Goal: Task Accomplishment & Management: Manage account settings

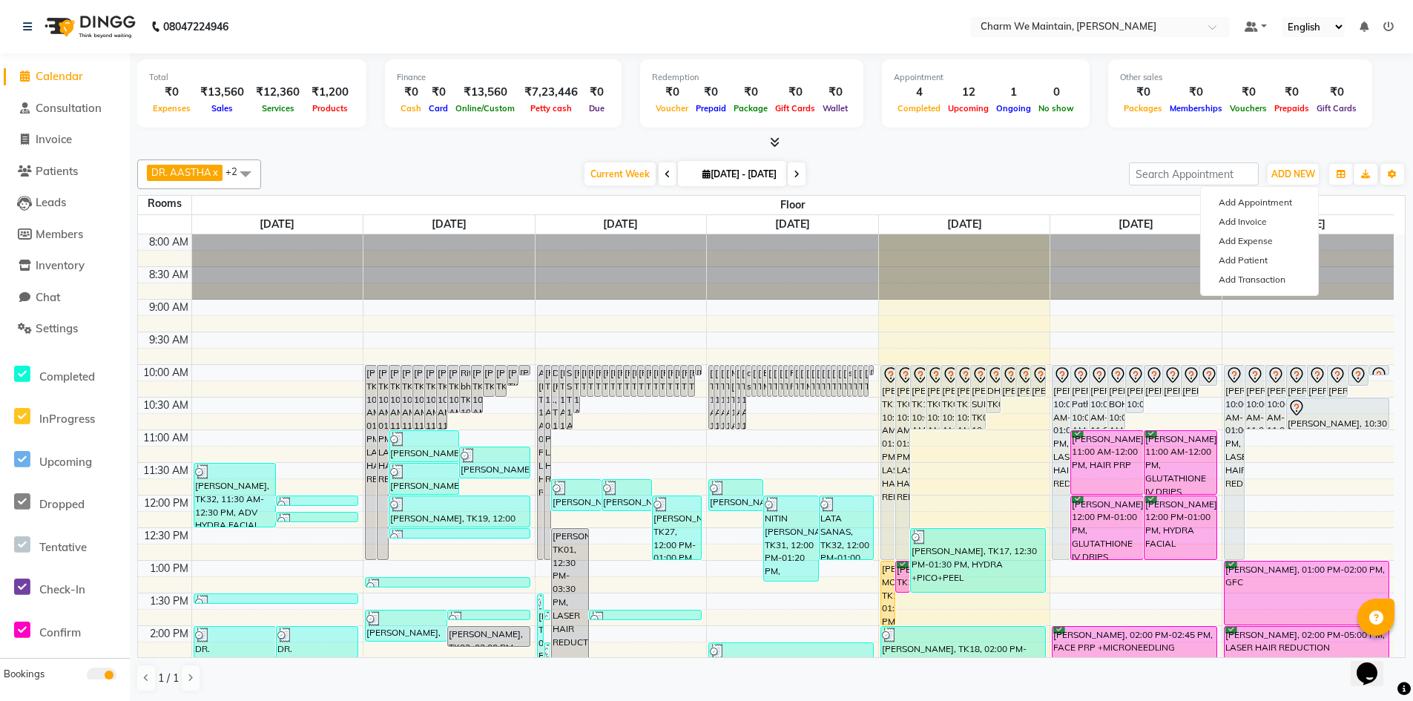
click at [918, 178] on div "Current Week [DATE] [DATE] - [DATE]" at bounding box center [695, 174] width 853 height 22
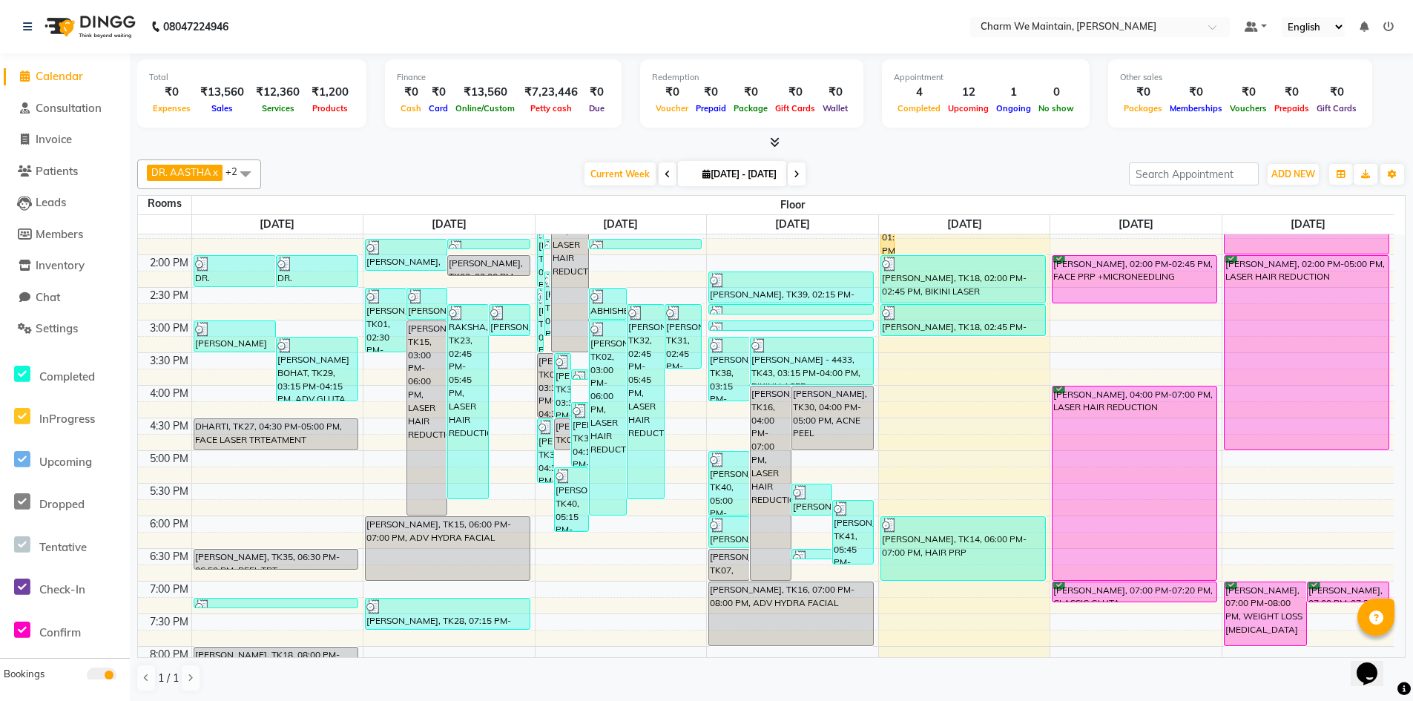
scroll to position [556, 0]
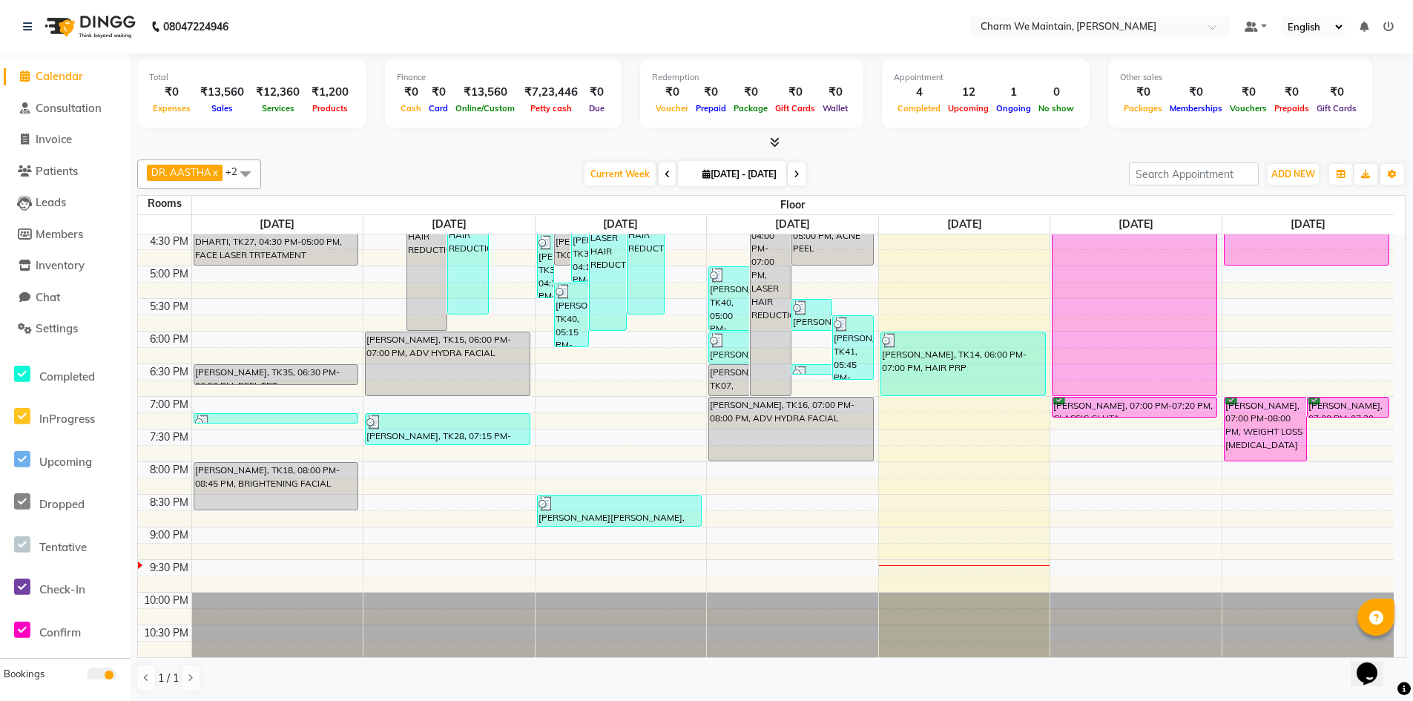
click at [929, 463] on div "8:00 AM 8:30 AM 9:00 AM 9:30 AM 10:00 AM 10:30 AM 11:00 AM 11:30 AM 12:00 PM 12…" at bounding box center [766, 168] width 1256 height 978
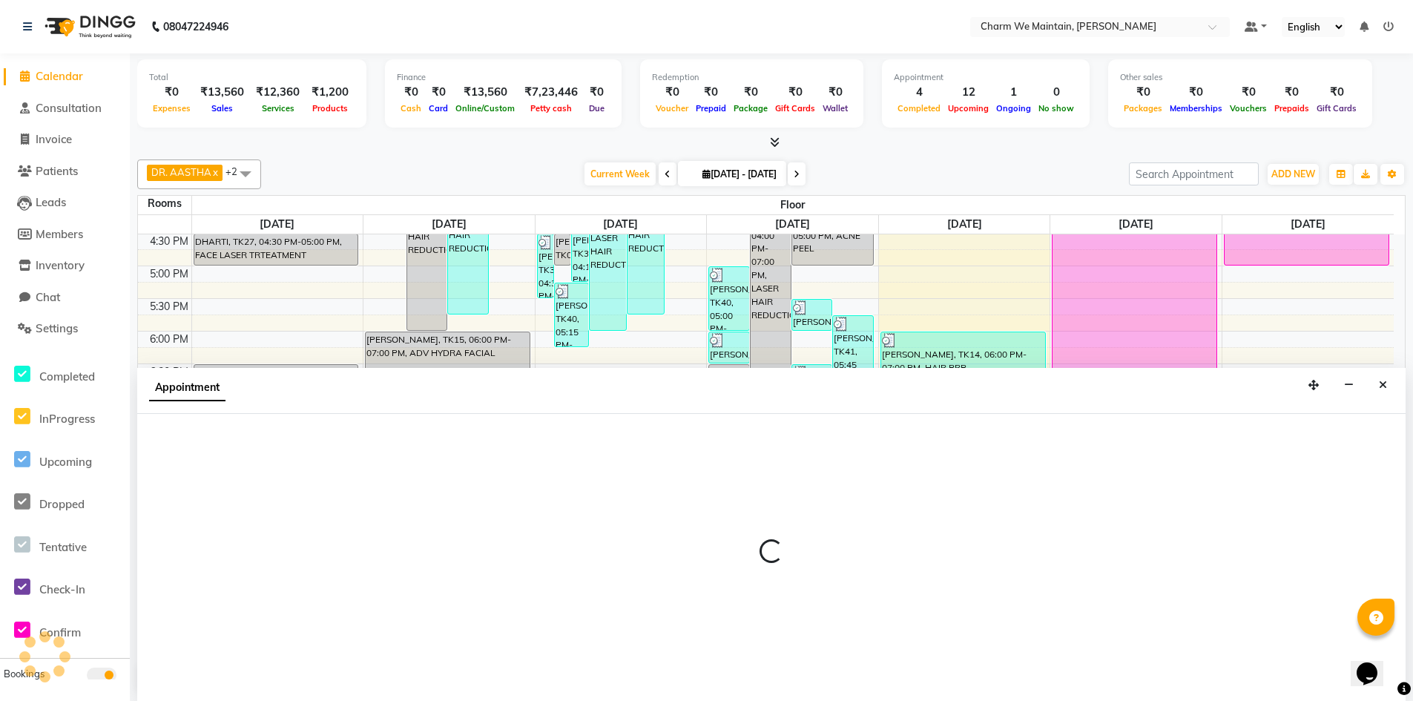
scroll to position [1, 0]
select select "1200"
select select "tentative"
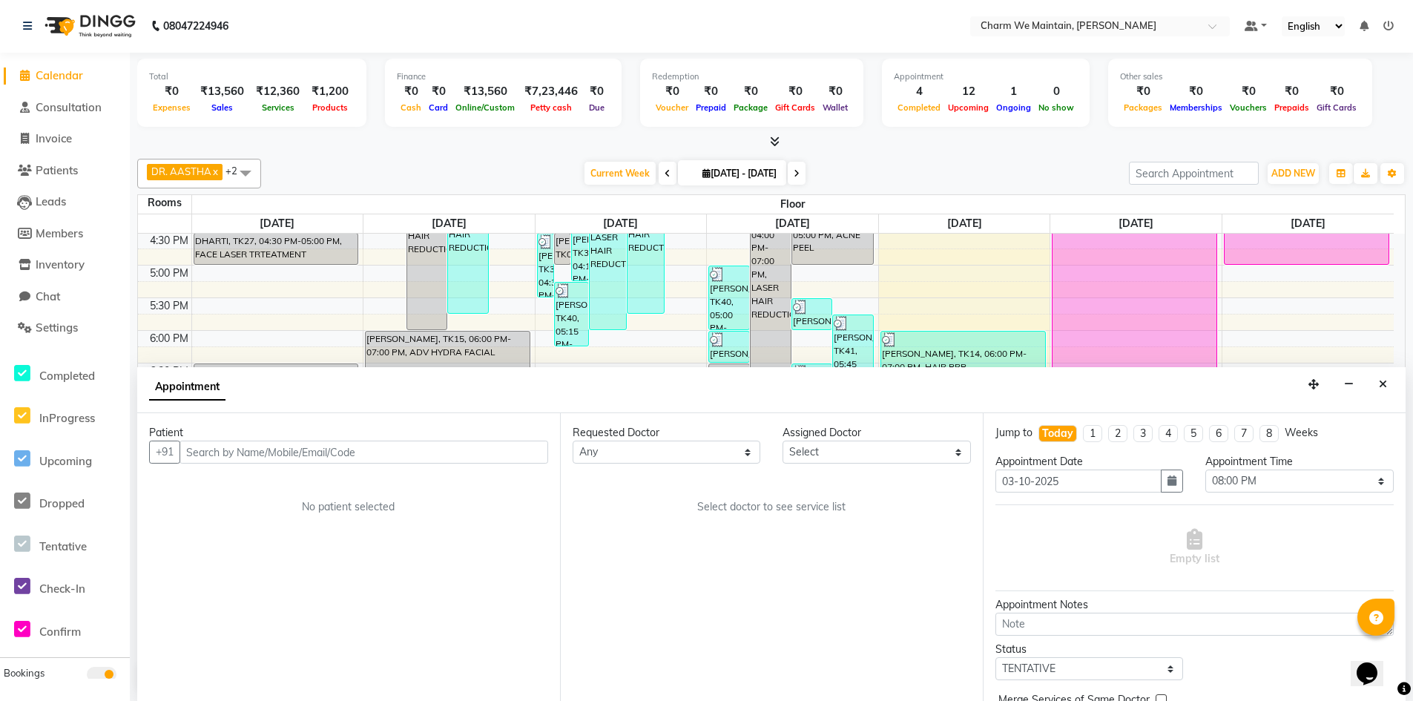
click at [380, 454] on input "text" at bounding box center [364, 452] width 369 height 23
type input "G"
type input "7208253874"
click at [504, 451] on span "Add Patient" at bounding box center [514, 451] width 56 height 13
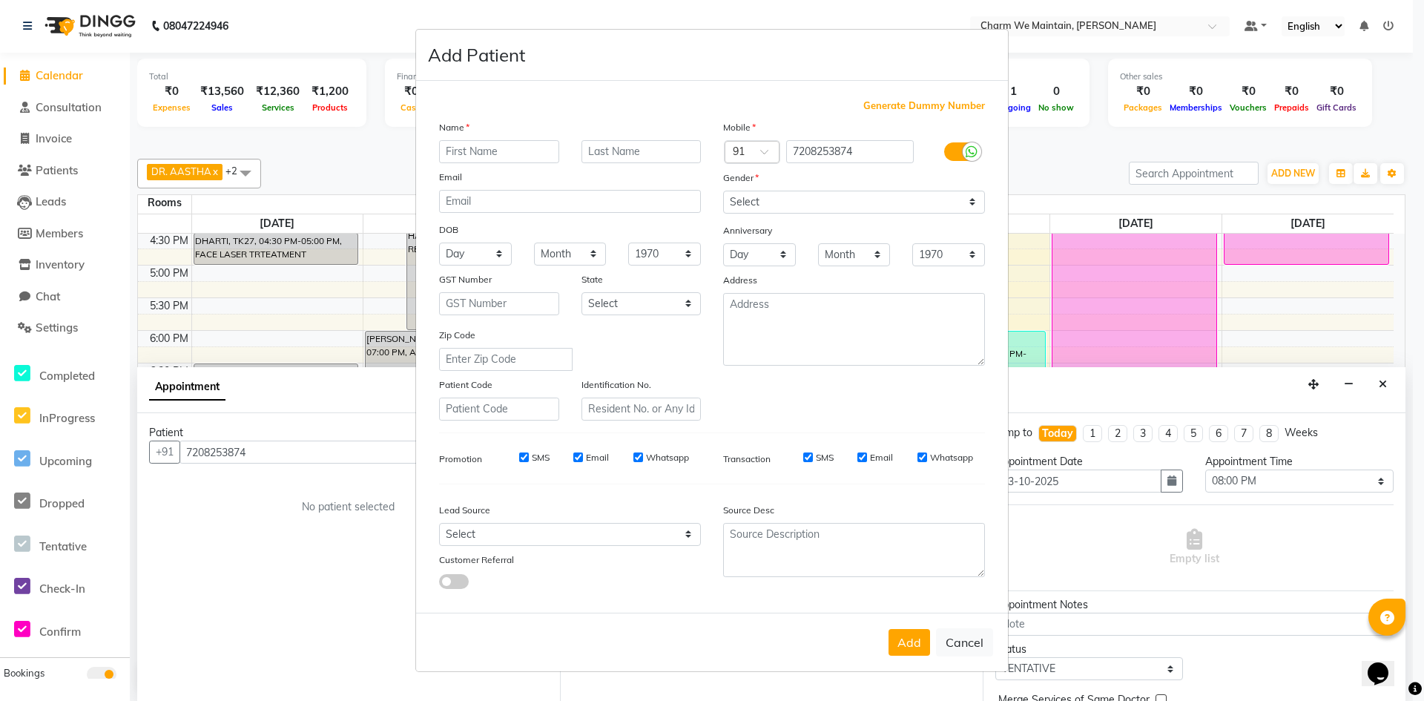
click at [507, 152] on input "text" at bounding box center [499, 151] width 120 height 23
click at [864, 151] on input "7208253874" at bounding box center [850, 151] width 128 height 23
type input "7208253875"
click at [475, 152] on input "text" at bounding box center [499, 151] width 120 height 23
type input "[PERSON_NAME]"
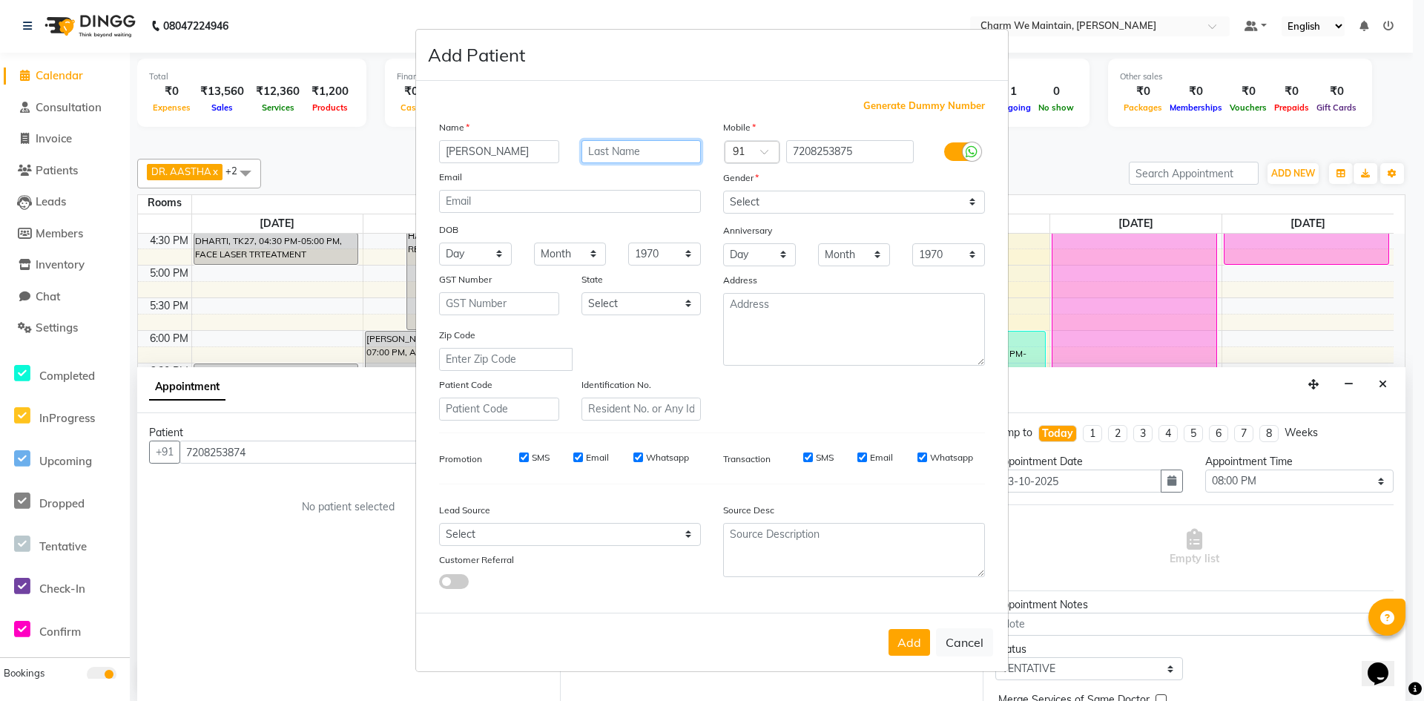
click at [633, 157] on input "text" at bounding box center [642, 151] width 120 height 23
type input "ANSARI"
click at [877, 207] on select "Select [DEMOGRAPHIC_DATA] [DEMOGRAPHIC_DATA] Other Prefer Not To Say" at bounding box center [854, 202] width 262 height 23
select select "[DEMOGRAPHIC_DATA]"
click at [723, 191] on select "Select [DEMOGRAPHIC_DATA] [DEMOGRAPHIC_DATA] Other Prefer Not To Say" at bounding box center [854, 202] width 262 height 23
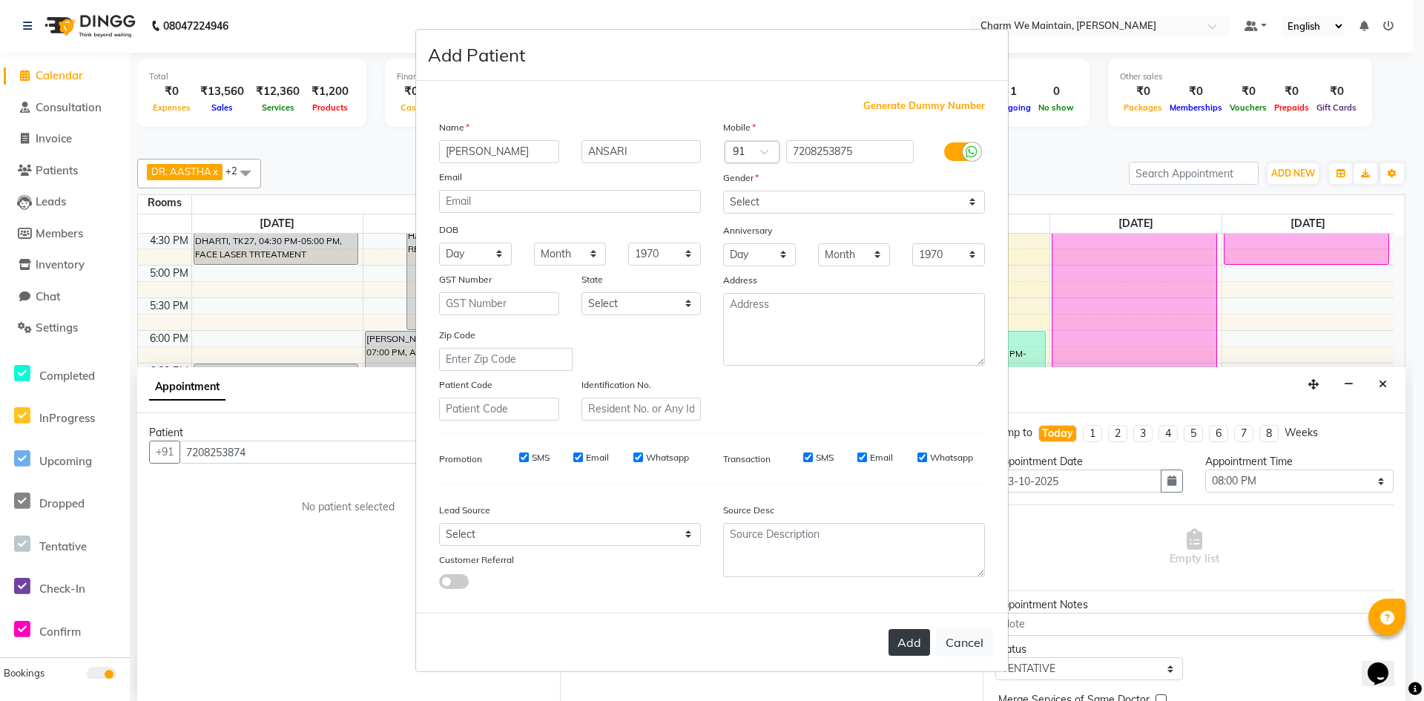
click at [901, 651] on button "Add" at bounding box center [910, 642] width 42 height 27
type input "7208253875"
select select
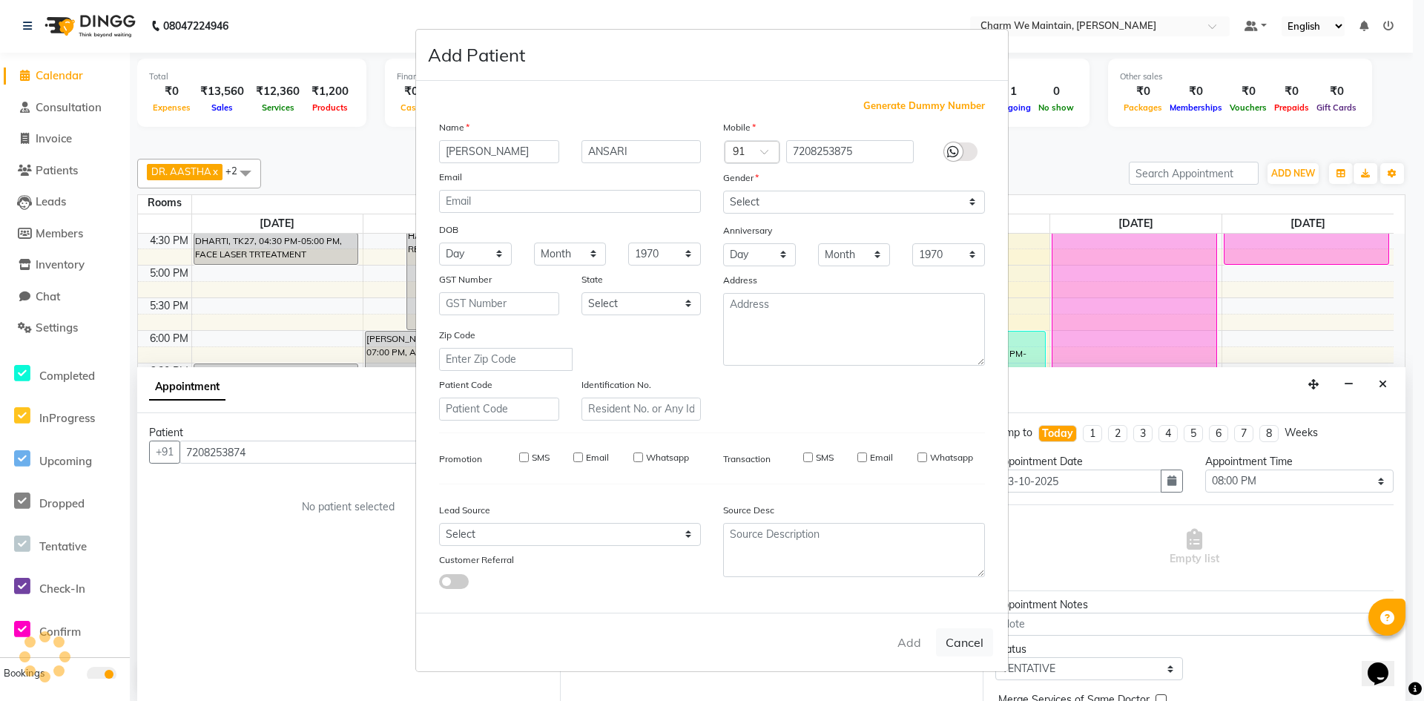
select select
checkbox input "false"
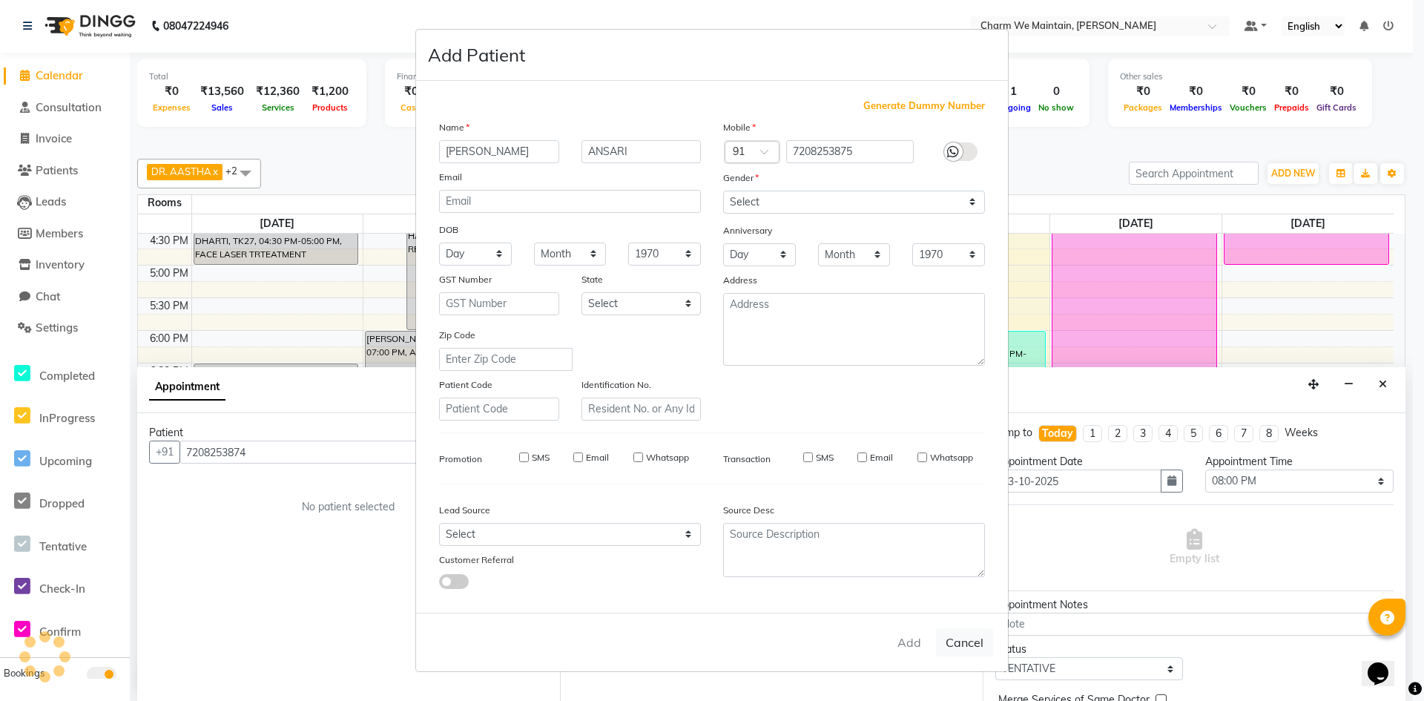
checkbox input "false"
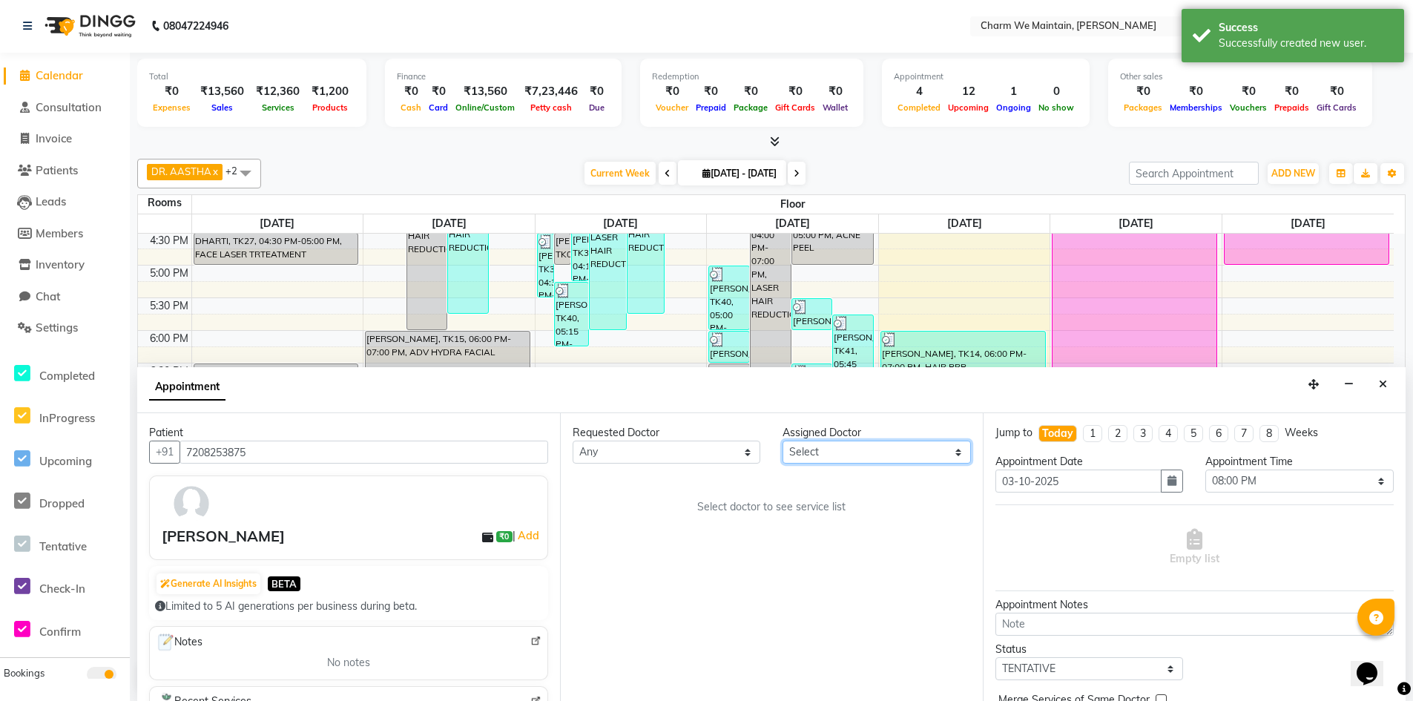
click at [858, 457] on select "Select DR. AYESHA DR. [GEOGRAPHIC_DATA]" at bounding box center [877, 452] width 188 height 23
select select "86212"
click at [783, 441] on select "Select DR. AYESHA DR. [GEOGRAPHIC_DATA]" at bounding box center [877, 452] width 188 height 23
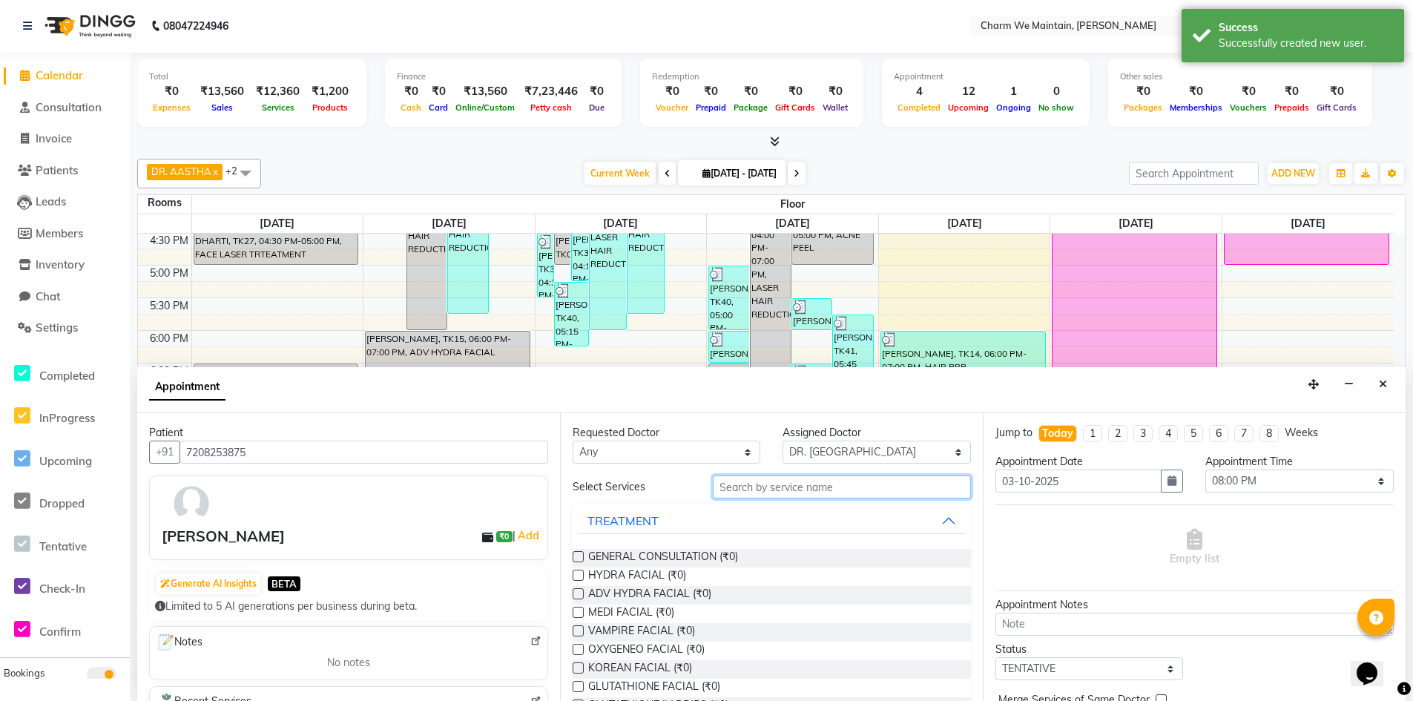
click at [828, 489] on input "text" at bounding box center [842, 486] width 258 height 23
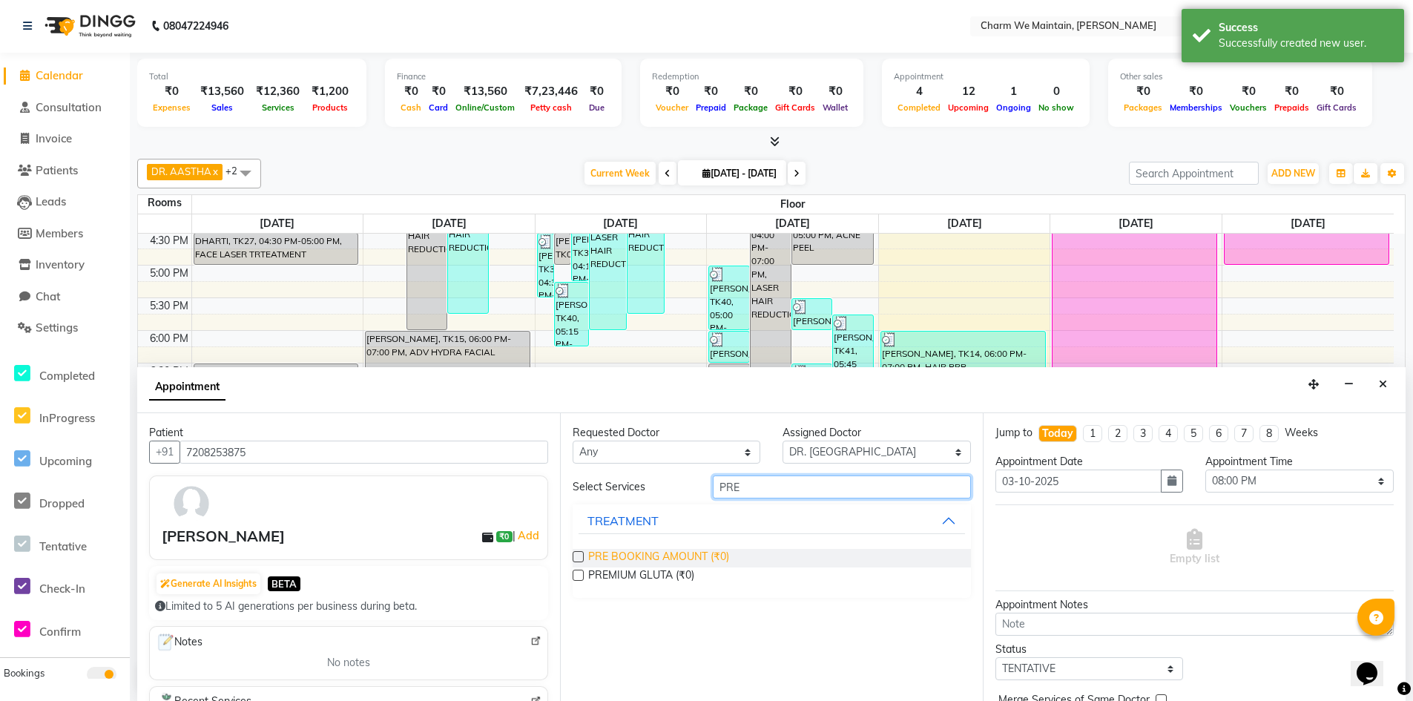
type input "PRE"
click at [645, 555] on span "PRE BOOKING AMOUNT (₹0)" at bounding box center [658, 558] width 141 height 19
checkbox input "true"
select select "4343"
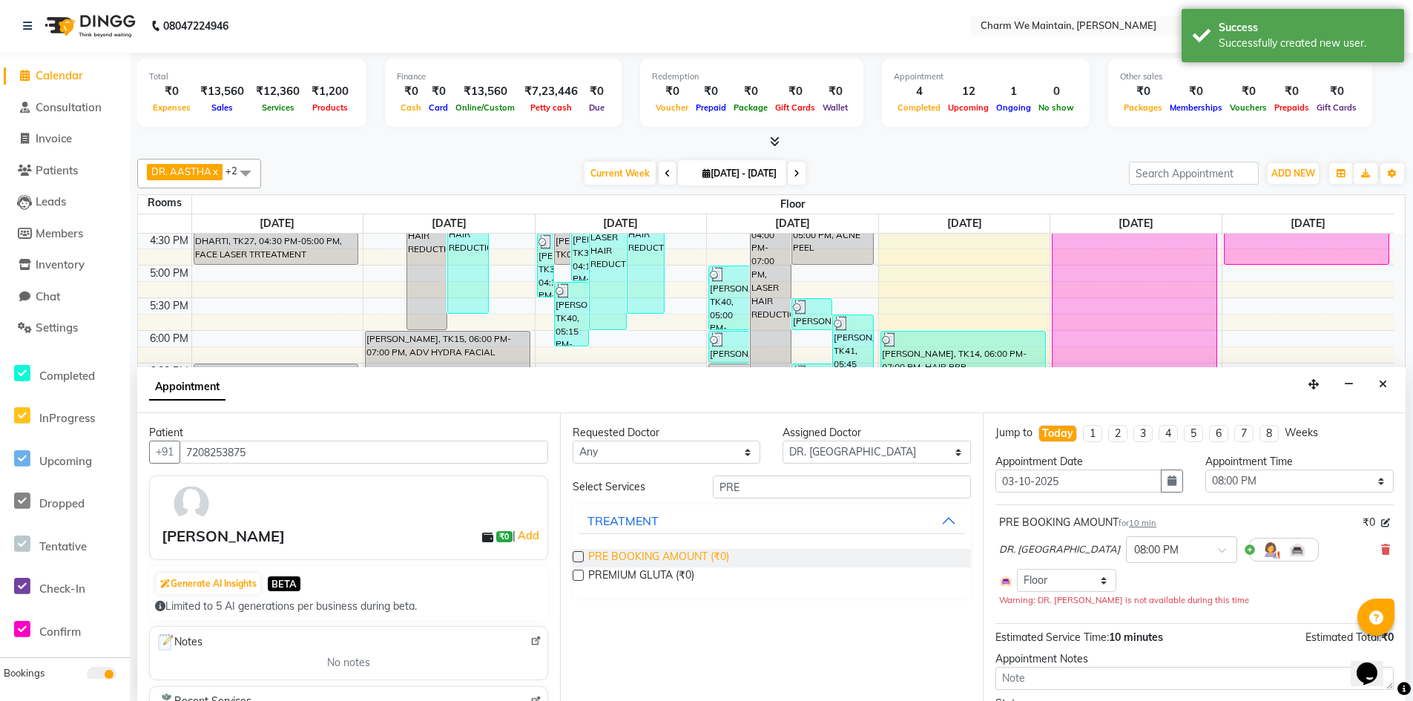
checkbox input "false"
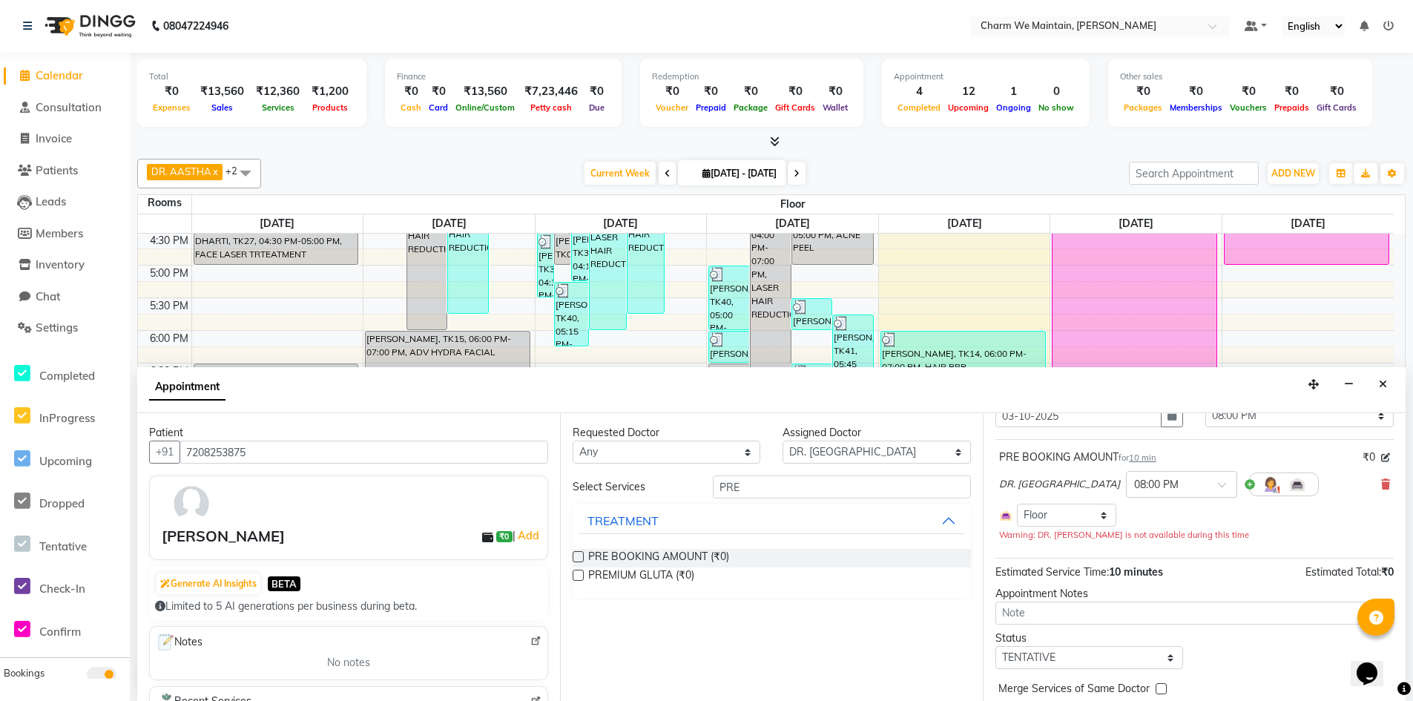
scroll to position [127, 0]
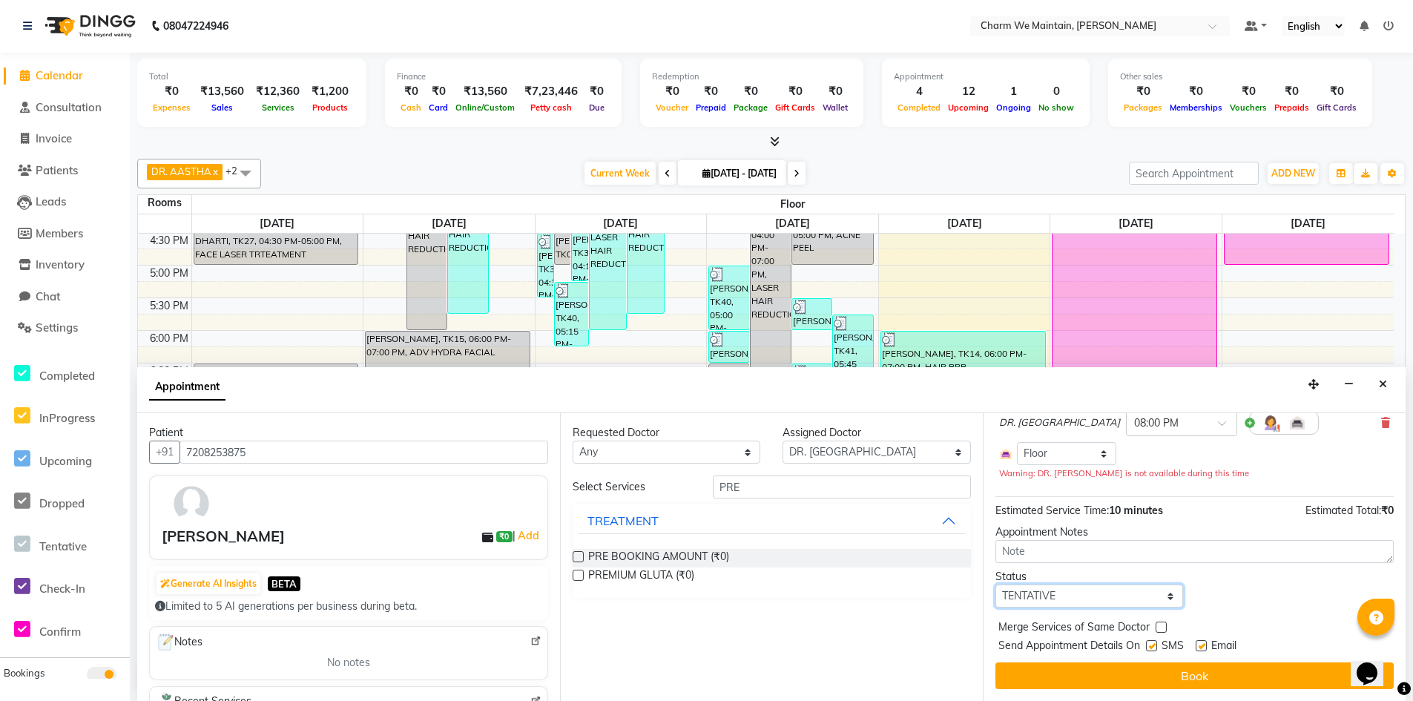
drag, startPoint x: 1126, startPoint y: 602, endPoint x: 1102, endPoint y: 587, distance: 28.6
click at [1126, 602] on select "Select TENTATIVE CONFIRM CHECK-IN UPCOMING" at bounding box center [1089, 596] width 188 height 23
select select "confirm booking"
click at [995, 585] on select "Select TENTATIVE CONFIRM CHECK-IN UPCOMING" at bounding box center [1089, 596] width 188 height 23
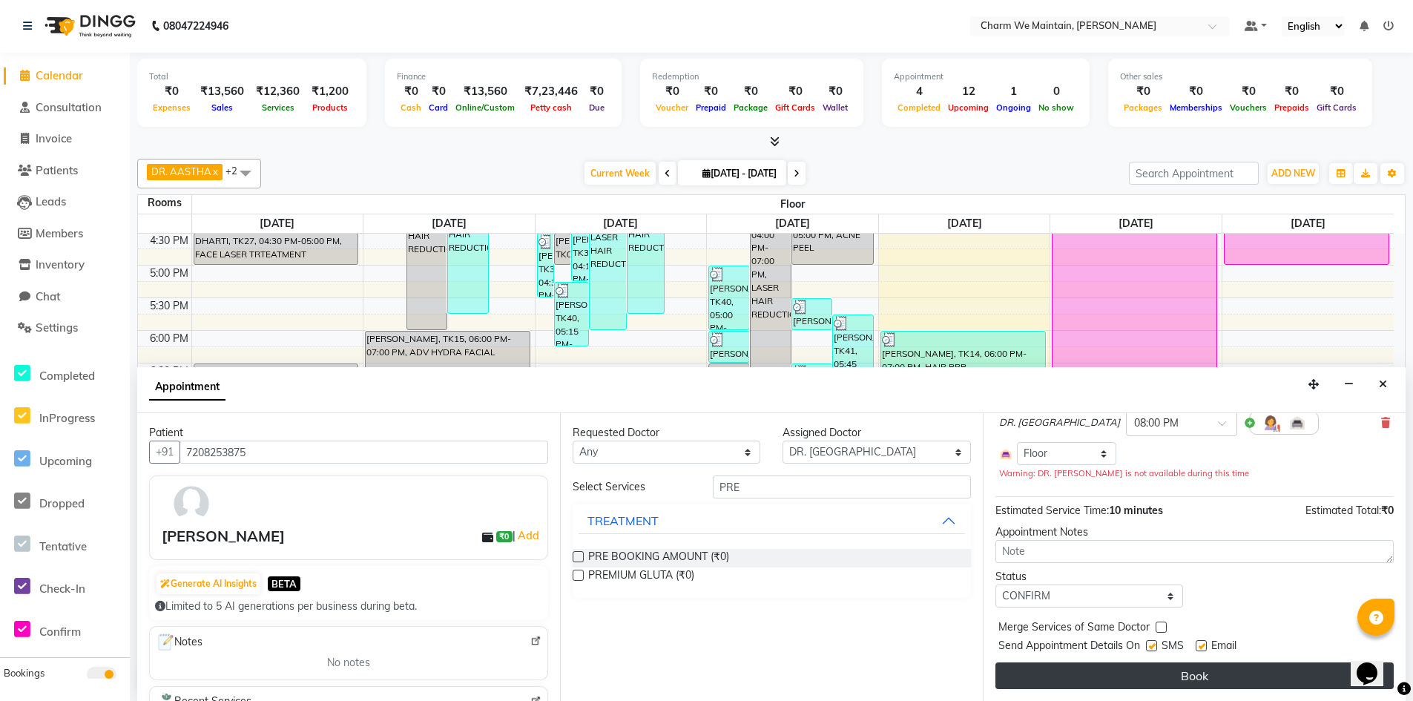
click at [1152, 672] on button "Book" at bounding box center [1194, 675] width 398 height 27
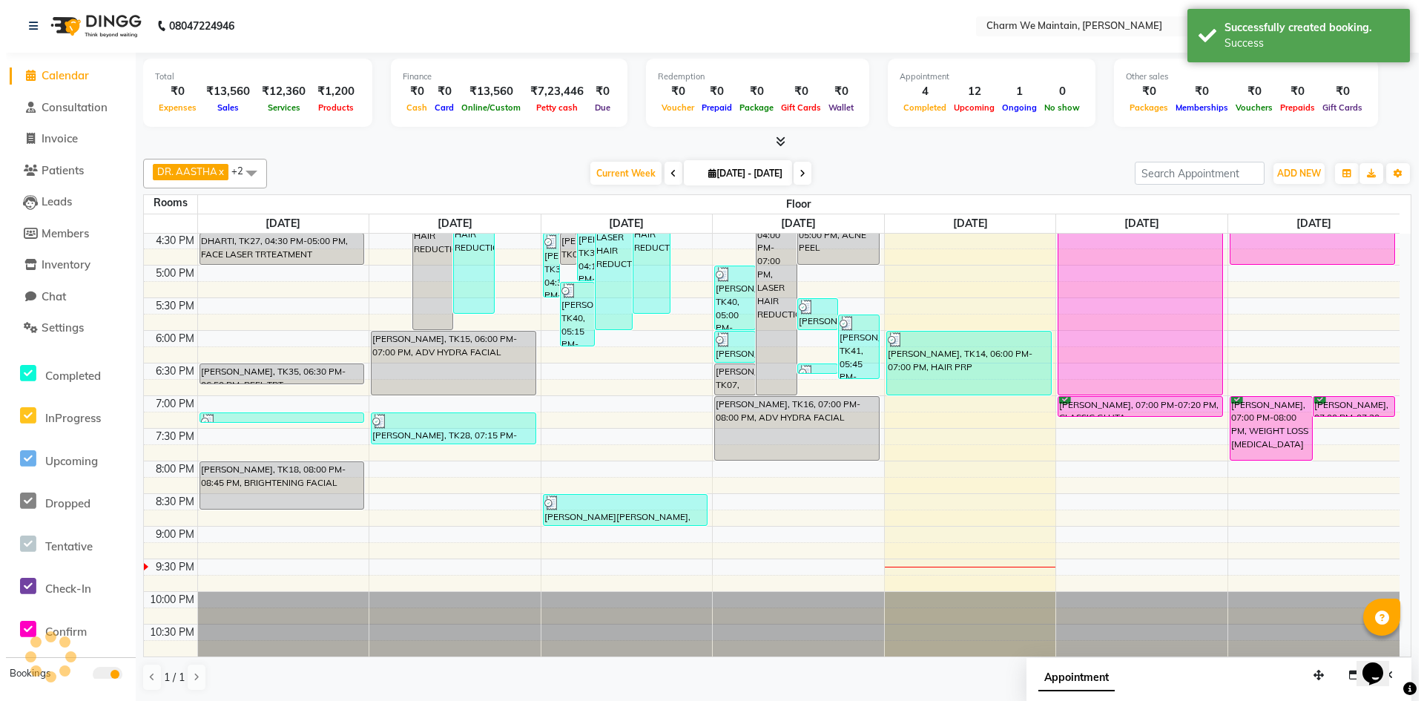
scroll to position [0, 0]
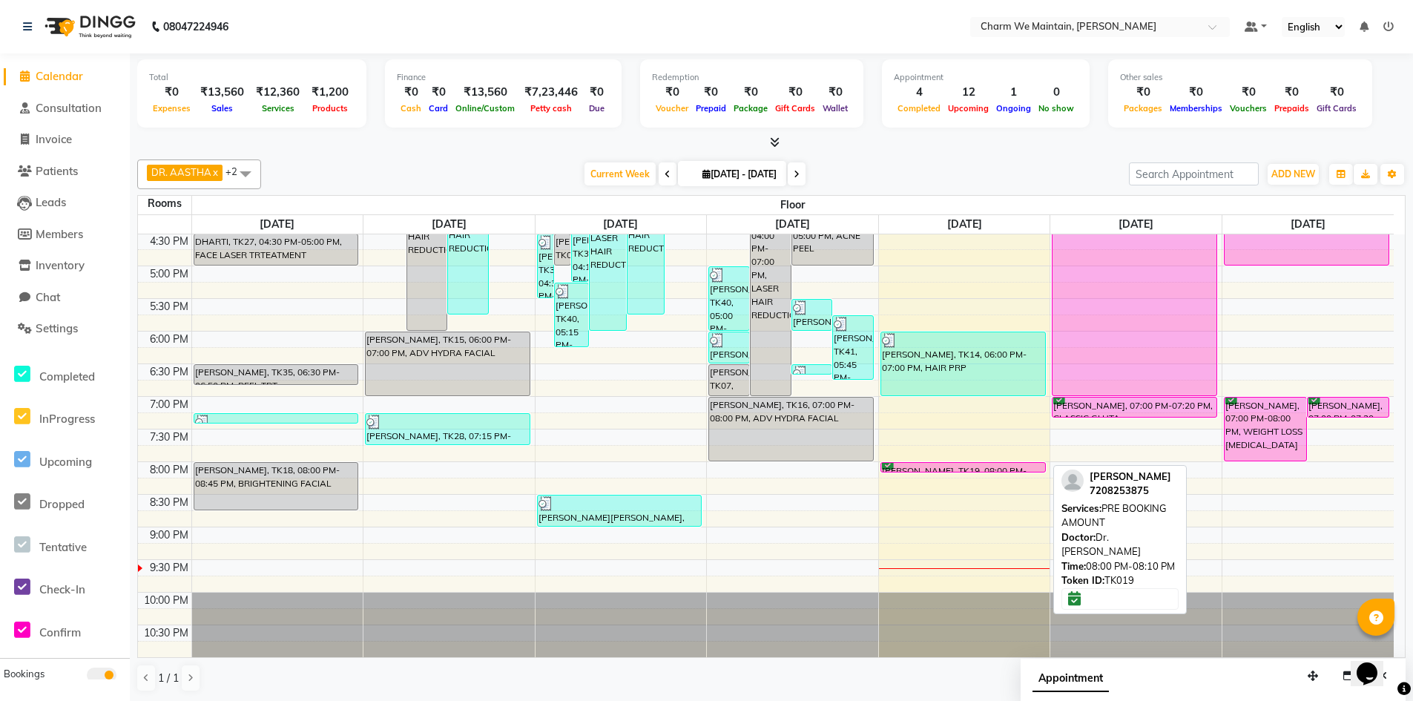
click at [976, 467] on div "[PERSON_NAME], TK19, 08:00 PM-08:10 PM, PRE BOOKING AMOUNT" at bounding box center [963, 467] width 164 height 9
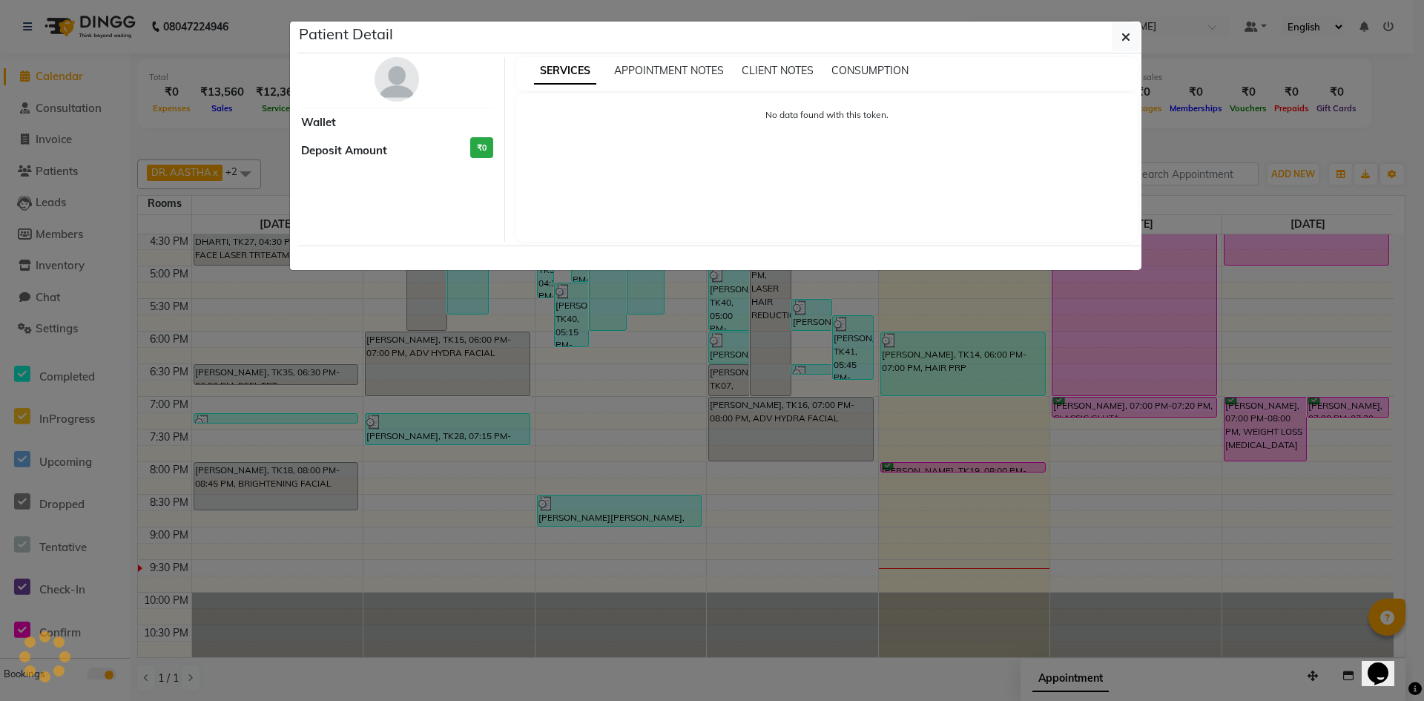
select select "6"
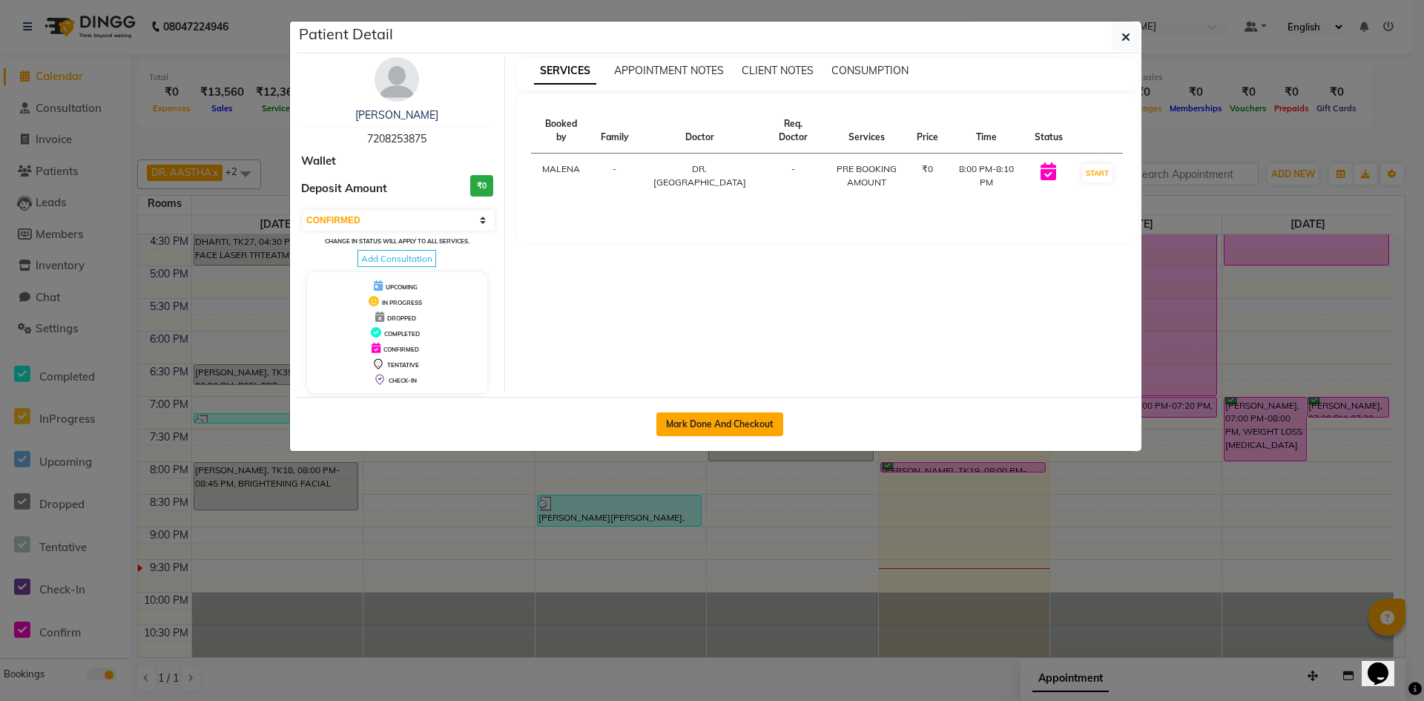
click at [705, 429] on button "Mark Done And Checkout" at bounding box center [719, 424] width 127 height 24
select select "service"
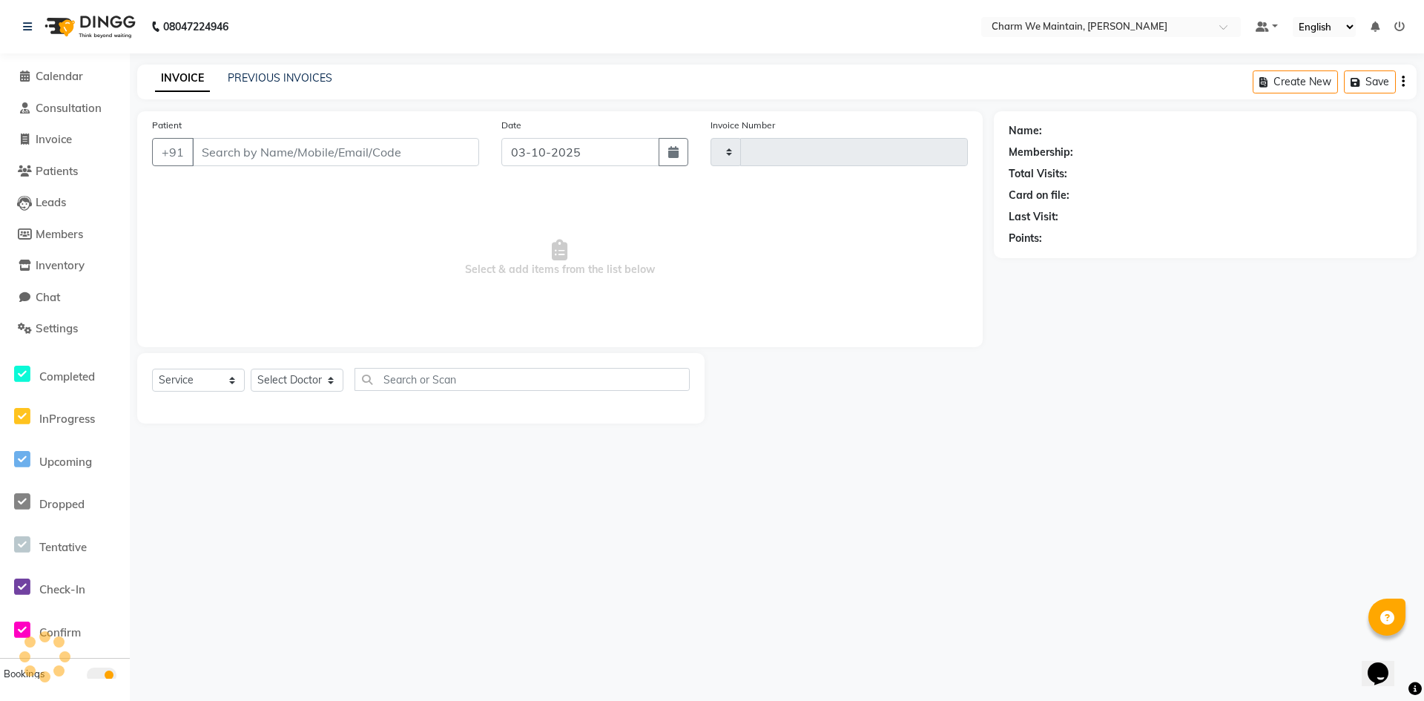
type input "0725"
select select "8618"
type input "7208253875"
select select "86212"
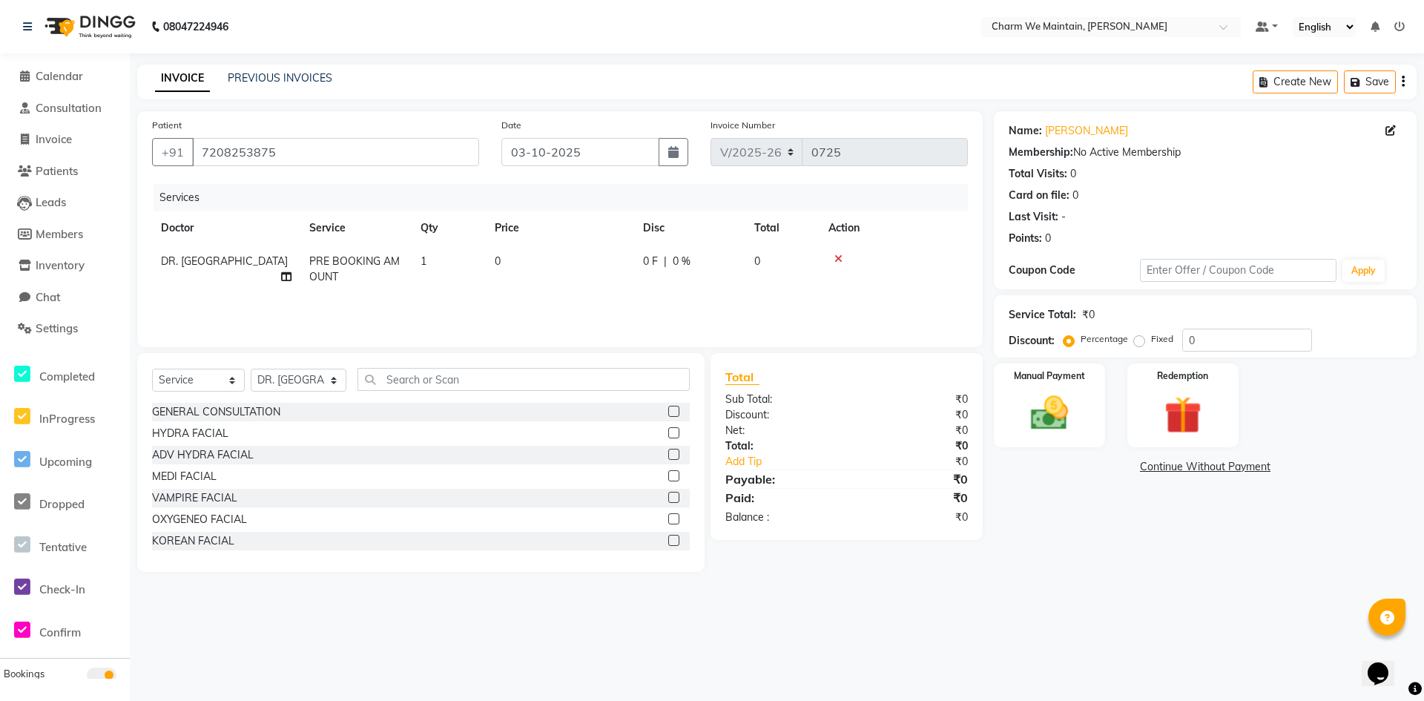
click at [555, 289] on td "0" at bounding box center [560, 269] width 148 height 49
select select "86212"
click at [605, 268] on input "0" at bounding box center [630, 265] width 131 height 23
type input "1000"
click at [1065, 416] on img at bounding box center [1050, 413] width 64 height 45
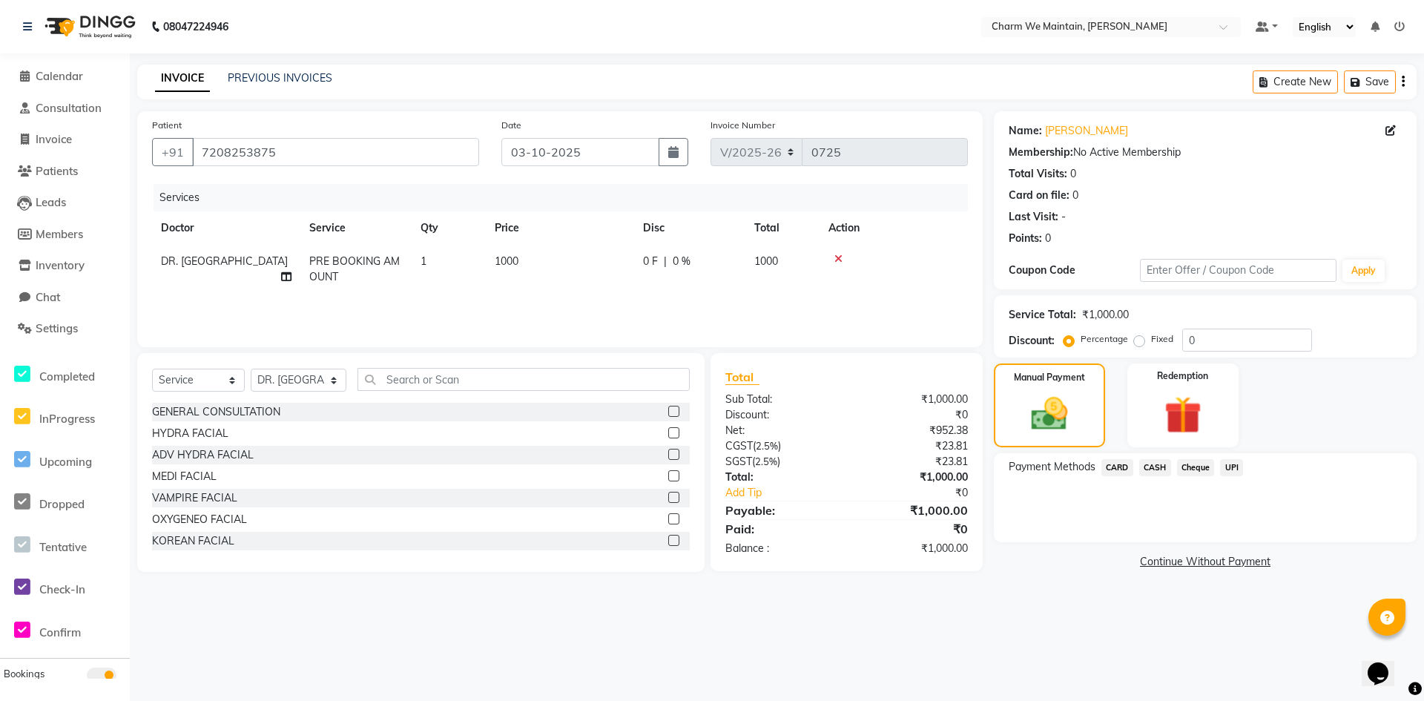
click at [1232, 467] on span "UPI" at bounding box center [1231, 467] width 23 height 17
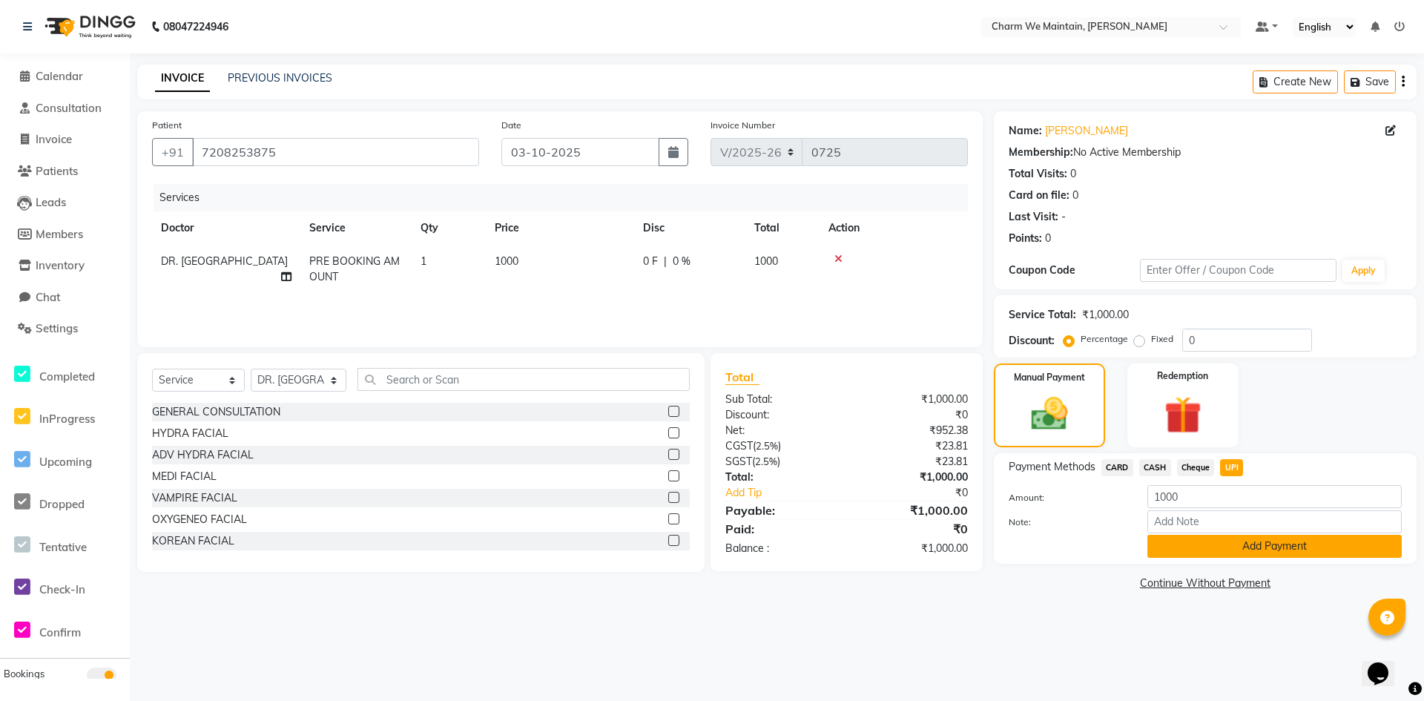
click at [1231, 551] on button "Add Payment" at bounding box center [1275, 546] width 254 height 23
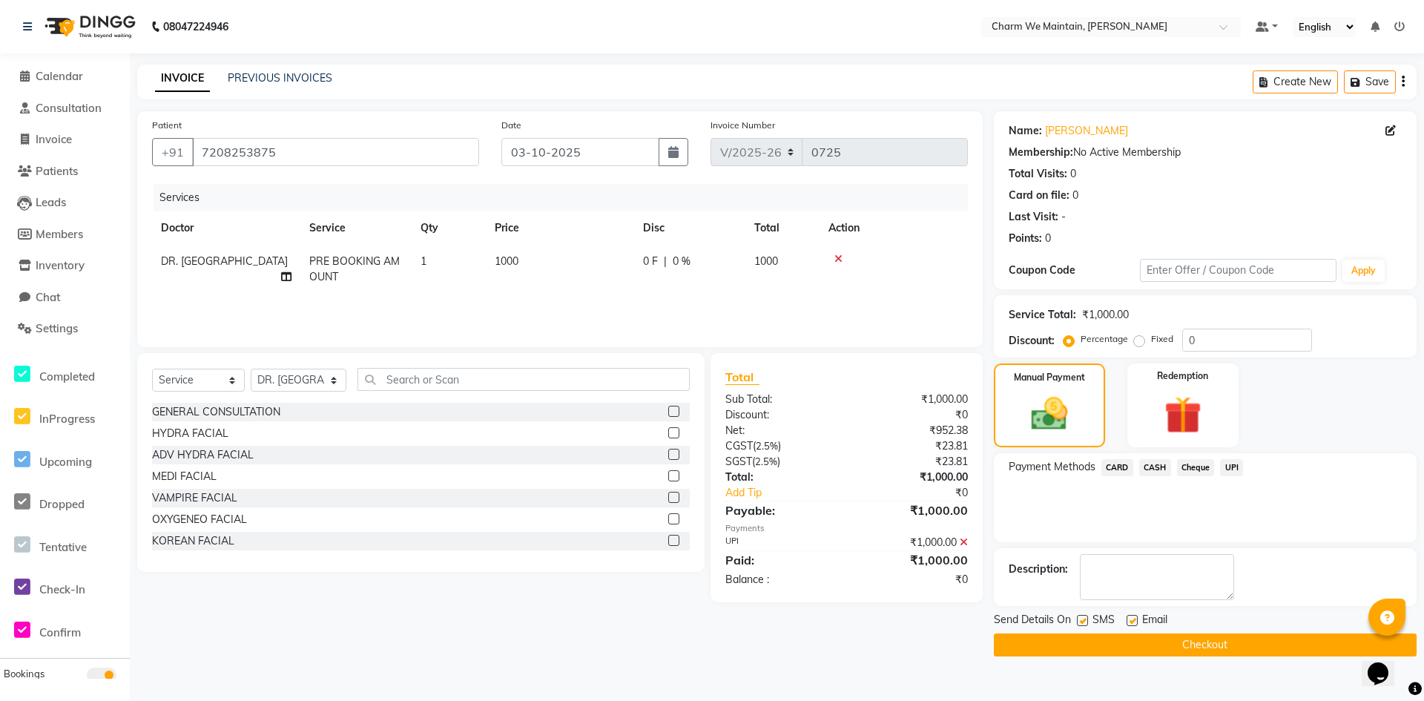
click at [1230, 646] on button "Checkout" at bounding box center [1205, 644] width 423 height 23
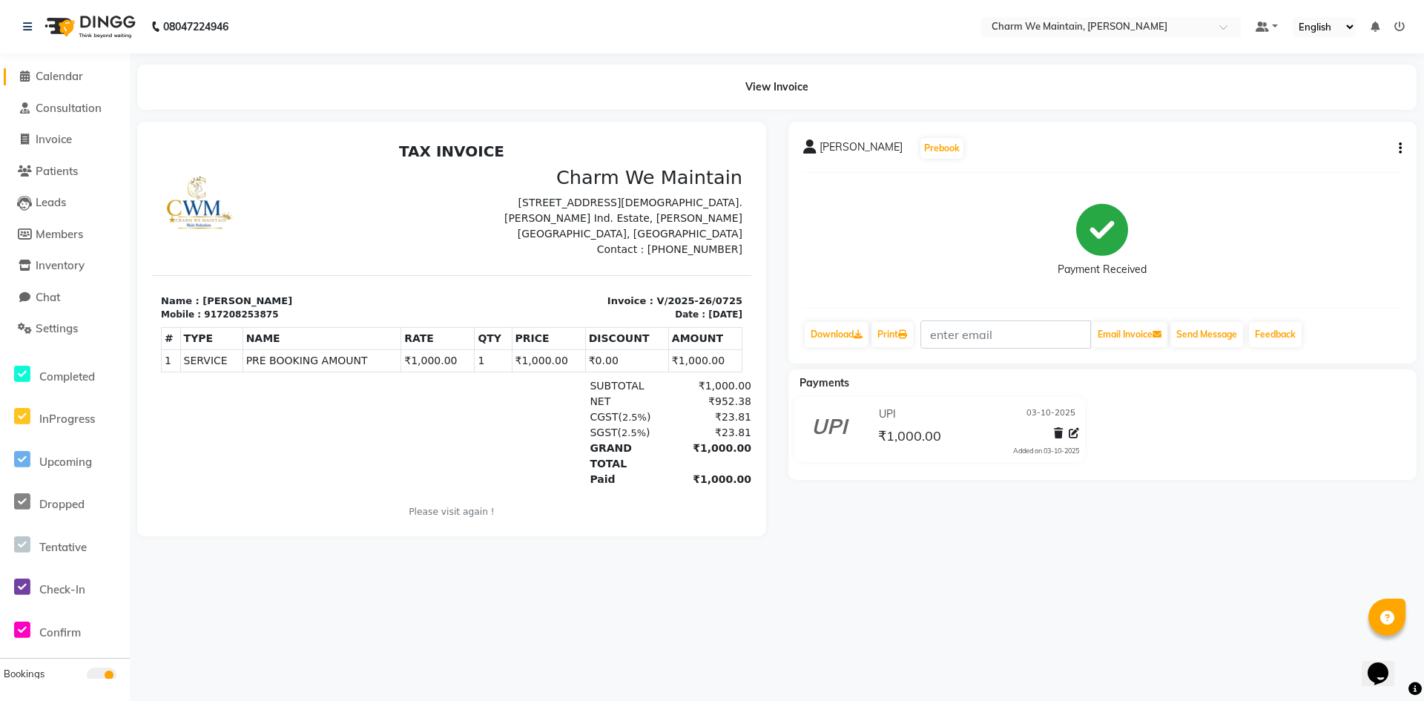
click at [70, 73] on span "Calendar" at bounding box center [59, 76] width 47 height 14
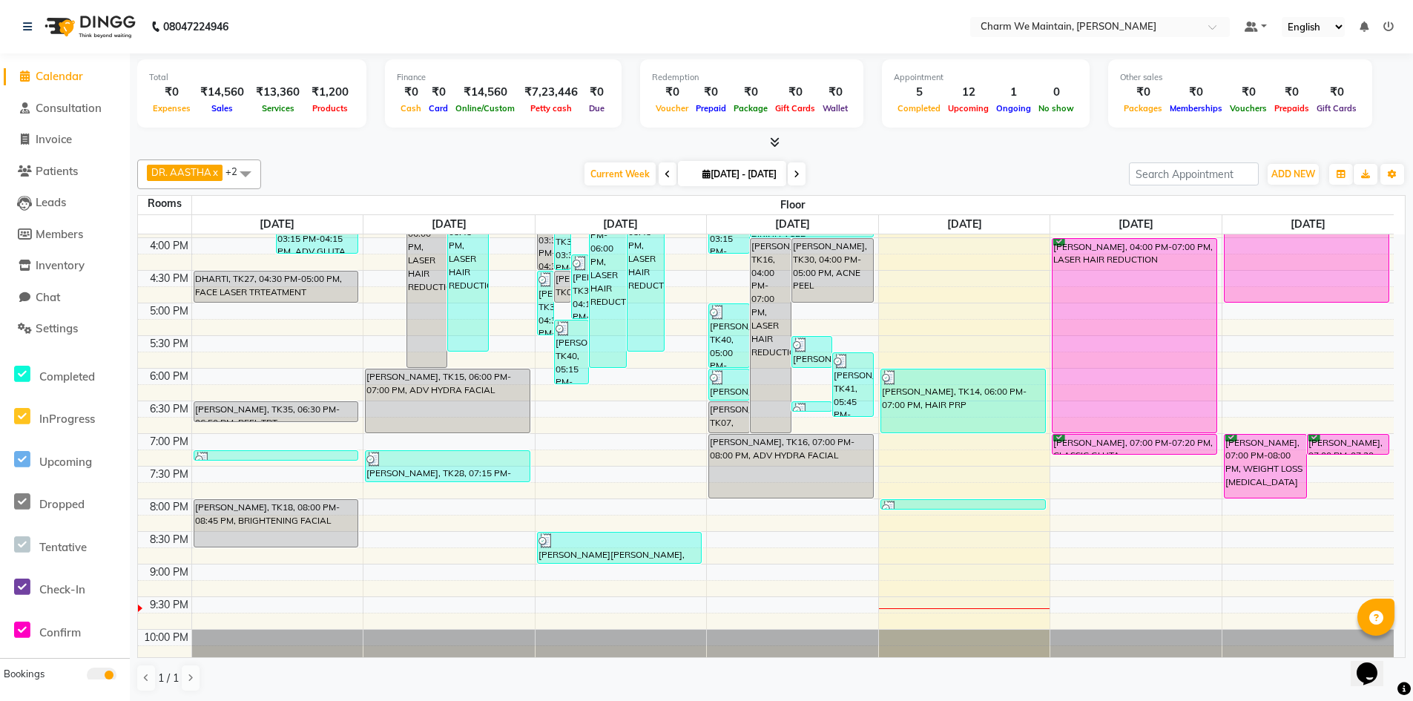
scroll to position [519, 0]
click at [917, 448] on div "8:00 AM 8:30 AM 9:00 AM 9:30 AM 10:00 AM 10:30 AM 11:00 AM 11:30 AM 12:00 PM 12…" at bounding box center [766, 204] width 1256 height 978
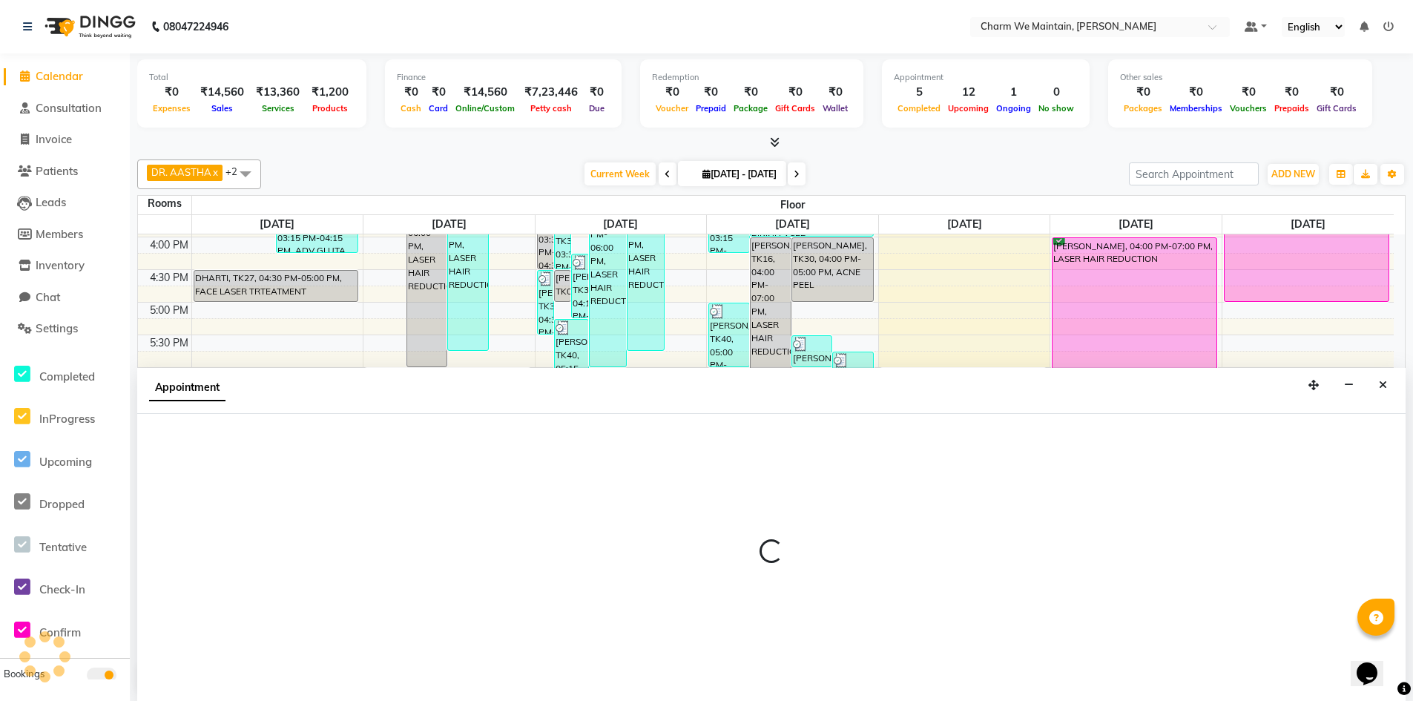
scroll to position [1, 0]
select select "1140"
select select "tentative"
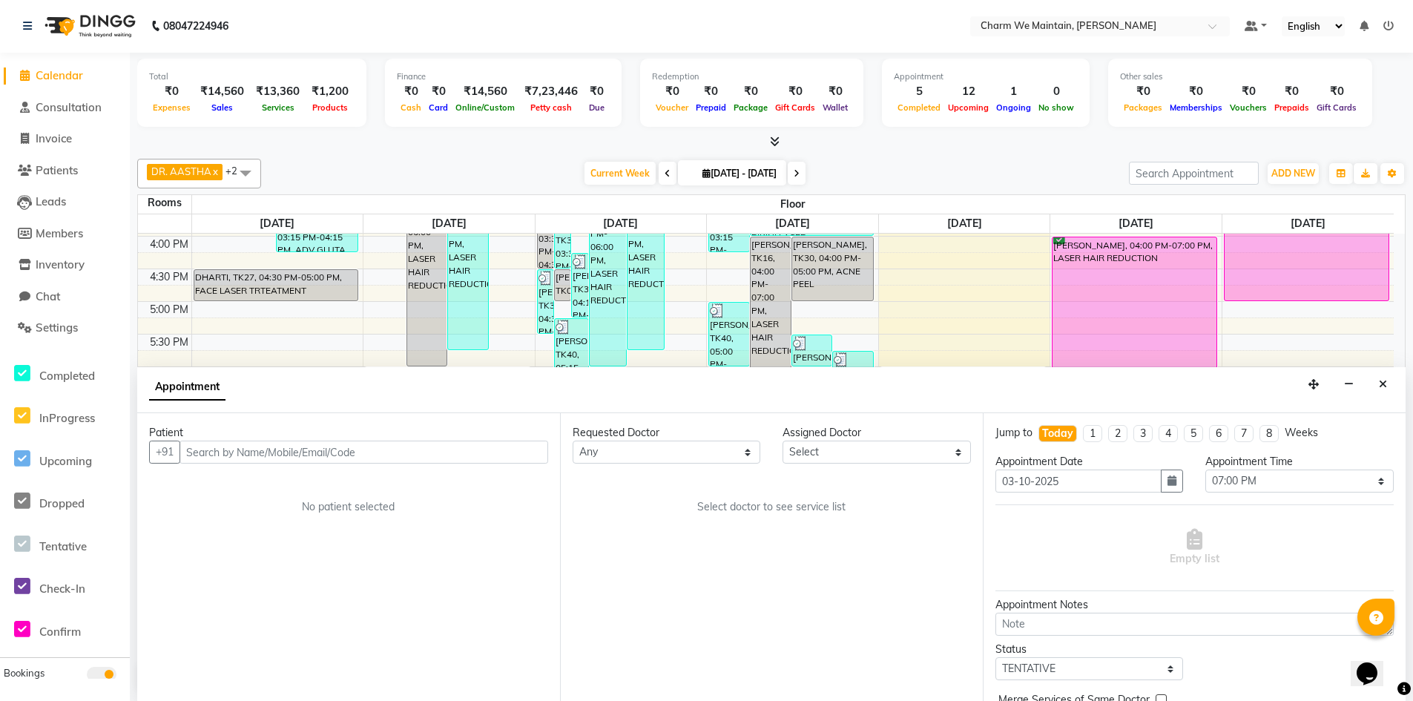
click at [336, 452] on input "text" at bounding box center [364, 452] width 369 height 23
type input "8793330512"
click at [517, 452] on span "Add Patient" at bounding box center [514, 451] width 56 height 13
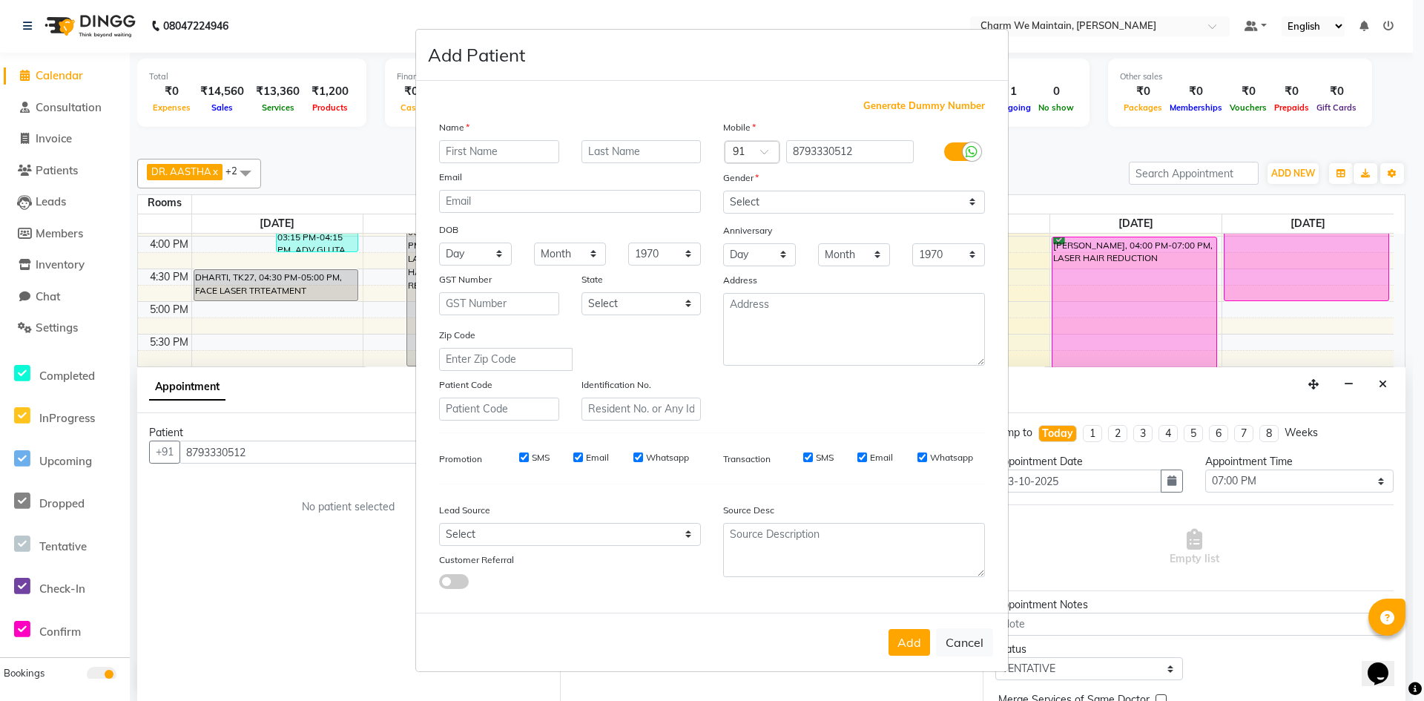
click at [513, 154] on input "text" at bounding box center [499, 151] width 120 height 23
type input "POOJA RAM"
click at [623, 151] on input "text" at bounding box center [642, 151] width 120 height 23
type input "[PERSON_NAME]"
click at [766, 205] on select "Select [DEMOGRAPHIC_DATA] [DEMOGRAPHIC_DATA] Other Prefer Not To Say" at bounding box center [854, 202] width 262 height 23
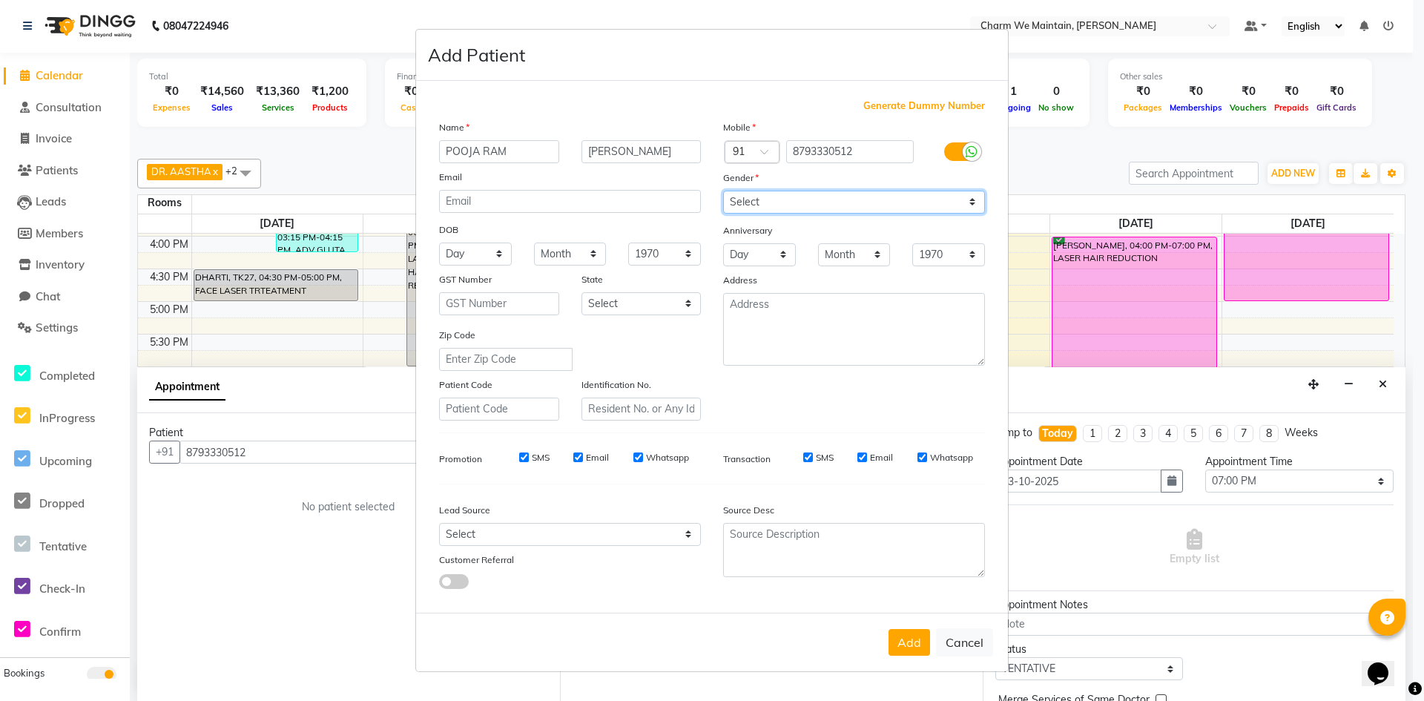
select select "[DEMOGRAPHIC_DATA]"
click at [723, 191] on select "Select [DEMOGRAPHIC_DATA] [DEMOGRAPHIC_DATA] Other Prefer Not To Say" at bounding box center [854, 202] width 262 height 23
click at [918, 653] on button "Add" at bounding box center [910, 642] width 42 height 27
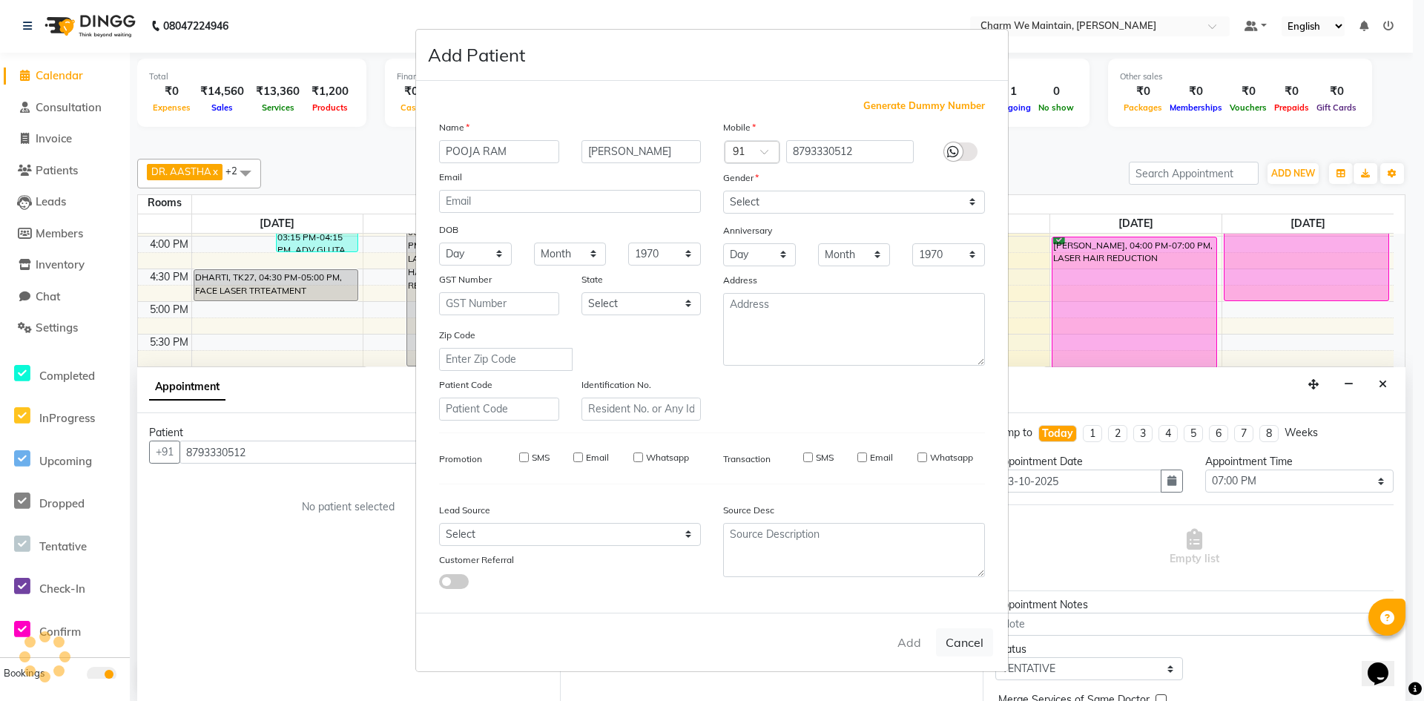
select select
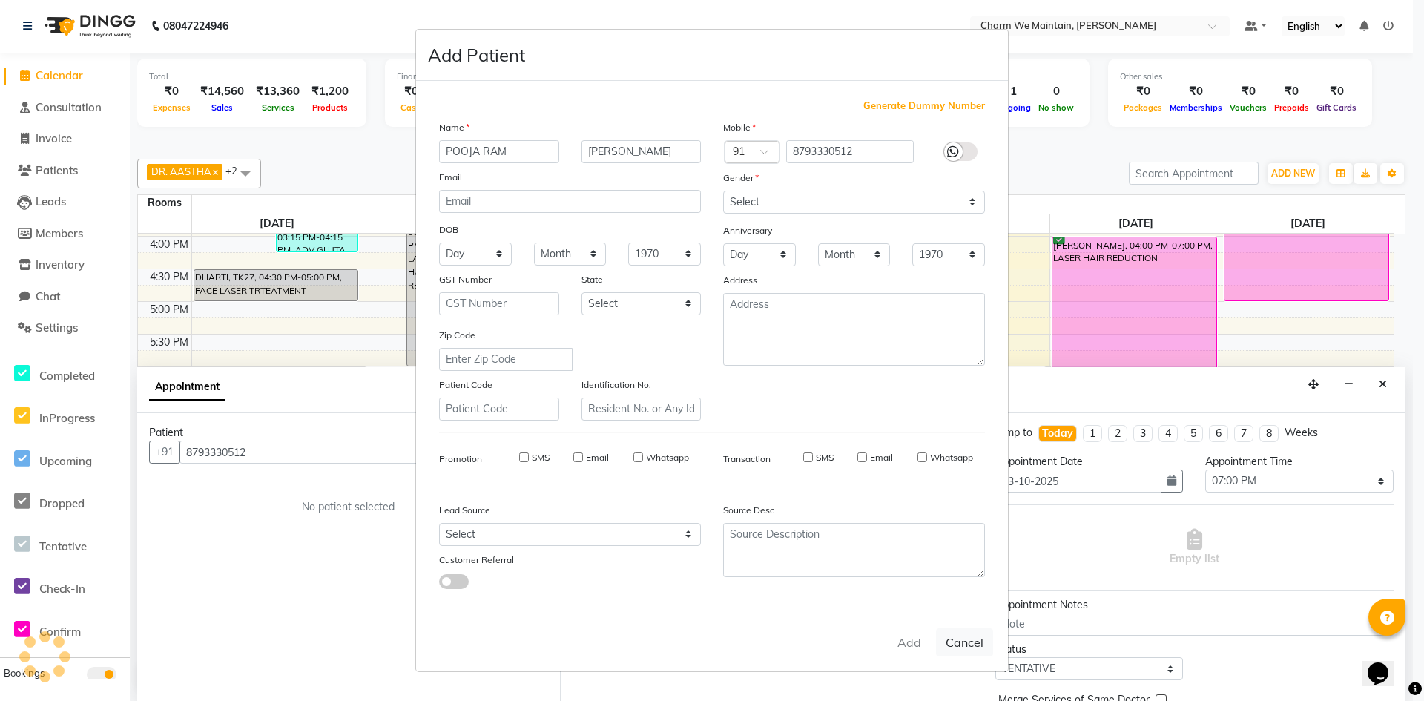
select select
checkbox input "false"
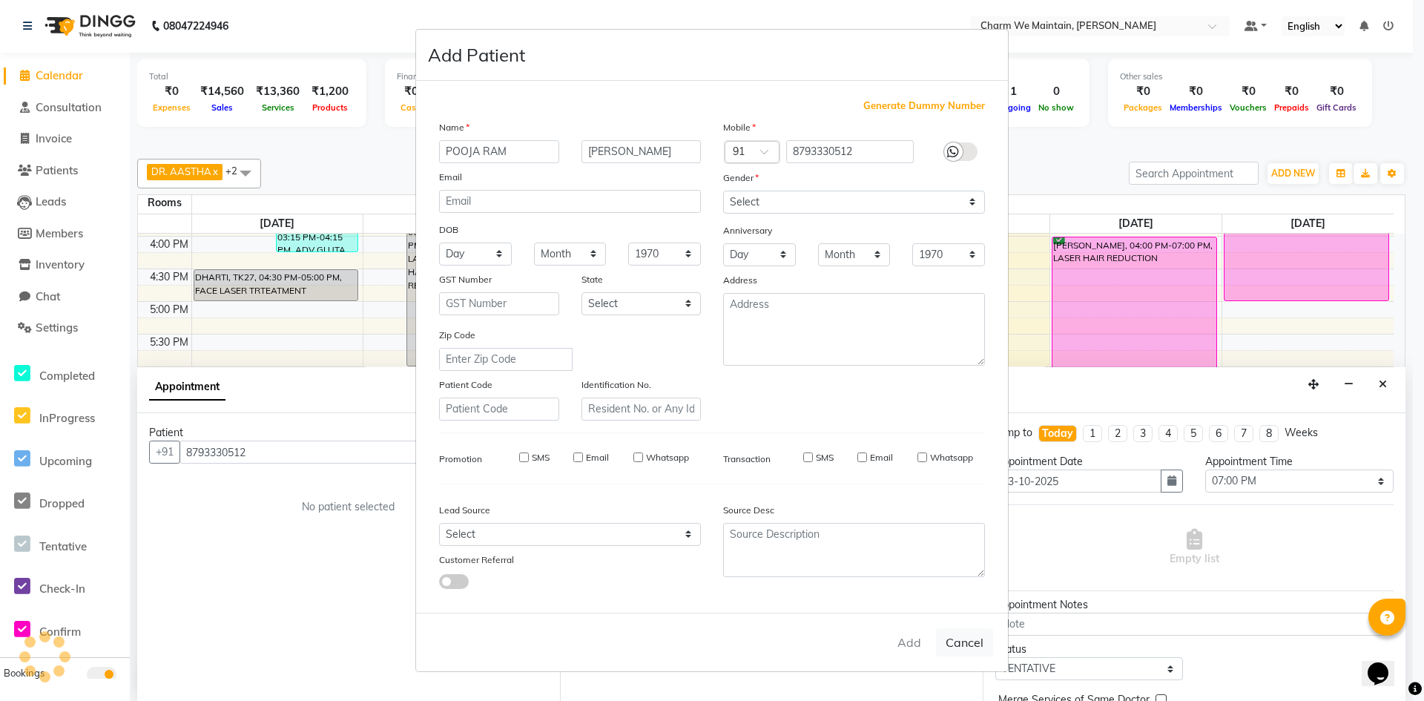
checkbox input "false"
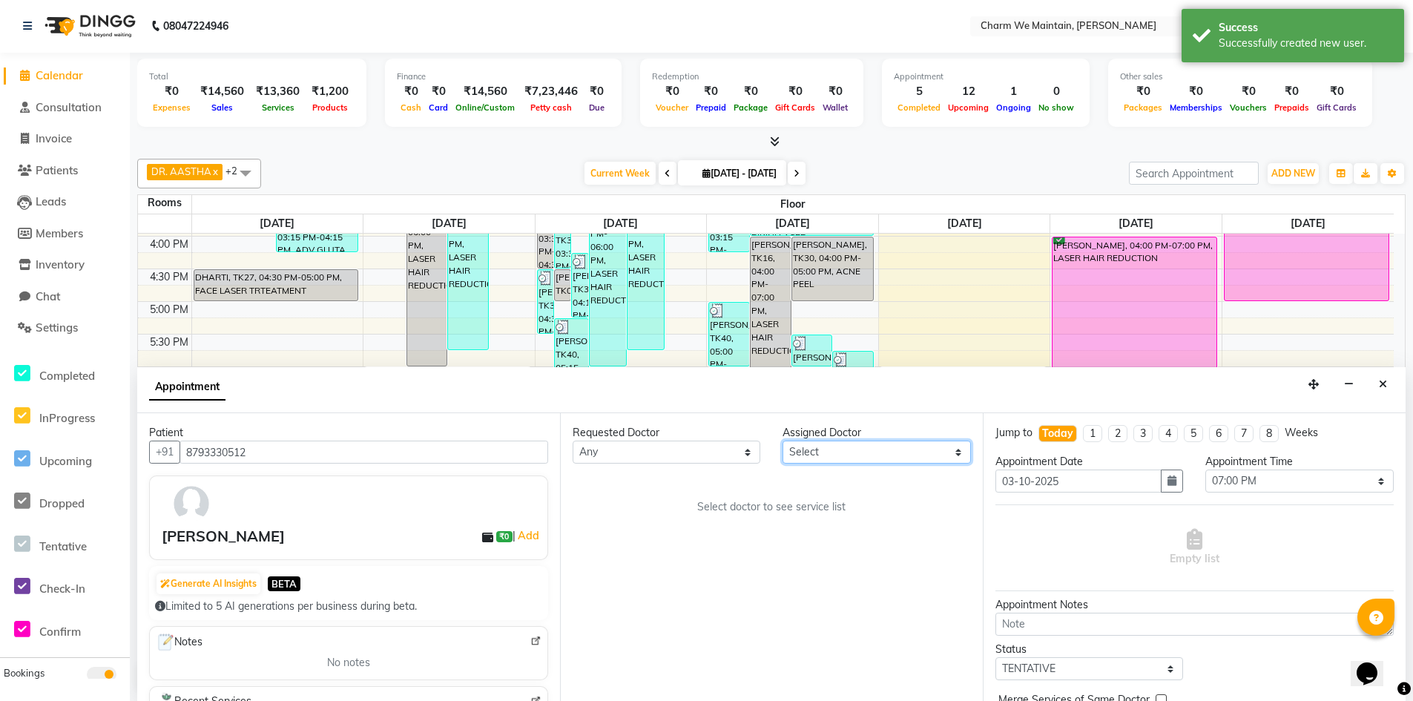
click at [826, 454] on select "Select DR. AYESHA DR. [GEOGRAPHIC_DATA]" at bounding box center [877, 452] width 188 height 23
select select "86212"
click at [783, 441] on select "Select DR. AYESHA DR. [GEOGRAPHIC_DATA]" at bounding box center [877, 452] width 188 height 23
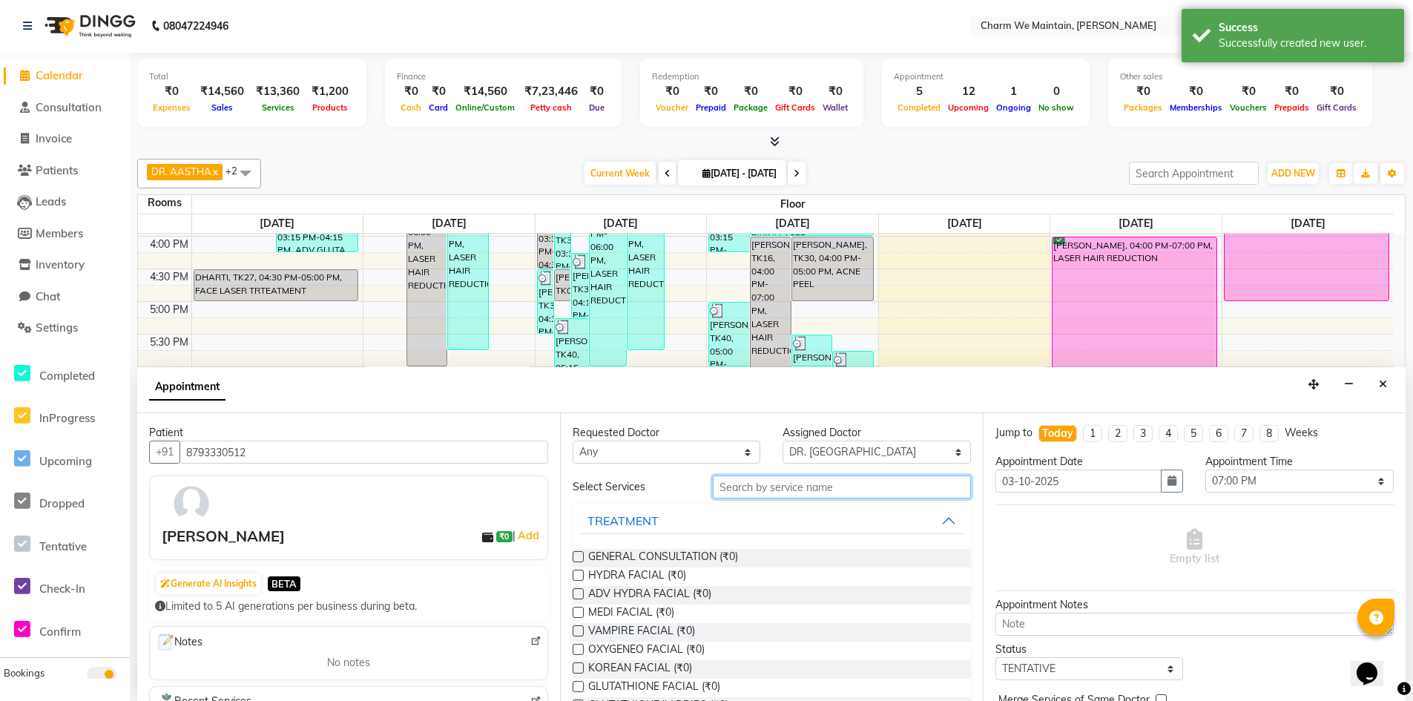
click at [787, 487] on input "text" at bounding box center [842, 486] width 258 height 23
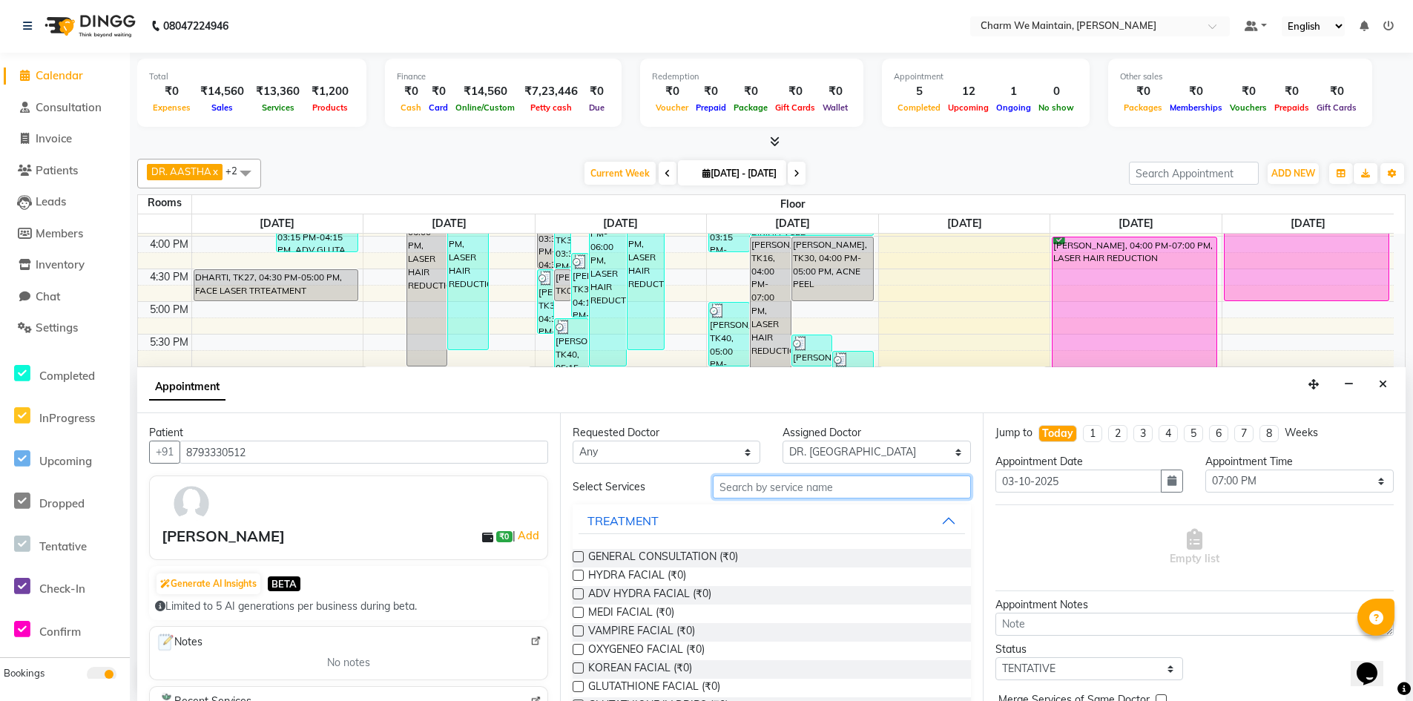
click at [787, 487] on input "text" at bounding box center [842, 486] width 258 height 23
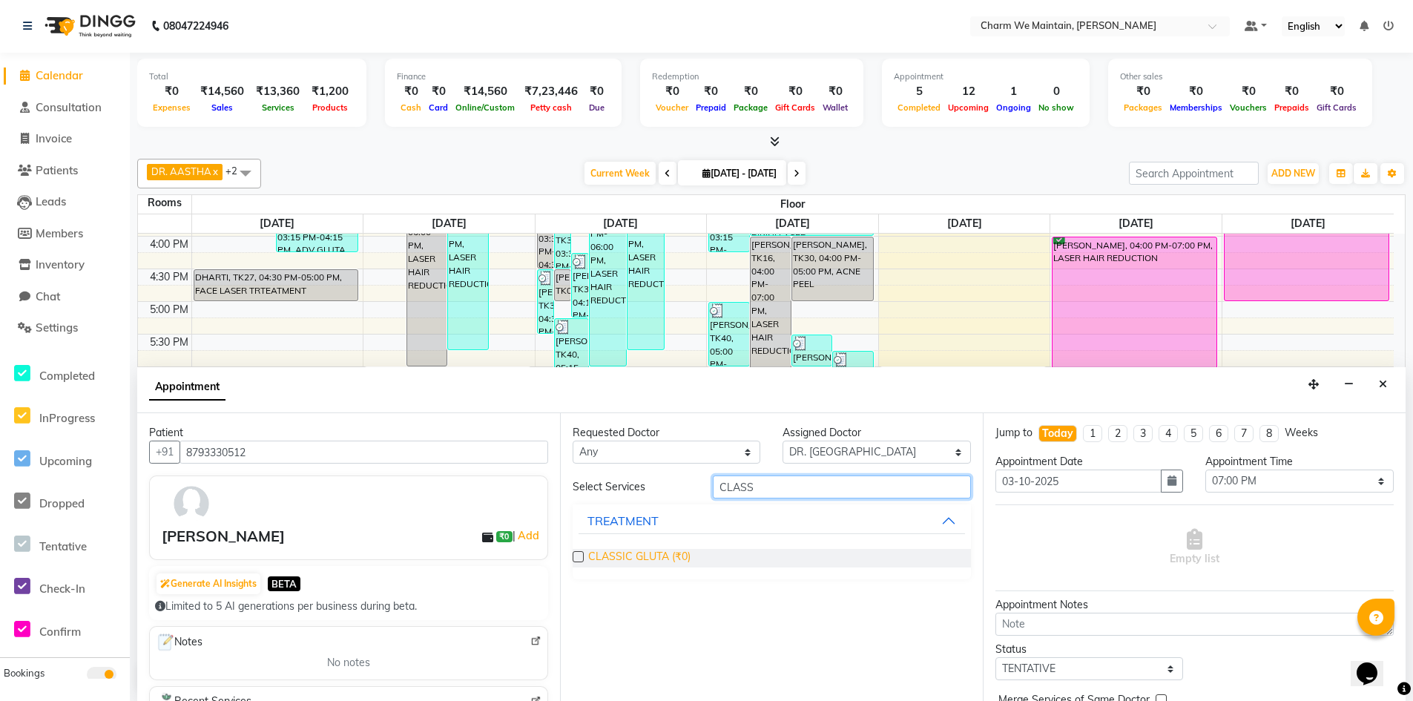
type input "CLASS"
click at [639, 552] on span "CLASSIC GLUTA (₹0)" at bounding box center [639, 558] width 102 height 19
checkbox input "true"
select select "4343"
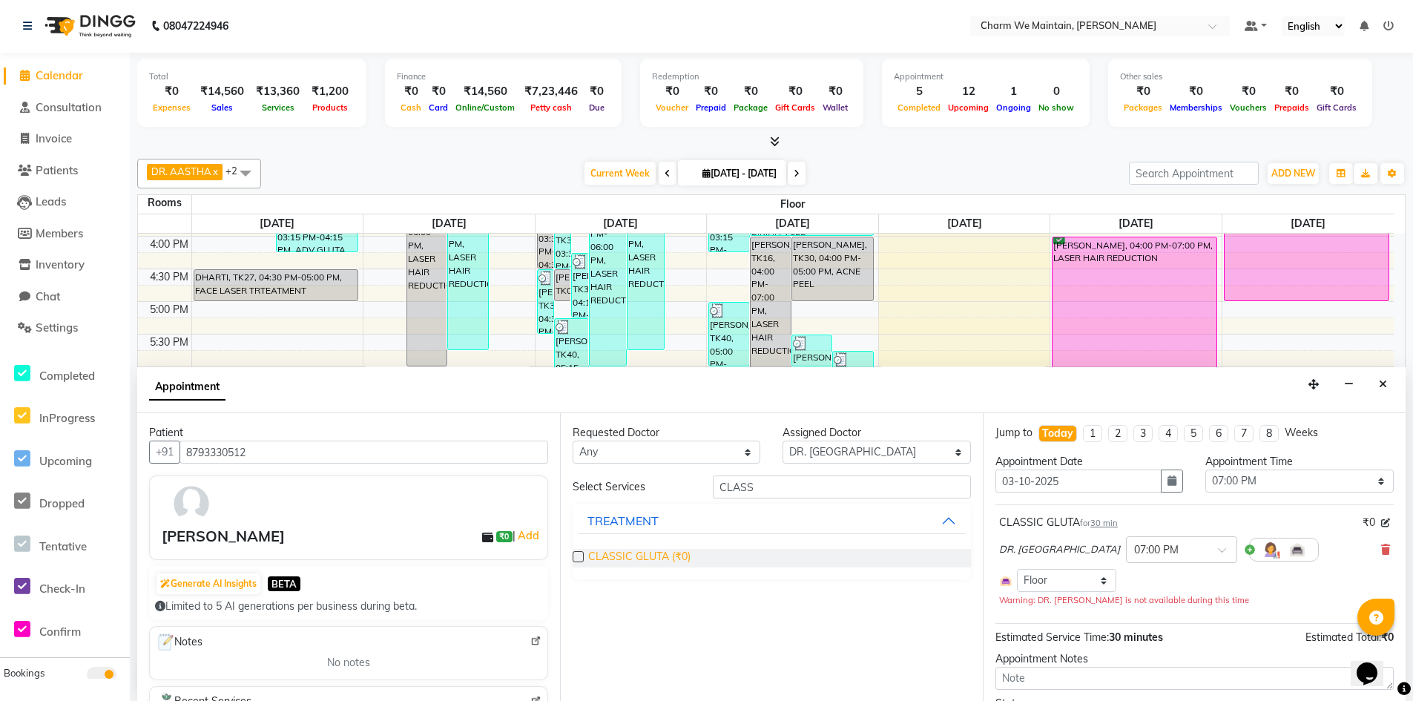
checkbox input "false"
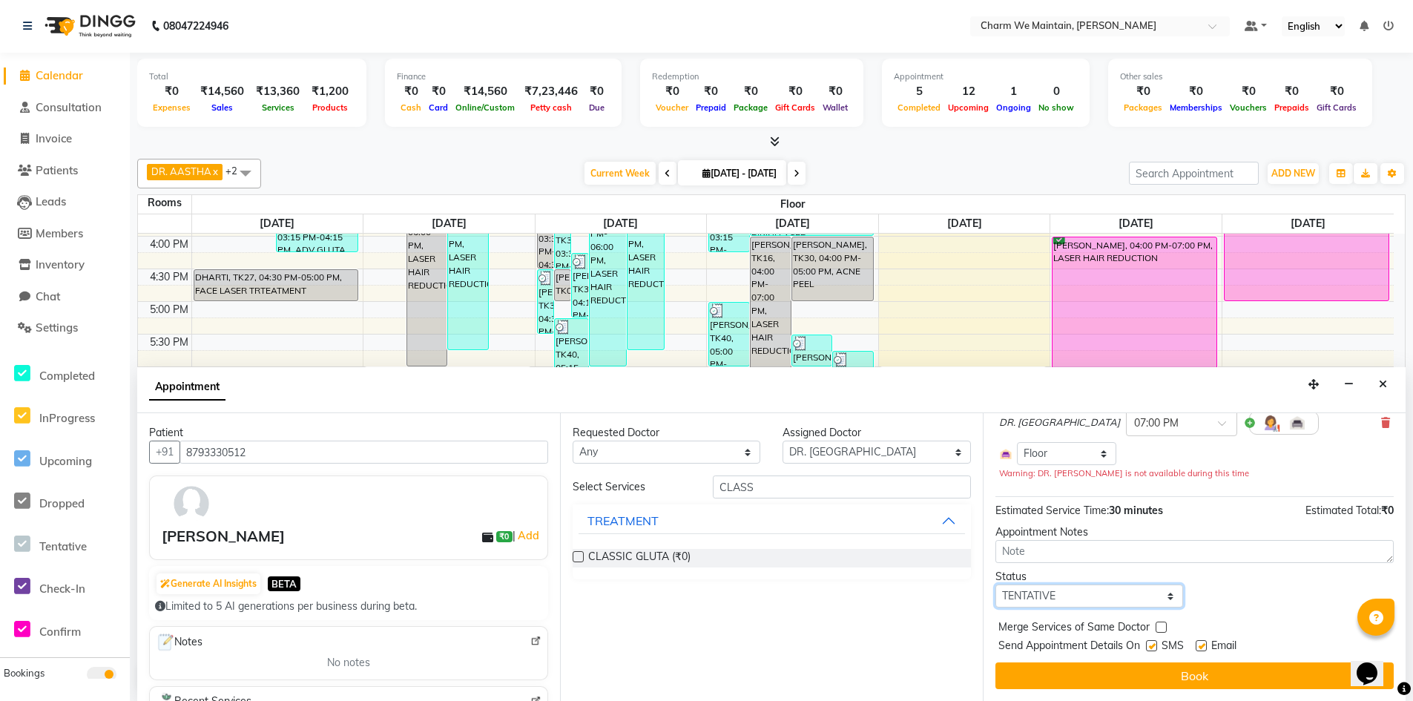
click at [1130, 594] on select "Select TENTATIVE CONFIRM CHECK-IN UPCOMING" at bounding box center [1089, 596] width 188 height 23
select select "confirm booking"
click at [995, 585] on select "Select TENTATIVE CONFIRM CHECK-IN UPCOMING" at bounding box center [1089, 596] width 188 height 23
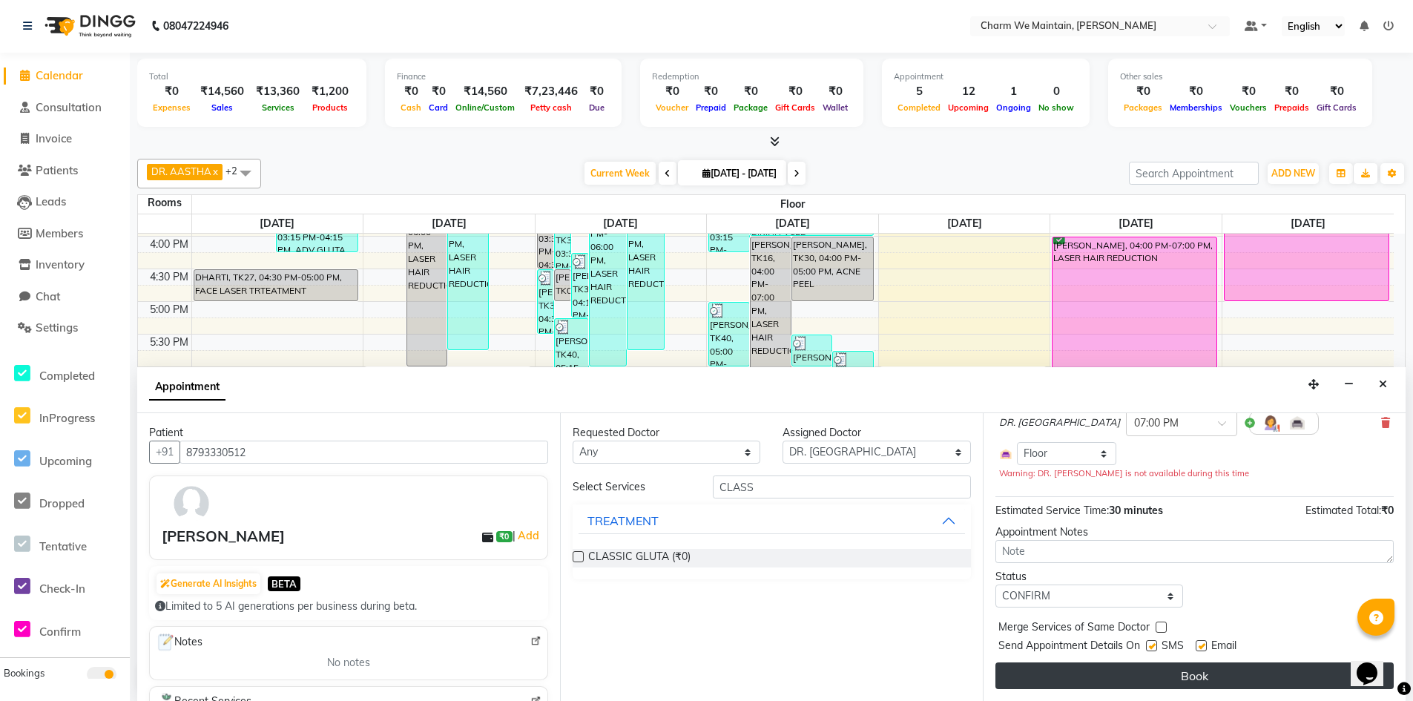
click at [1176, 682] on button "Book" at bounding box center [1194, 675] width 398 height 27
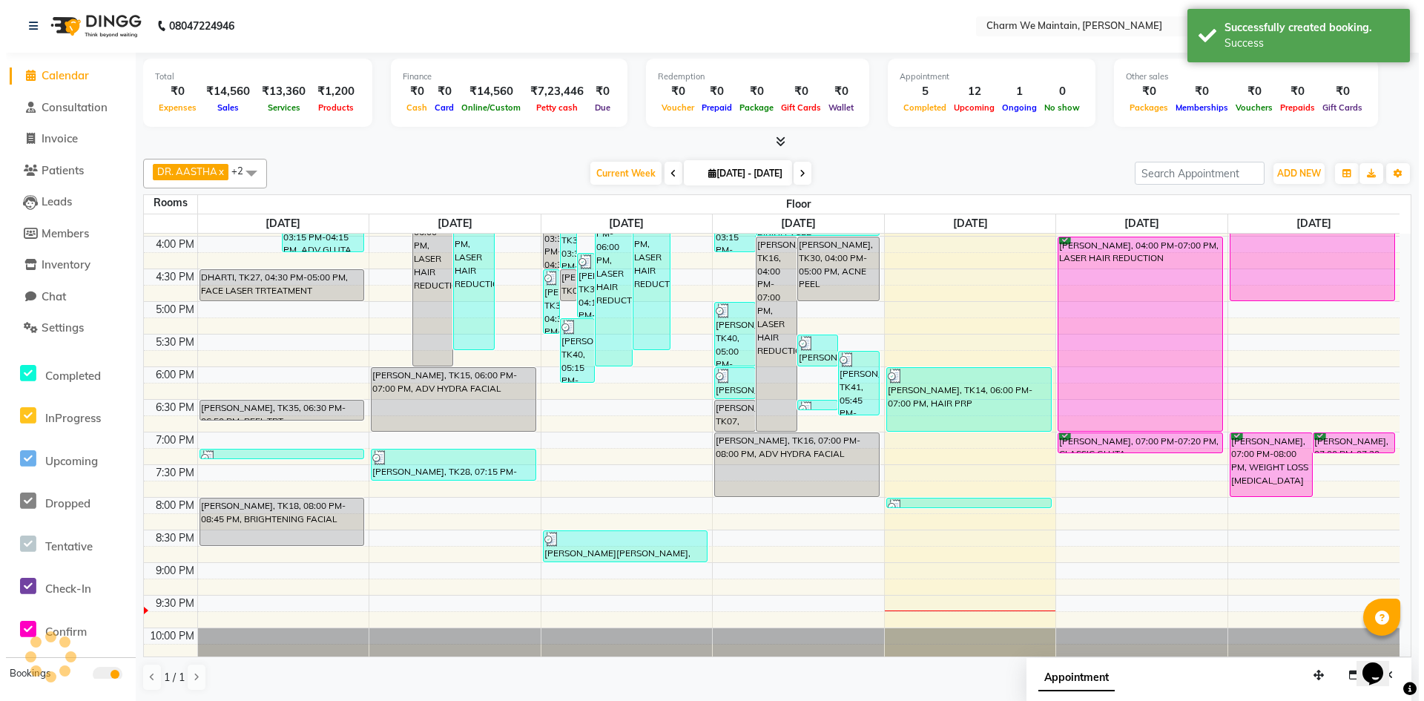
scroll to position [0, 0]
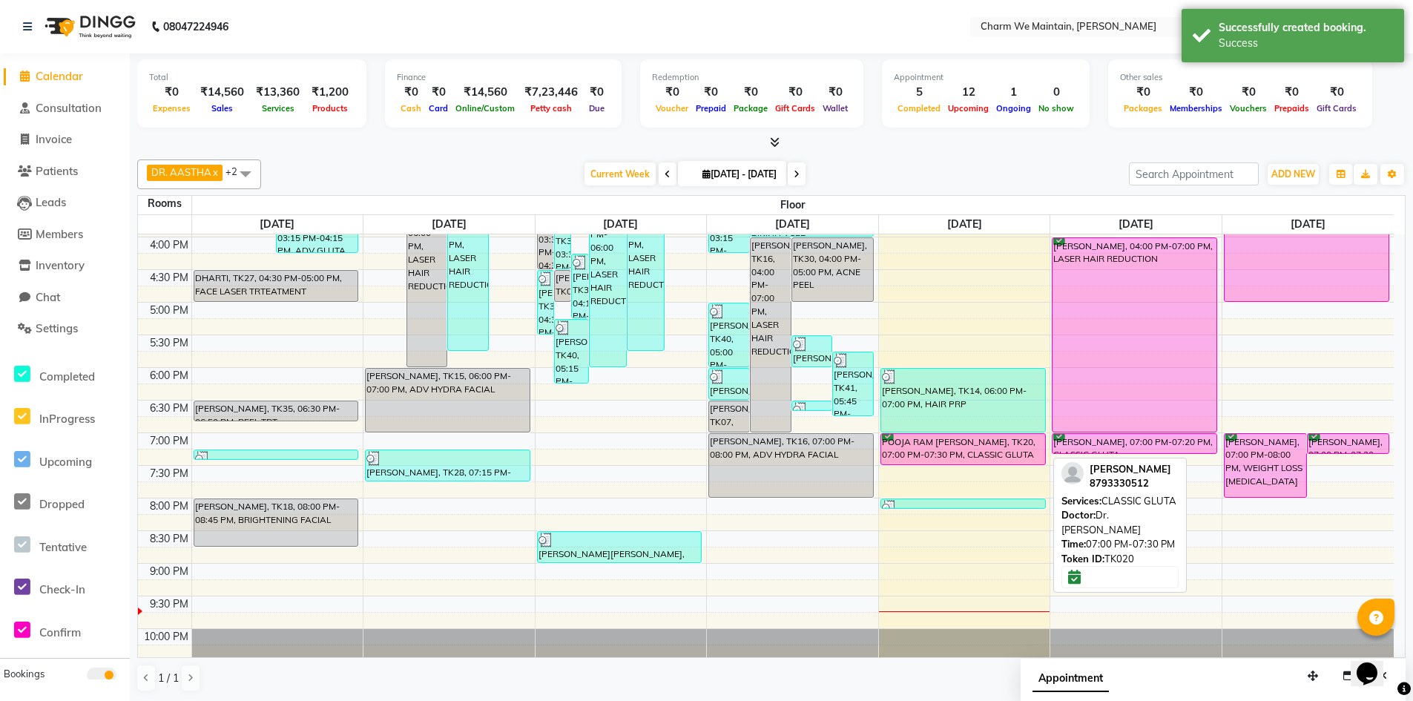
click at [1019, 452] on div "POOJA RAM [PERSON_NAME], TK20, 07:00 PM-07:30 PM, CLASSIC GLUTA" at bounding box center [963, 449] width 164 height 30
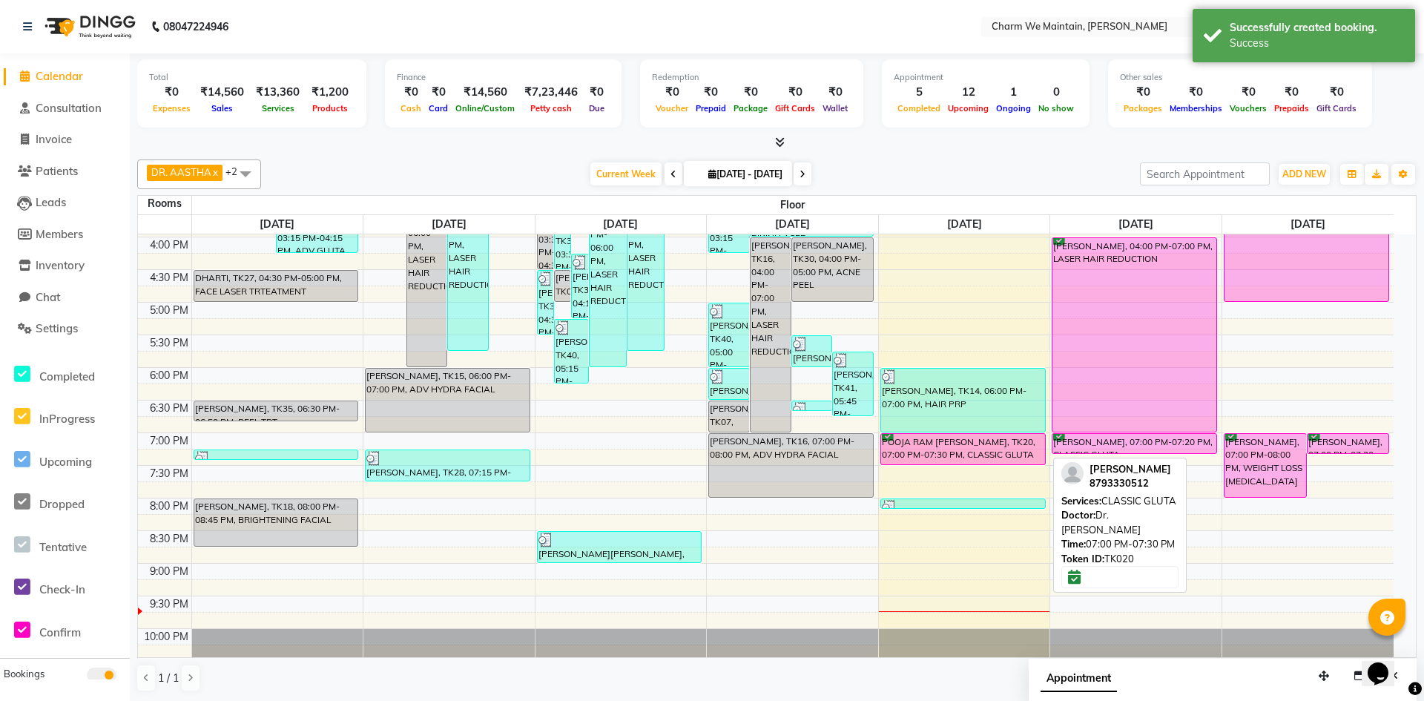
select select "6"
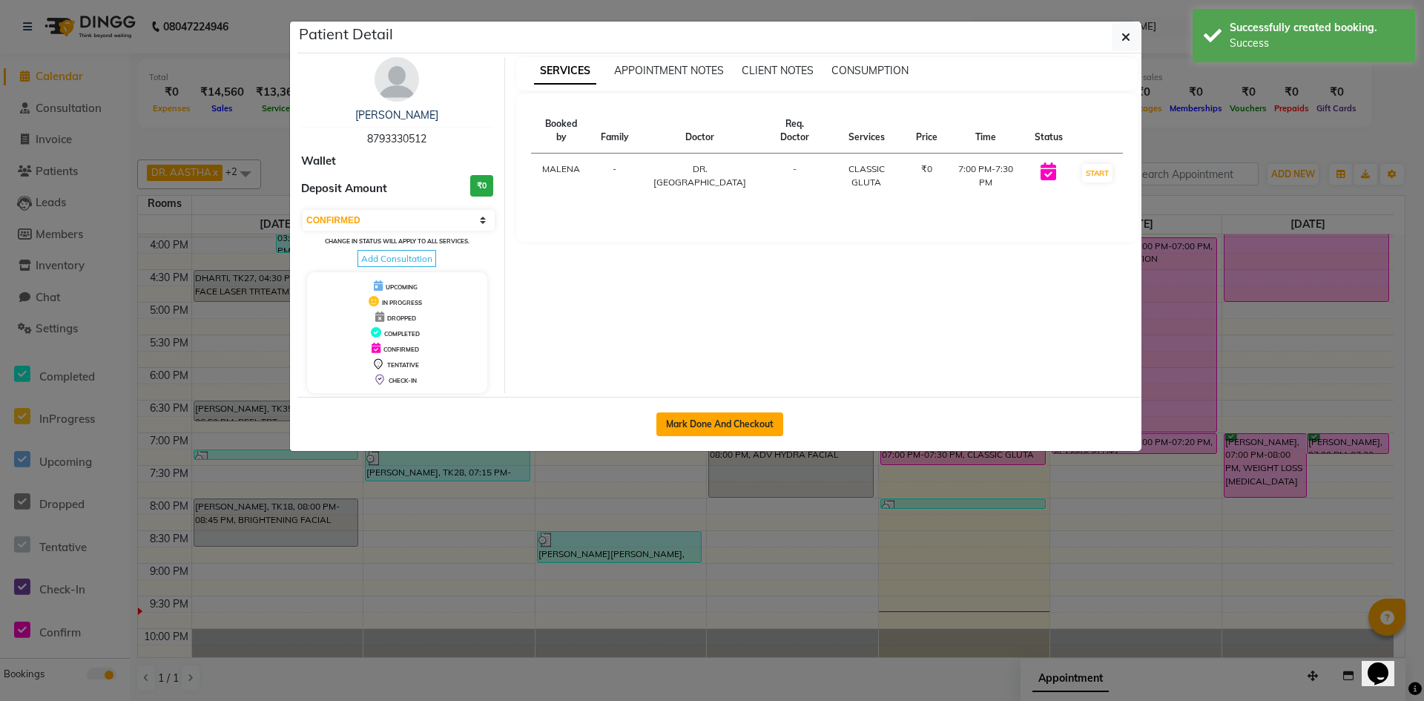
click at [722, 426] on button "Mark Done And Checkout" at bounding box center [719, 424] width 127 height 24
select select "8618"
select select "service"
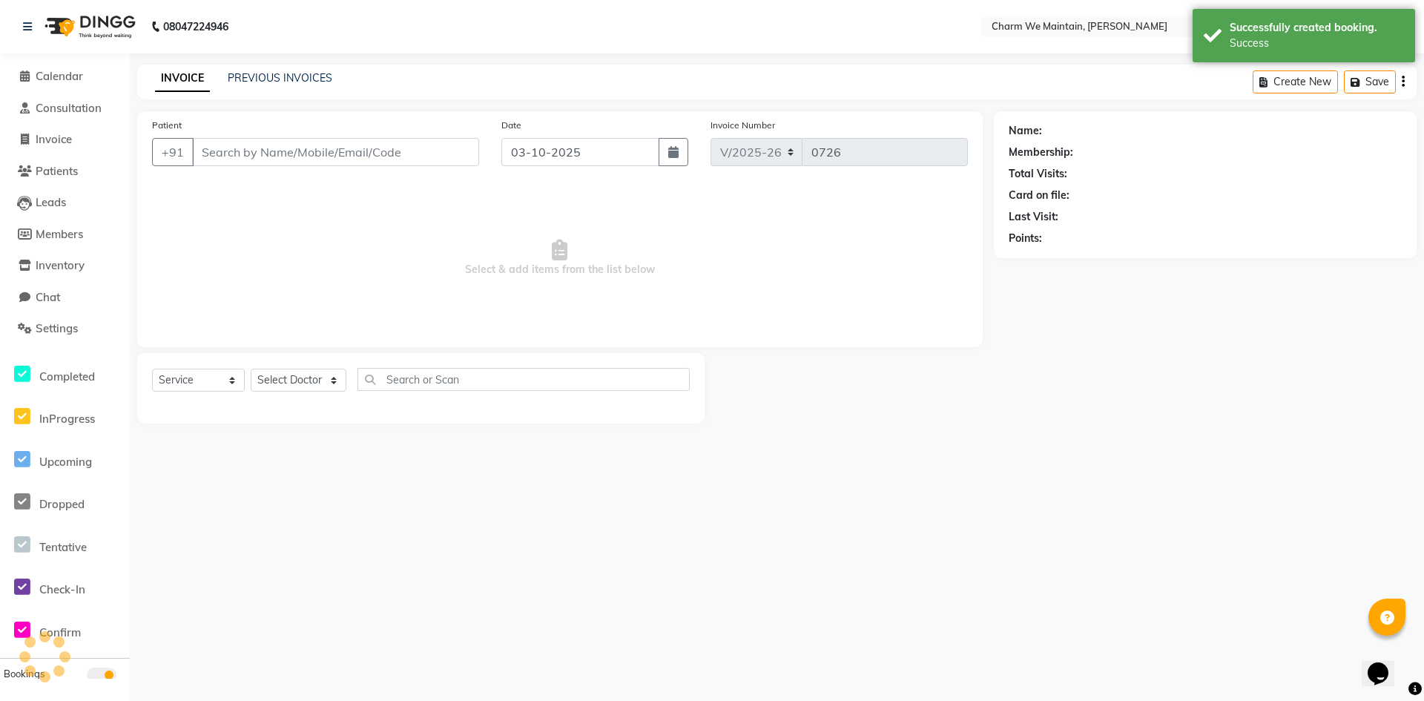
type input "8793330512"
select select "86212"
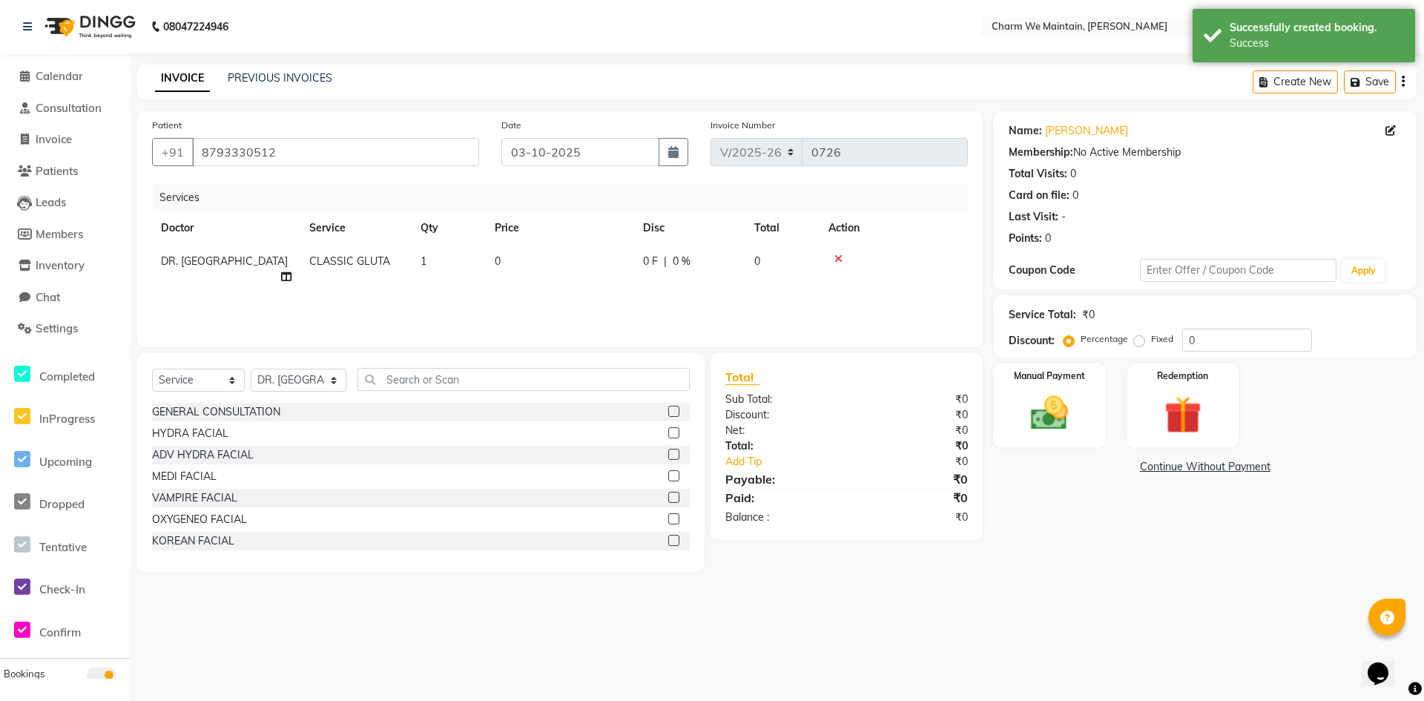
click at [533, 289] on div "Services Doctor Service Qty Price Disc Total Action DR. [PERSON_NAME] CLASSIC G…" at bounding box center [560, 258] width 816 height 148
click at [582, 262] on td "0" at bounding box center [560, 269] width 148 height 49
select select "86212"
click at [582, 262] on input "0" at bounding box center [630, 265] width 131 height 23
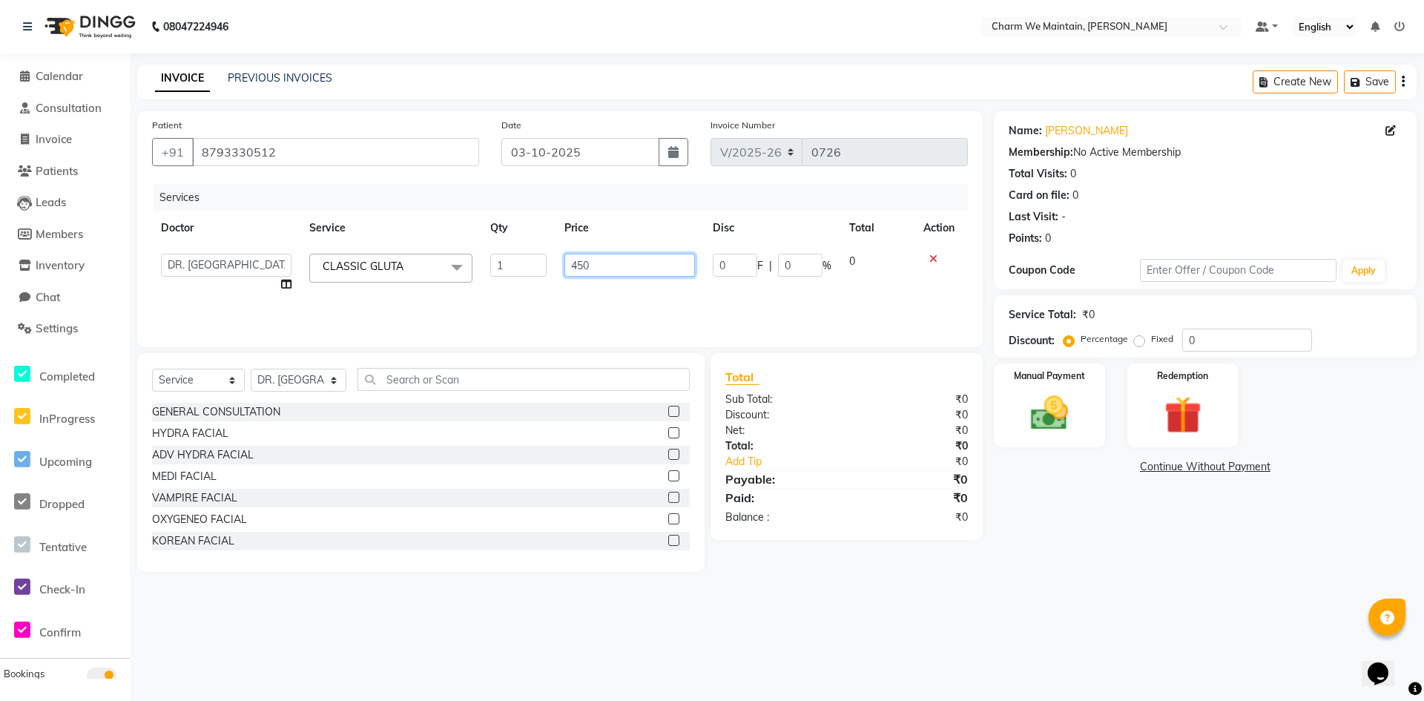
type input "4500"
click at [1071, 424] on img at bounding box center [1050, 413] width 64 height 45
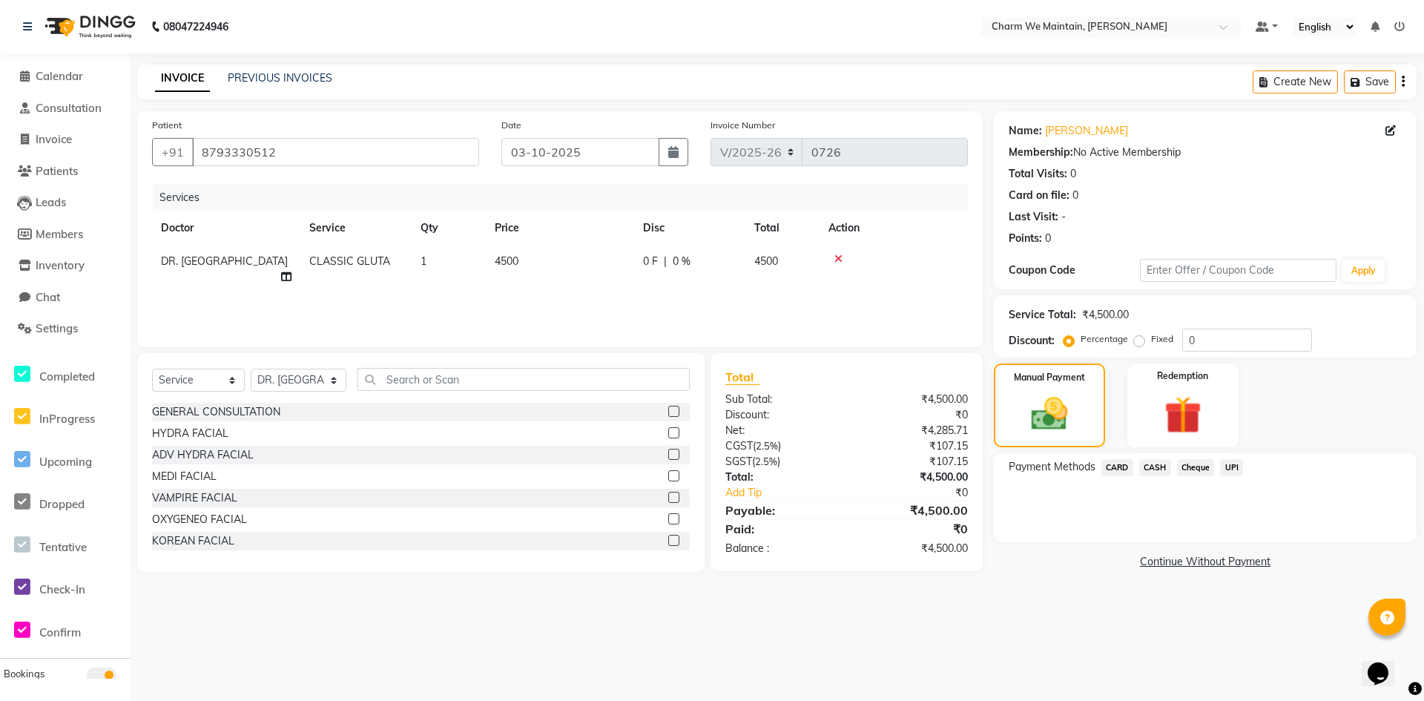
click at [1231, 468] on span "UPI" at bounding box center [1231, 467] width 23 height 17
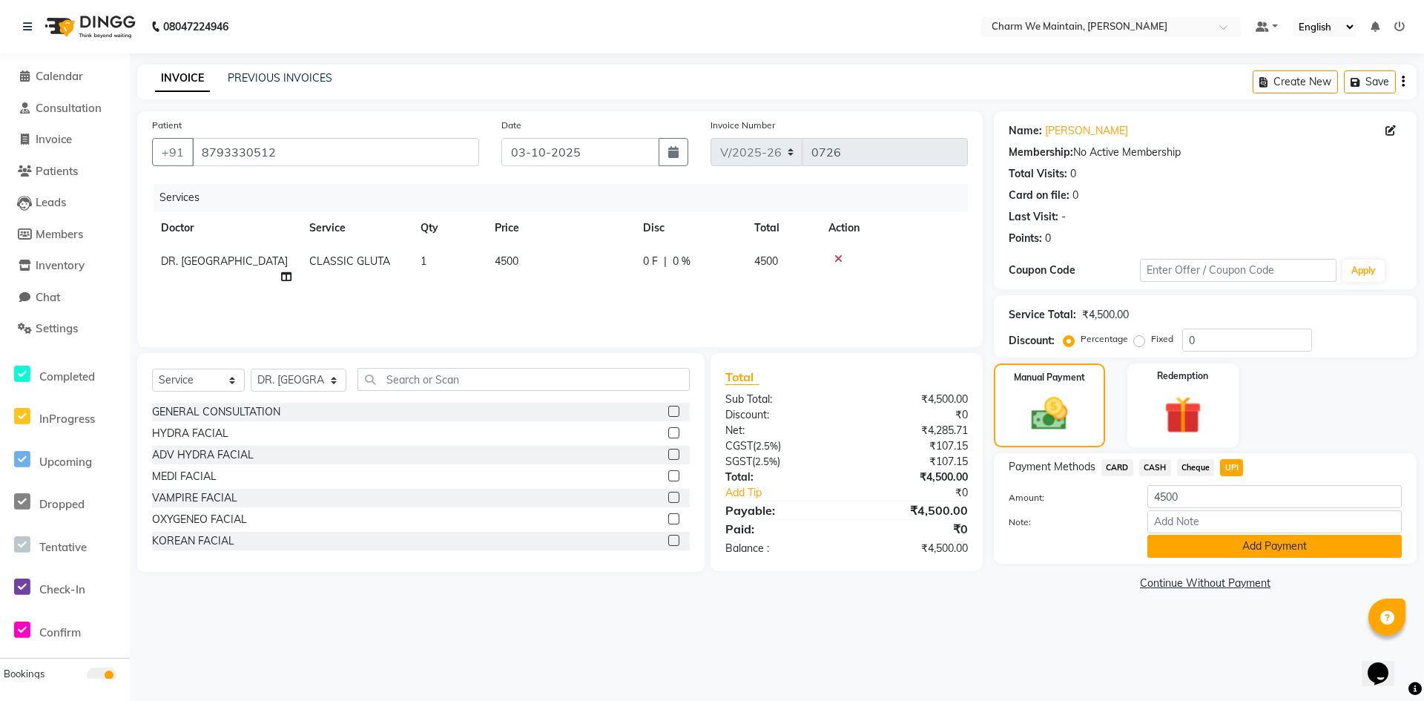
click at [1228, 538] on button "Add Payment" at bounding box center [1275, 546] width 254 height 23
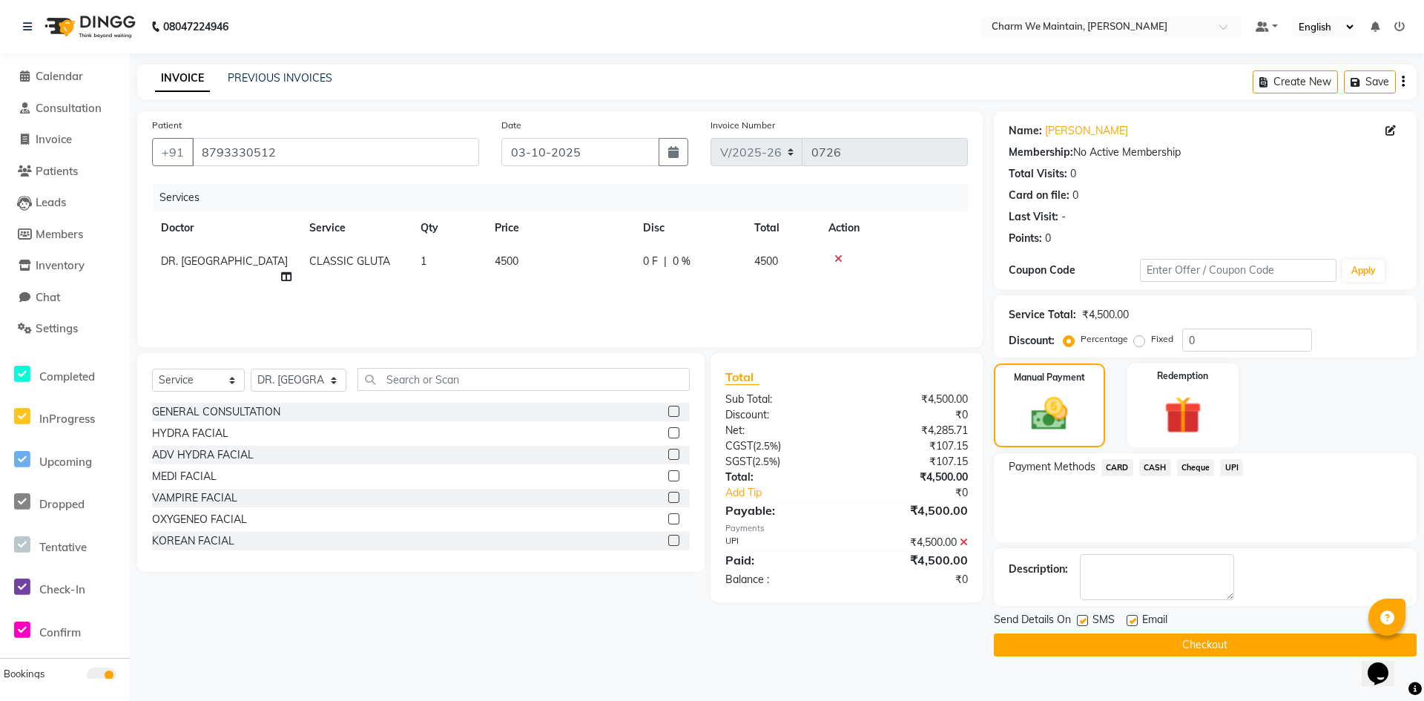
click at [1215, 647] on button "Checkout" at bounding box center [1205, 644] width 423 height 23
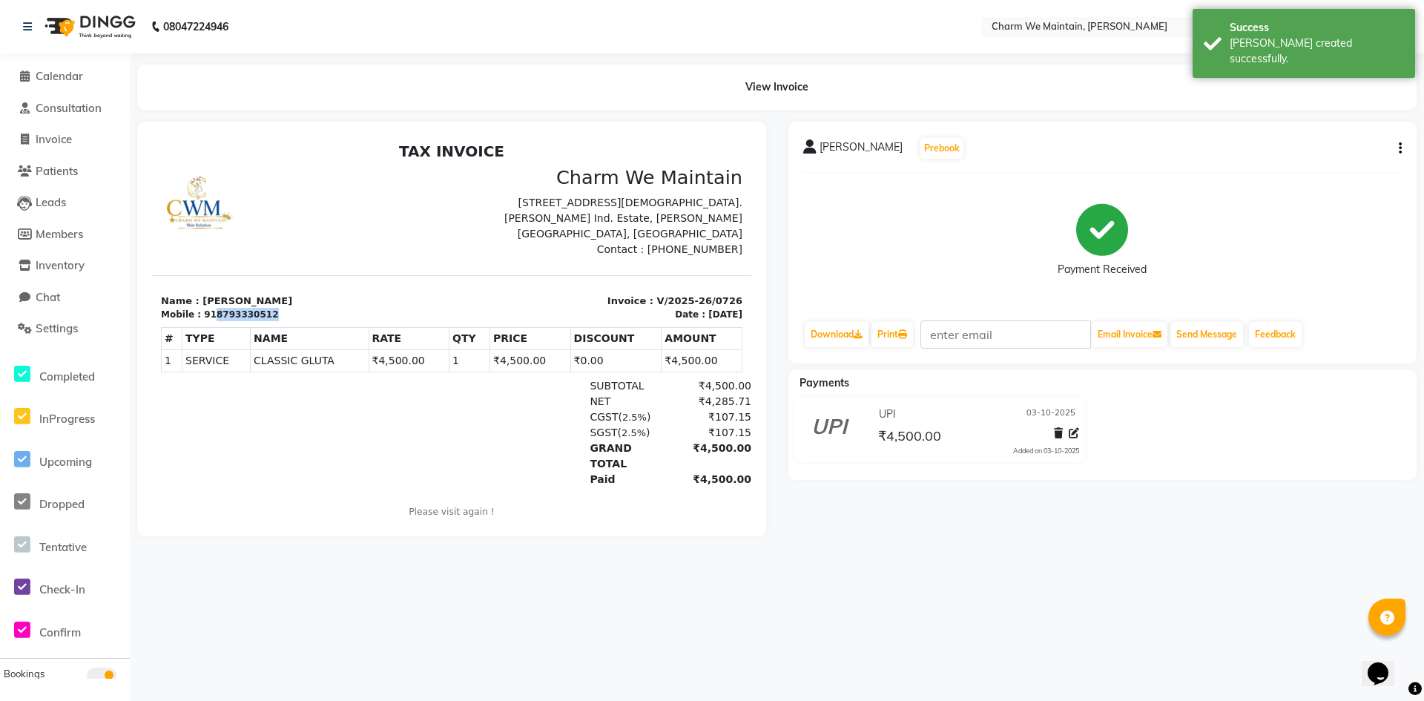
drag, startPoint x: 263, startPoint y: 310, endPoint x: 209, endPoint y: 312, distance: 53.4
click at [209, 312] on div "Mobile : 918793330512" at bounding box center [302, 314] width 282 height 13
copy div "8793330512"
click at [823, 332] on link "Download" at bounding box center [837, 334] width 64 height 25
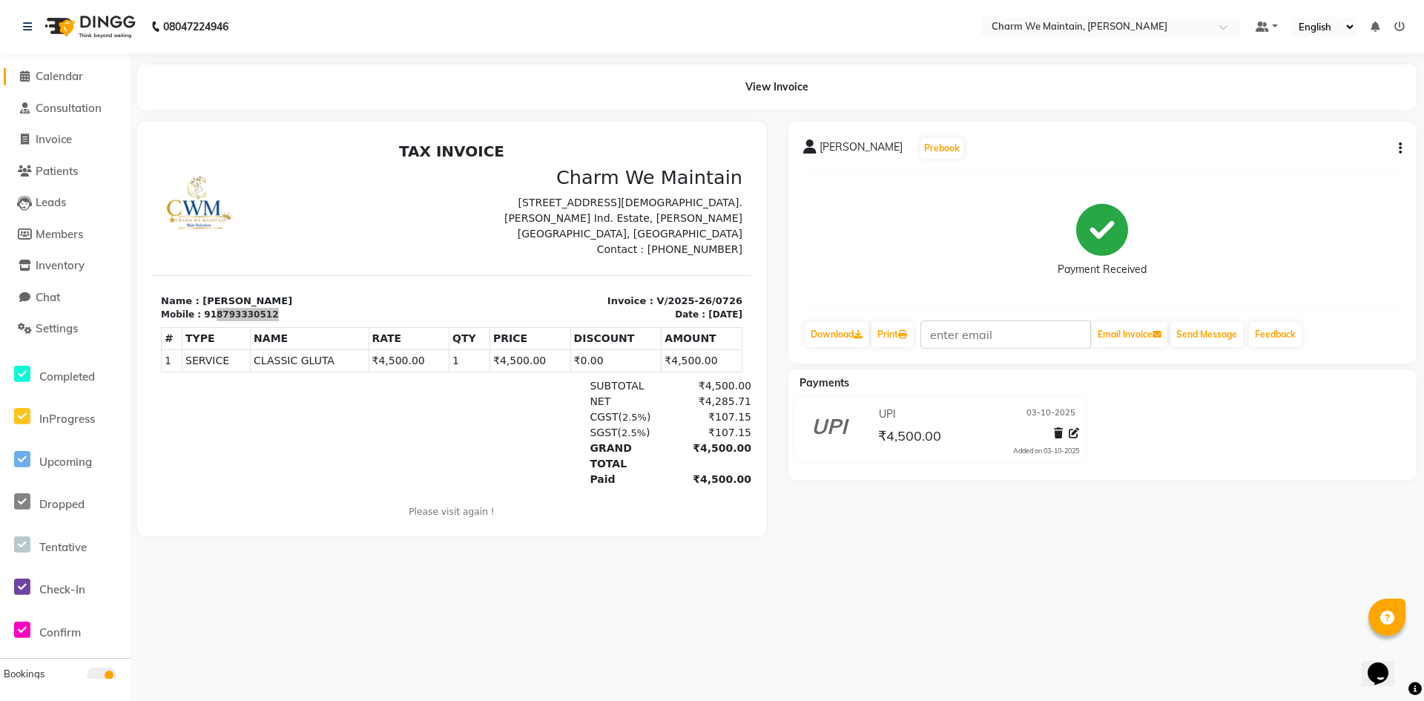
click at [56, 74] on span "Calendar" at bounding box center [59, 76] width 47 height 14
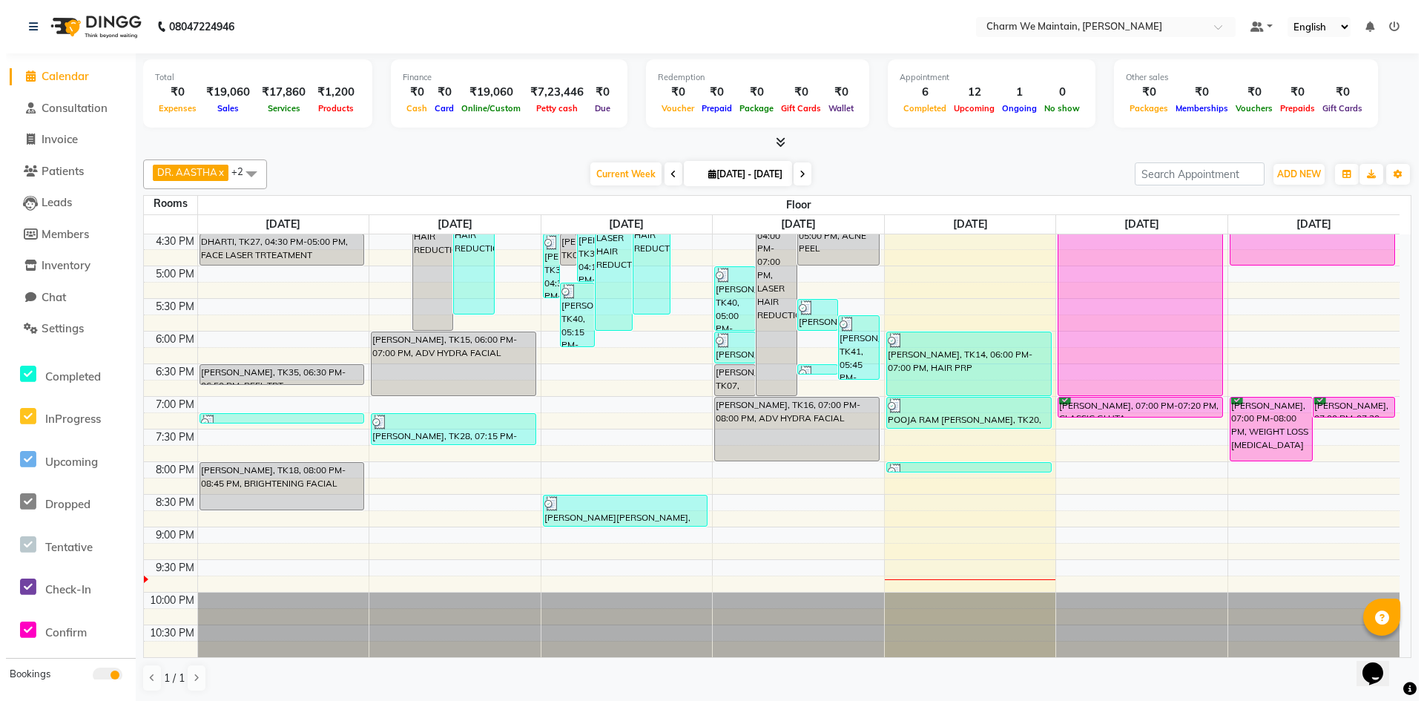
scroll to position [111, 0]
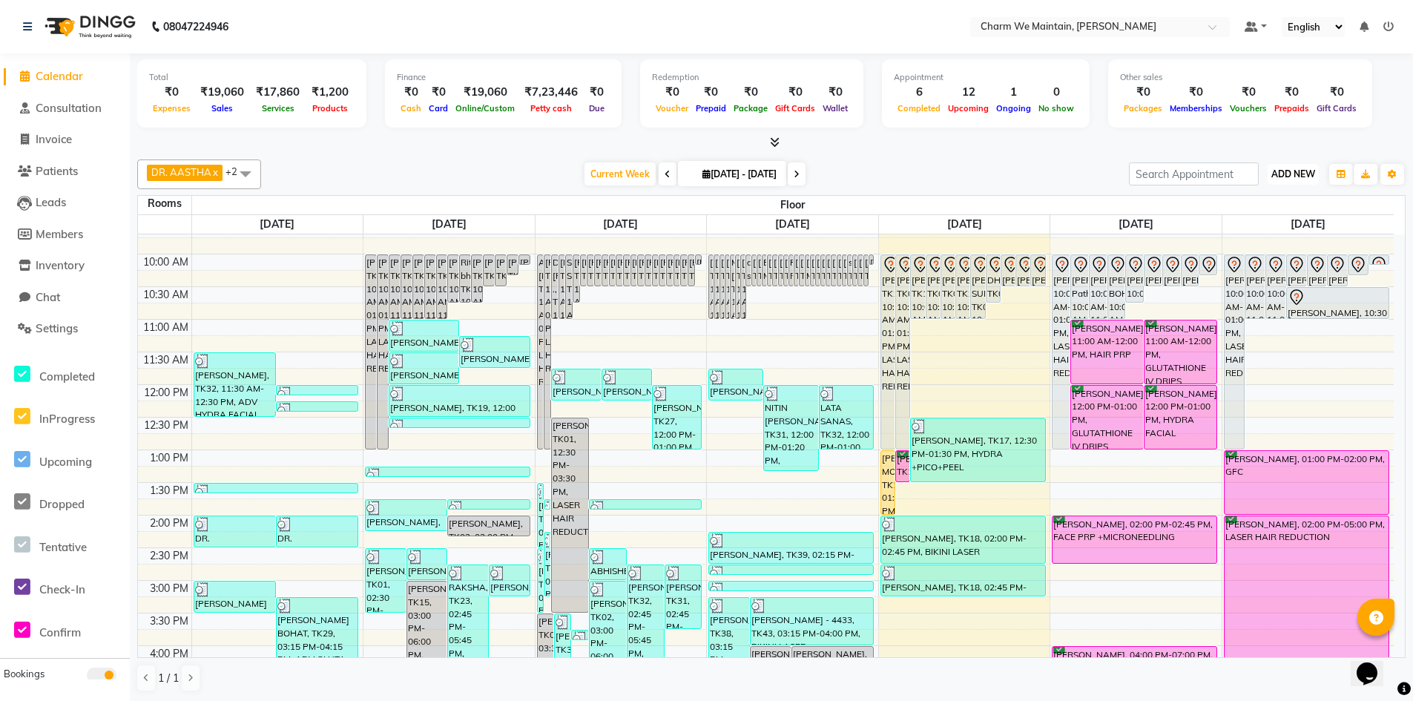
click at [1297, 177] on span "ADD NEW" at bounding box center [1293, 173] width 44 height 11
click at [1271, 218] on link "Add Invoice" at bounding box center [1259, 221] width 117 height 19
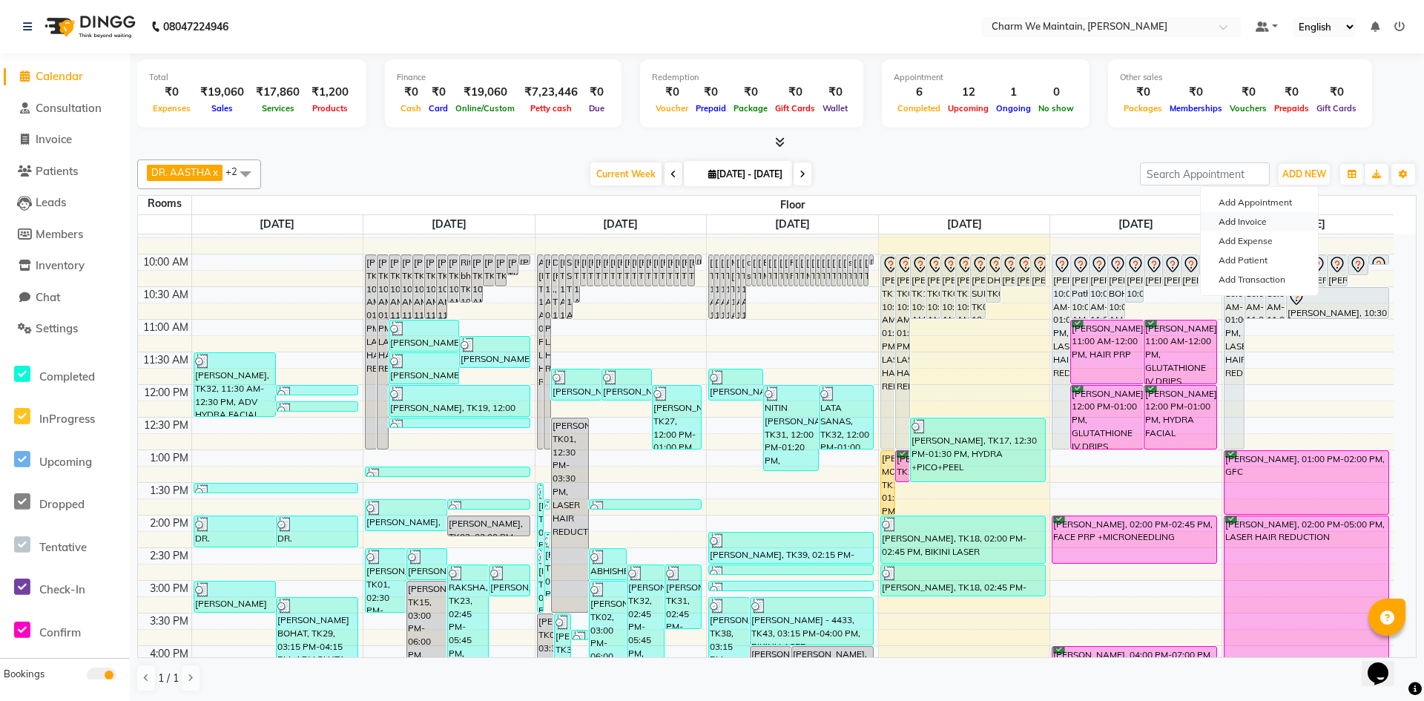
select select "8618"
select select "service"
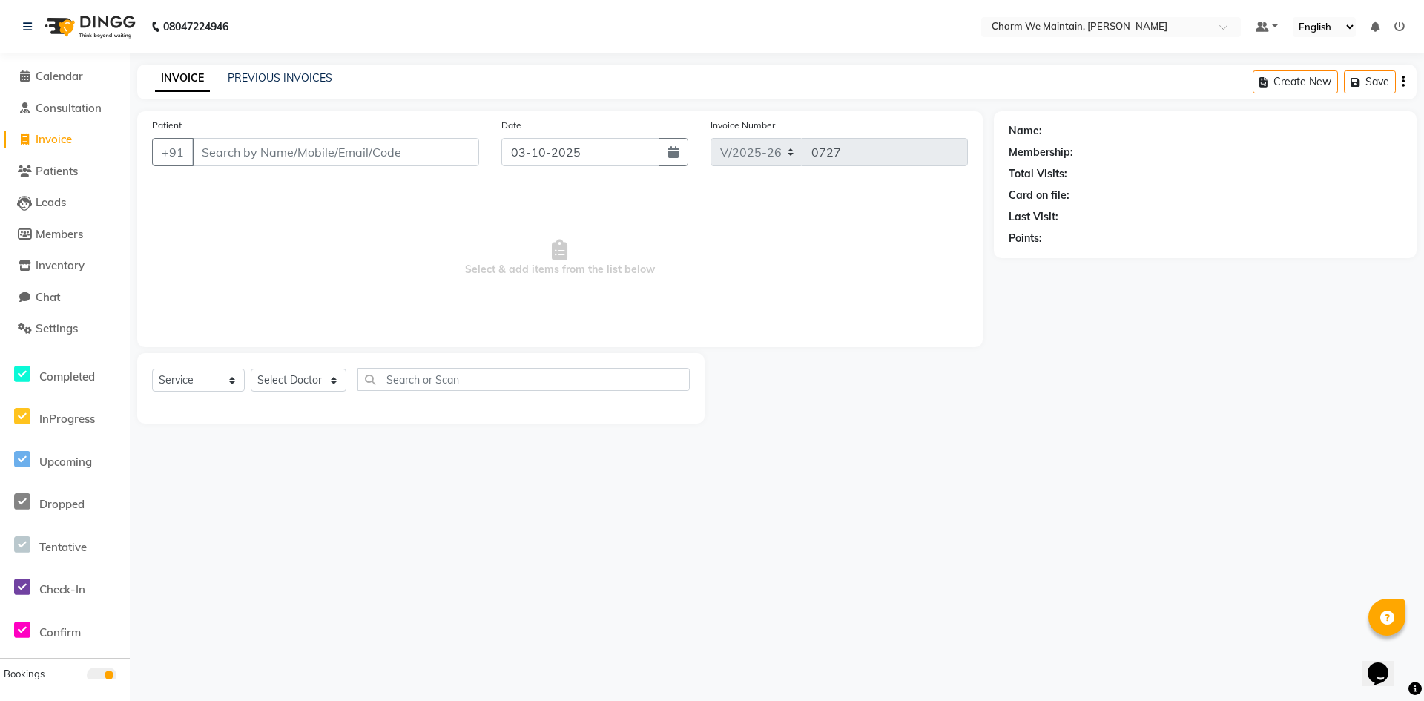
click at [326, 149] on input "Patient" at bounding box center [335, 152] width 287 height 28
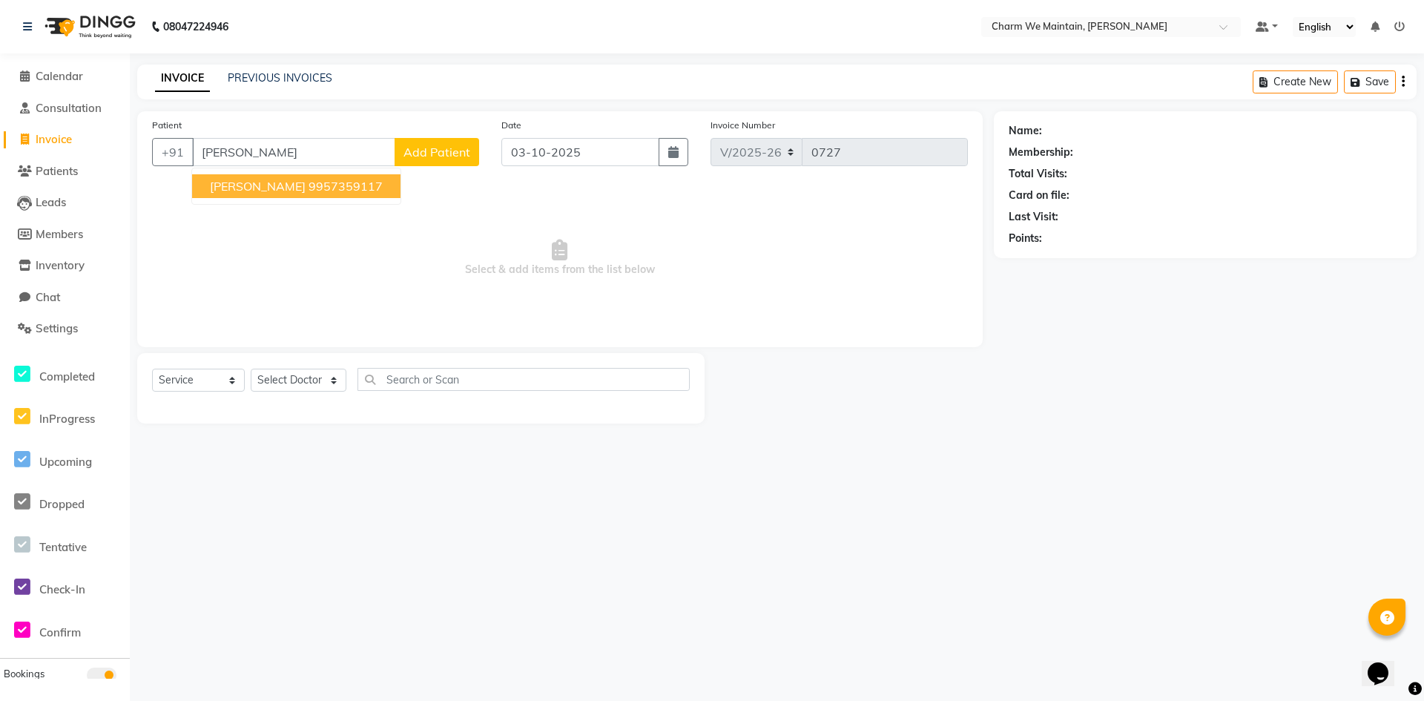
click at [333, 187] on ngb-highlight "9957359117" at bounding box center [346, 186] width 74 height 15
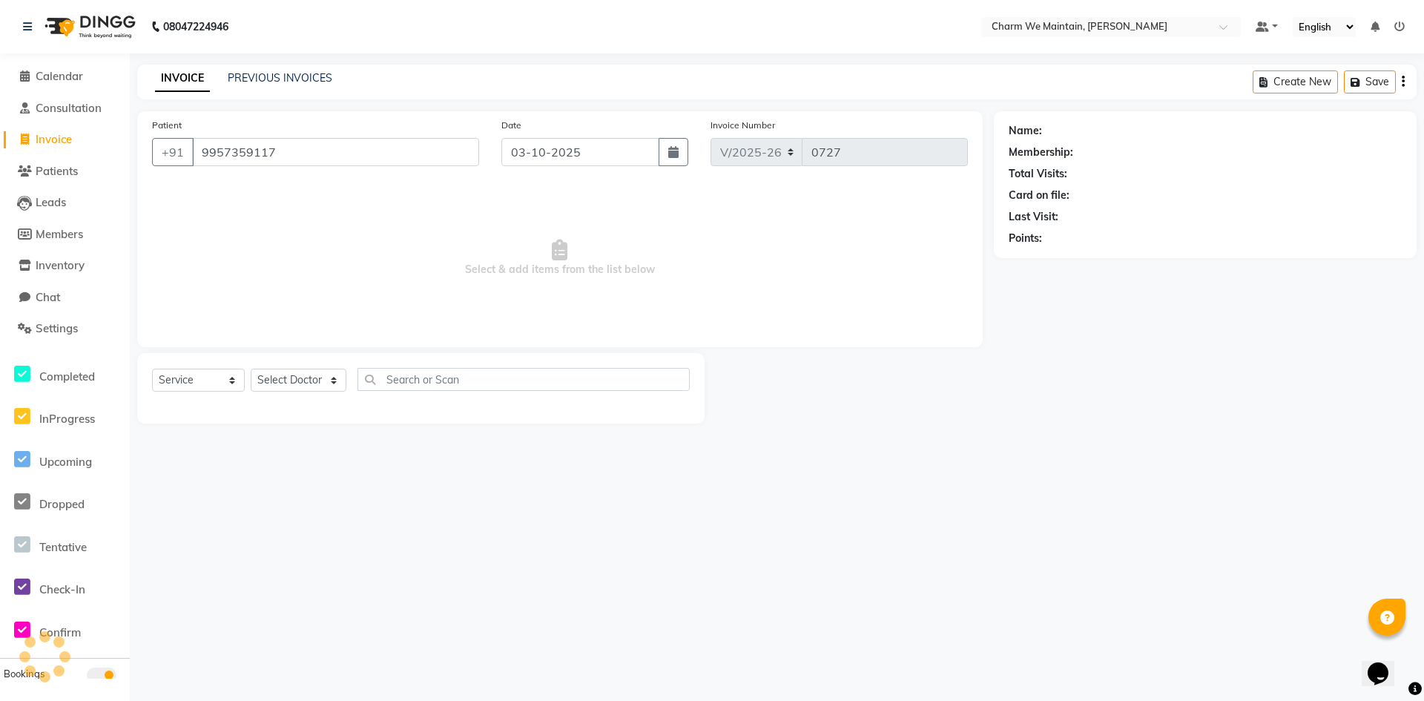
type input "9957359117"
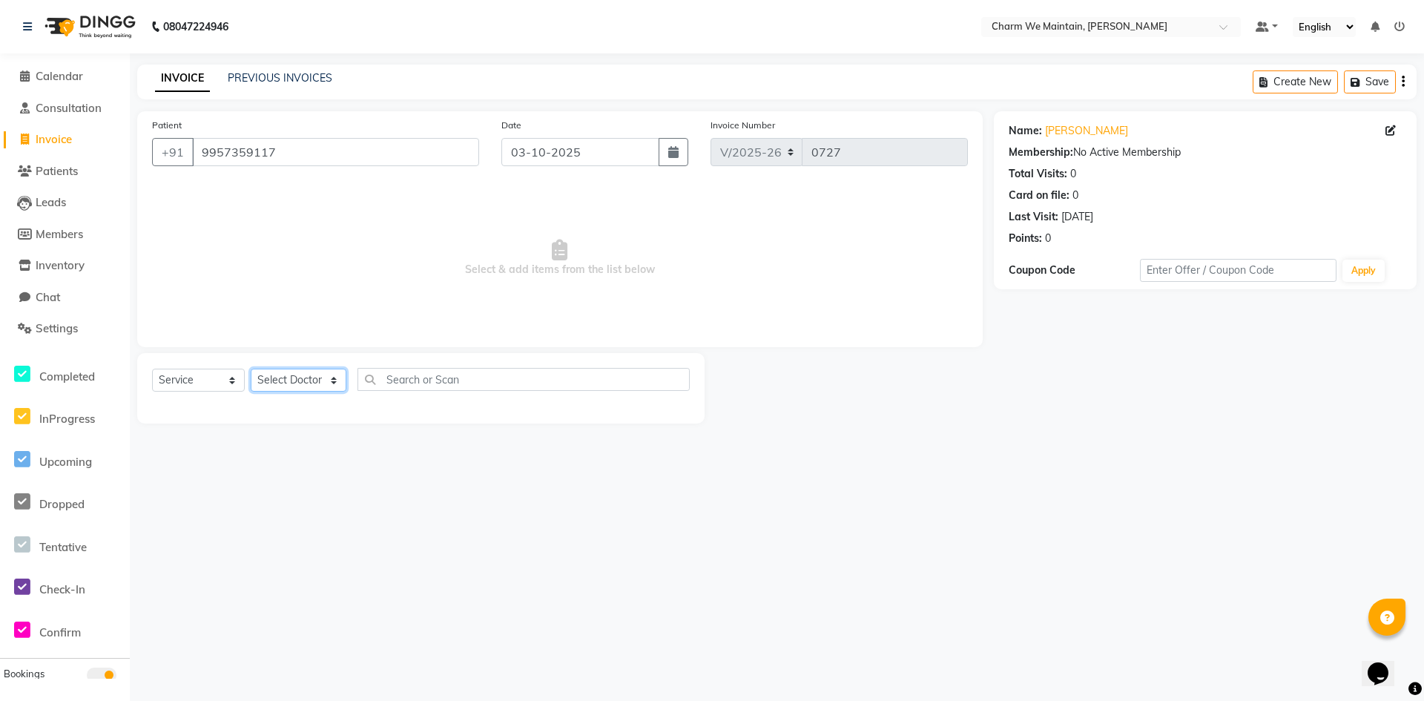
click at [298, 387] on select "Select Doctor [PERSON_NAME] [PERSON_NAME] [PERSON_NAME] [PERSON_NAME] [PERSON_N…" at bounding box center [299, 380] width 96 height 23
select select "86212"
click at [251, 369] on select "Select Doctor [PERSON_NAME] [PERSON_NAME] [PERSON_NAME] [PERSON_NAME] [PERSON_N…" at bounding box center [299, 380] width 96 height 23
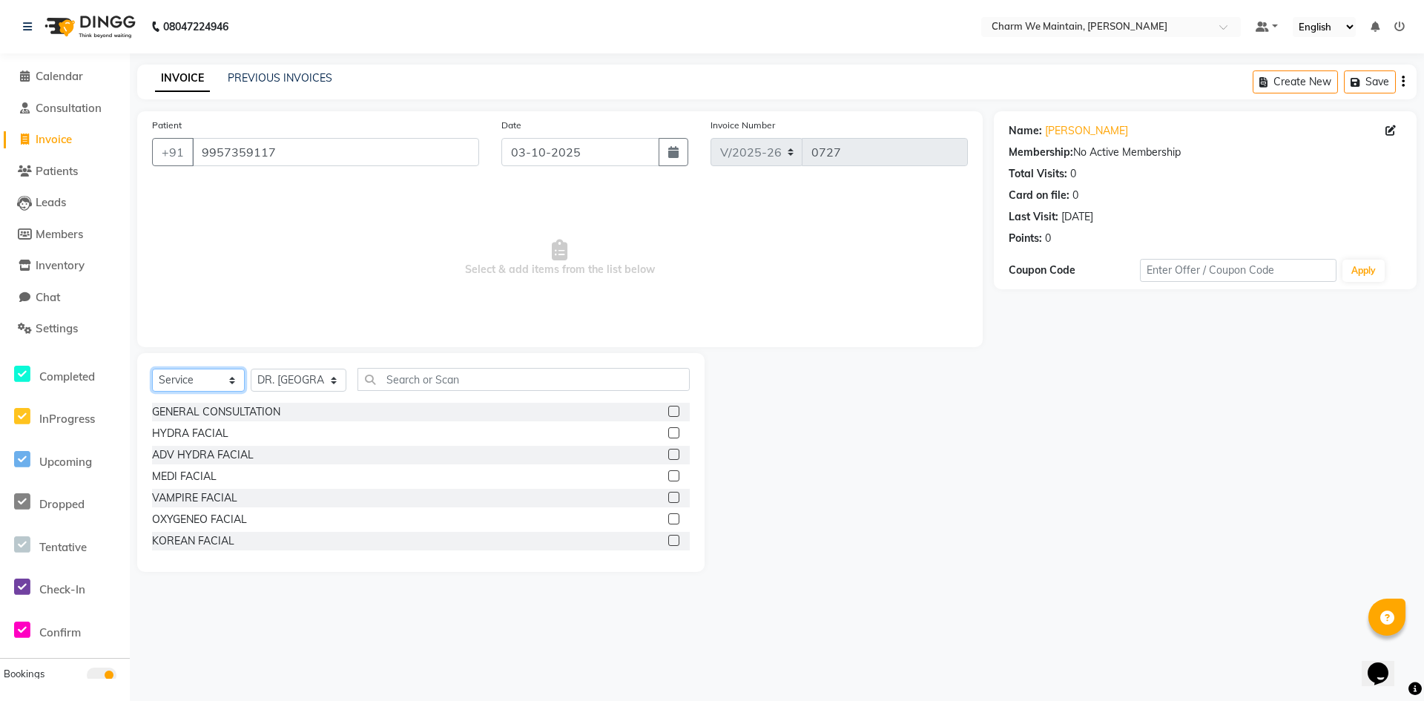
click at [191, 384] on select "Select Service Product Membership Package Voucher Prepaid Gift Card" at bounding box center [198, 380] width 93 height 23
select select "product"
click at [152, 369] on select "Select Service Product Membership Package Voucher Prepaid Gift Card" at bounding box center [198, 380] width 93 height 23
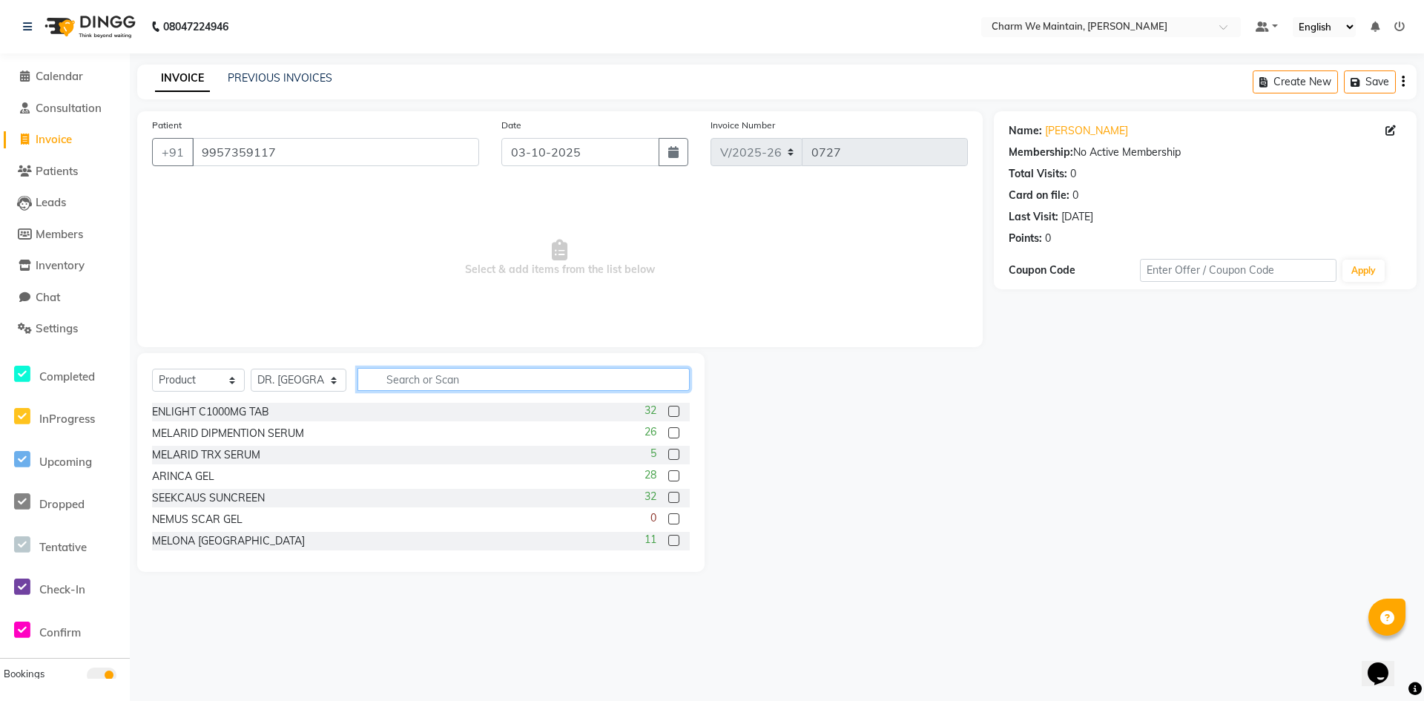
click at [440, 380] on input "text" at bounding box center [524, 379] width 332 height 23
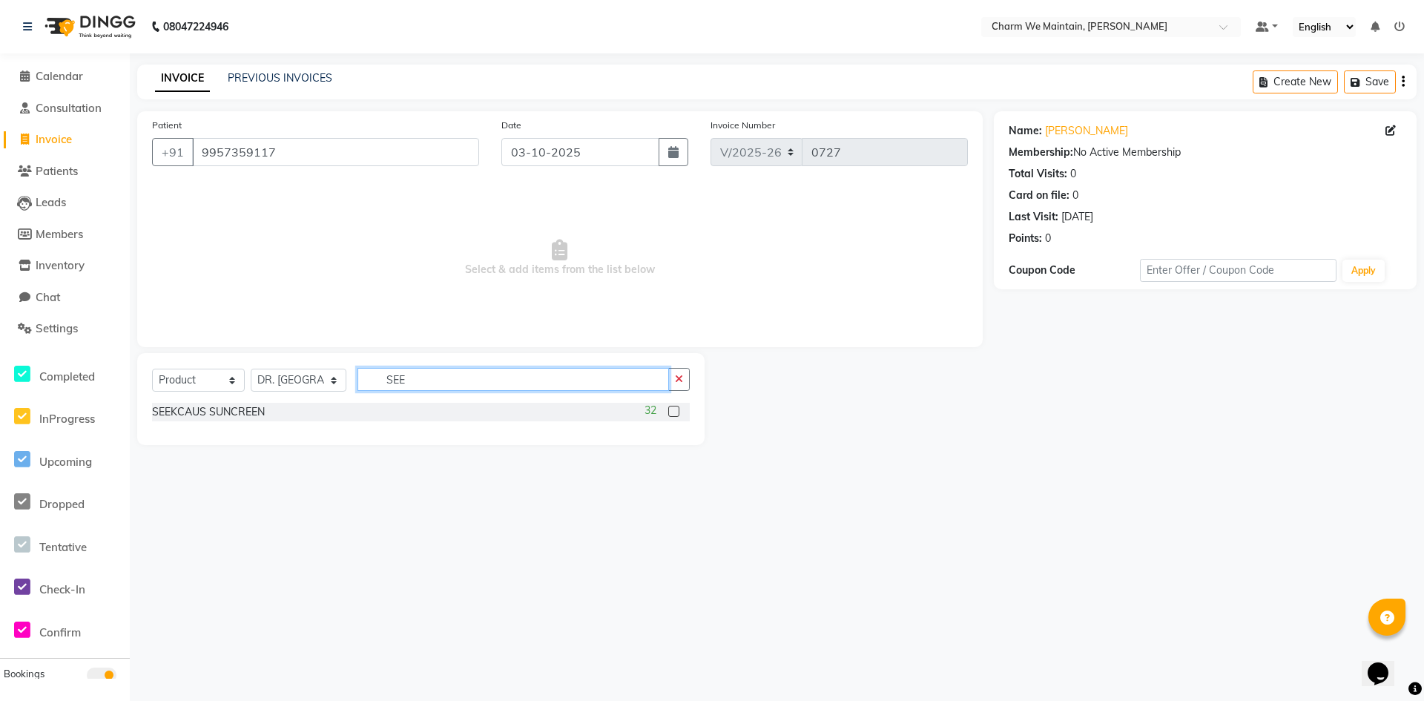
type input "SEE"
click at [680, 417] on div "32" at bounding box center [667, 412] width 45 height 19
click at [675, 407] on label at bounding box center [673, 411] width 11 height 11
click at [675, 407] on input "checkbox" at bounding box center [673, 412] width 10 height 10
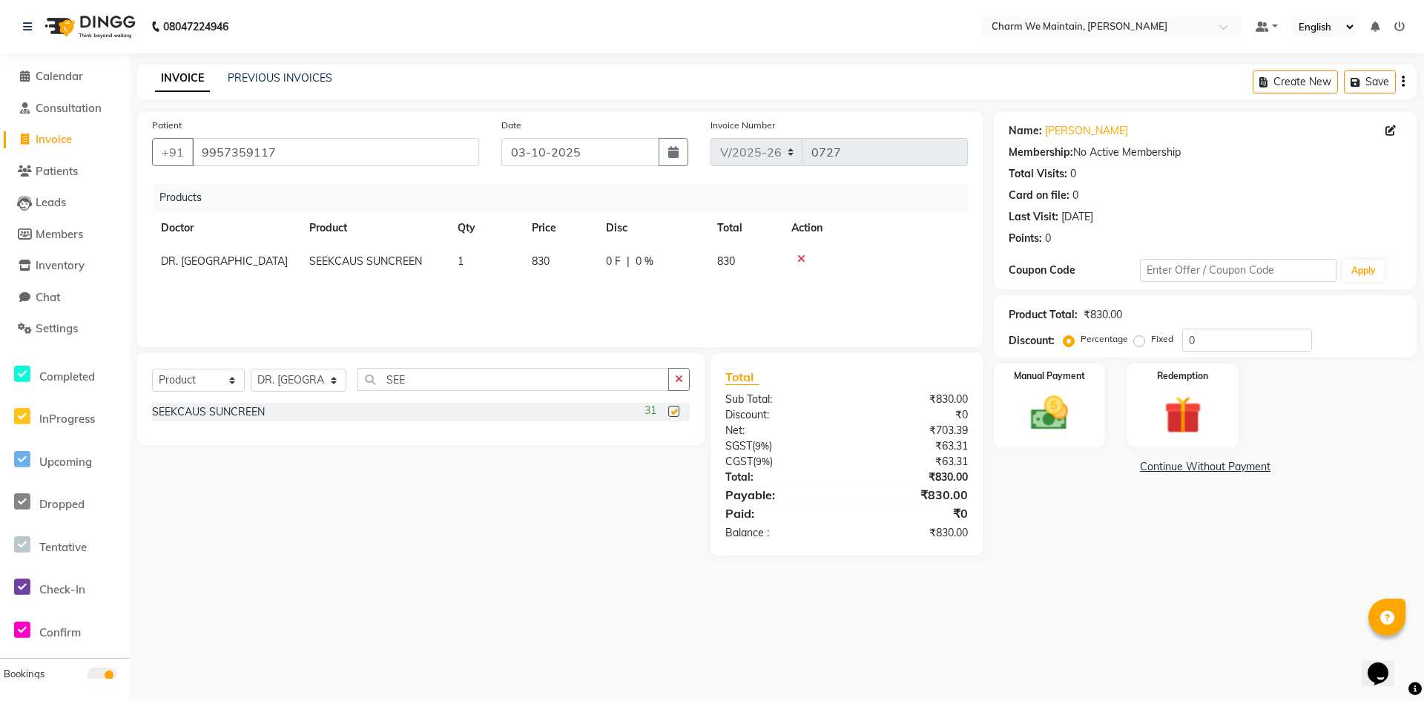
checkbox input "false"
click at [461, 381] on input "SEE" at bounding box center [514, 379] width 312 height 23
type input "S"
type input "PELL"
click at [677, 413] on label at bounding box center [673, 411] width 11 height 11
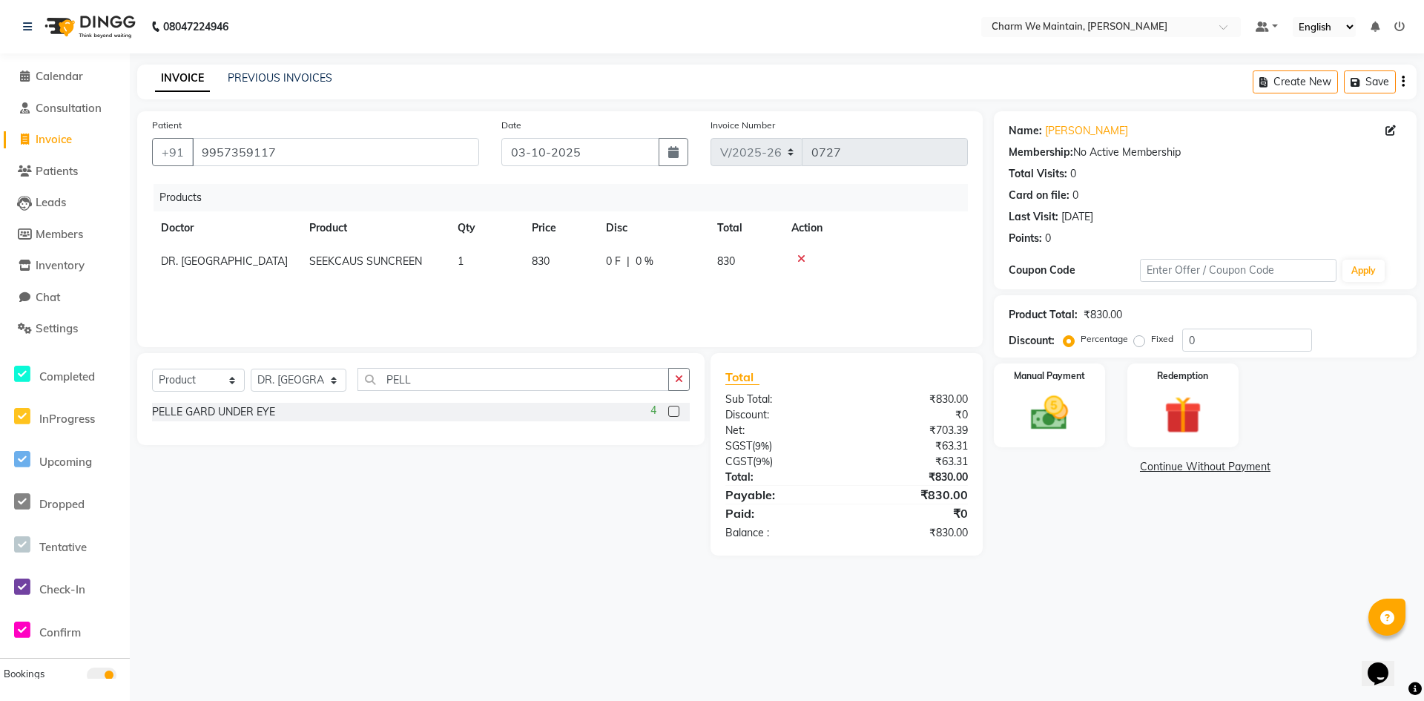
click at [677, 413] on input "checkbox" at bounding box center [673, 412] width 10 height 10
checkbox input "false"
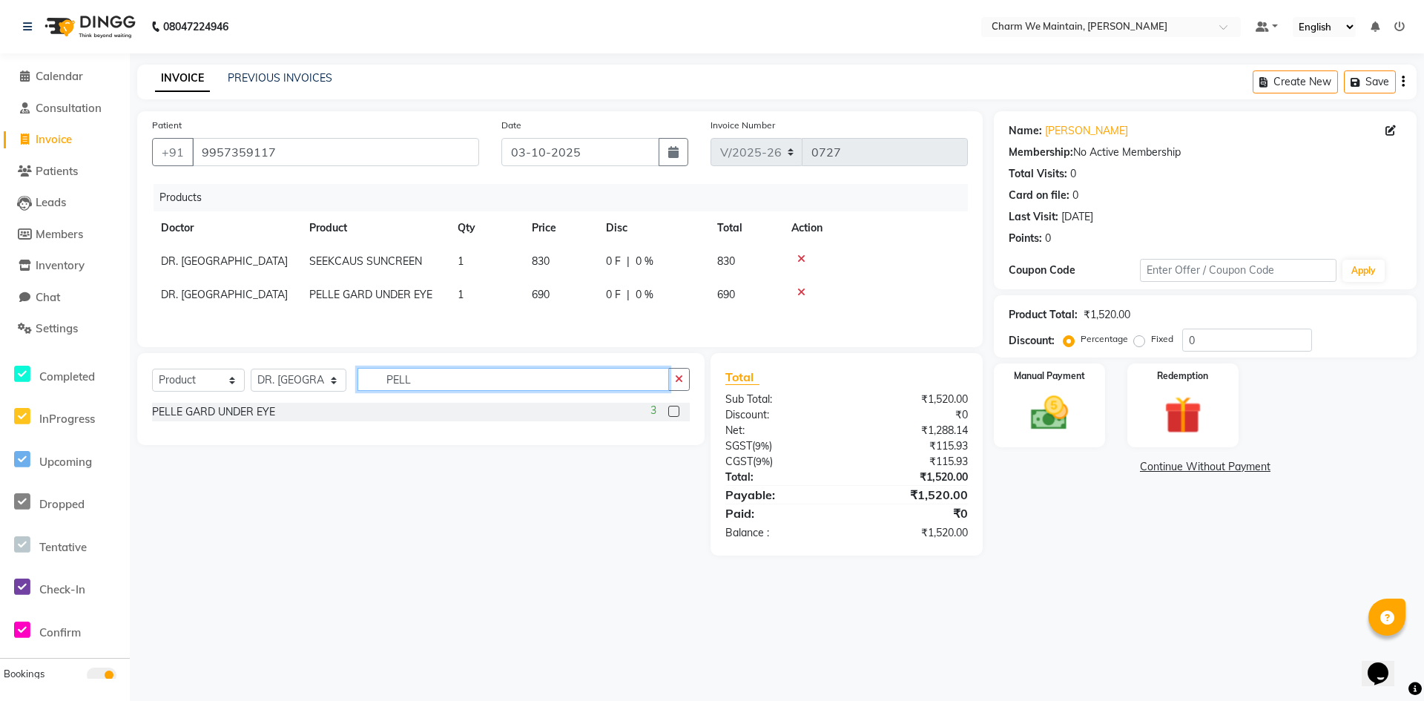
click at [418, 383] on input "PELL" at bounding box center [514, 379] width 312 height 23
type input "P"
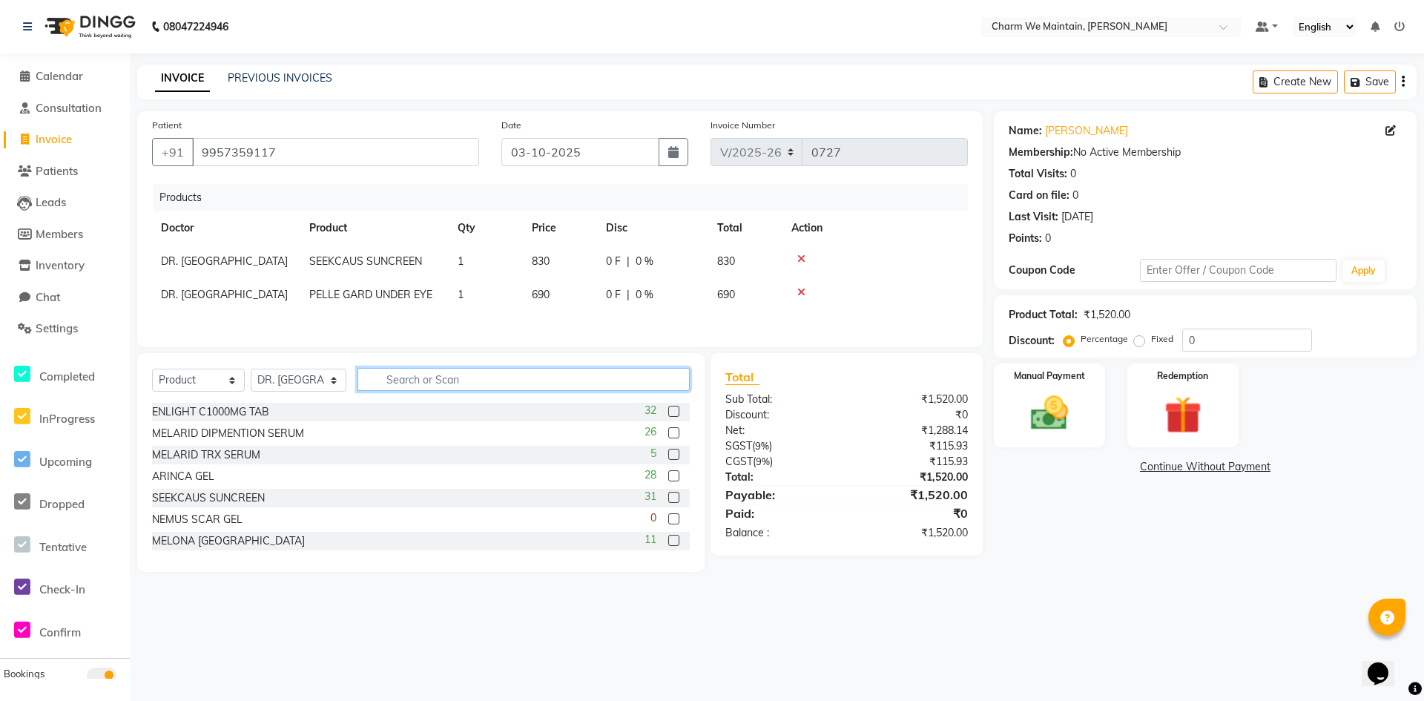
click at [418, 383] on input "text" at bounding box center [524, 379] width 332 height 23
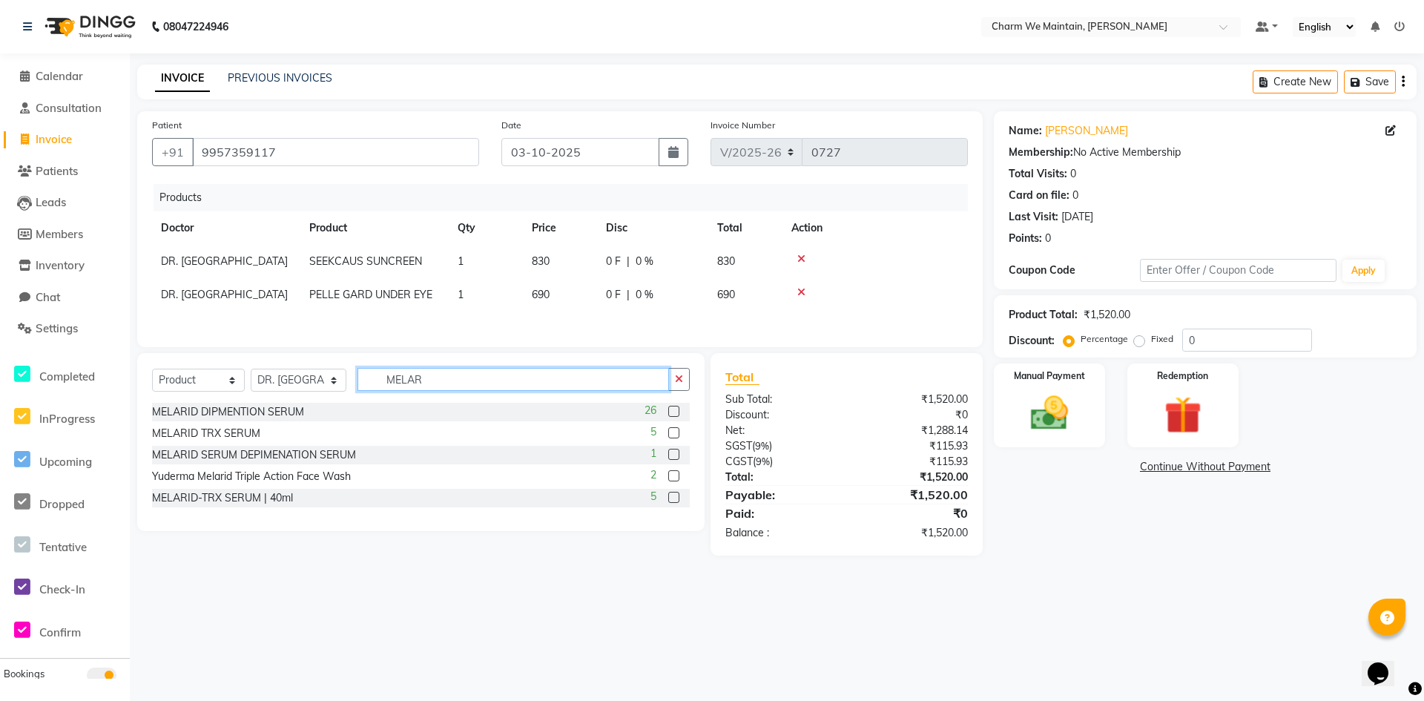
type input "MELAR"
click at [677, 460] on label at bounding box center [673, 454] width 11 height 11
click at [677, 460] on input "checkbox" at bounding box center [673, 455] width 10 height 10
checkbox input "false"
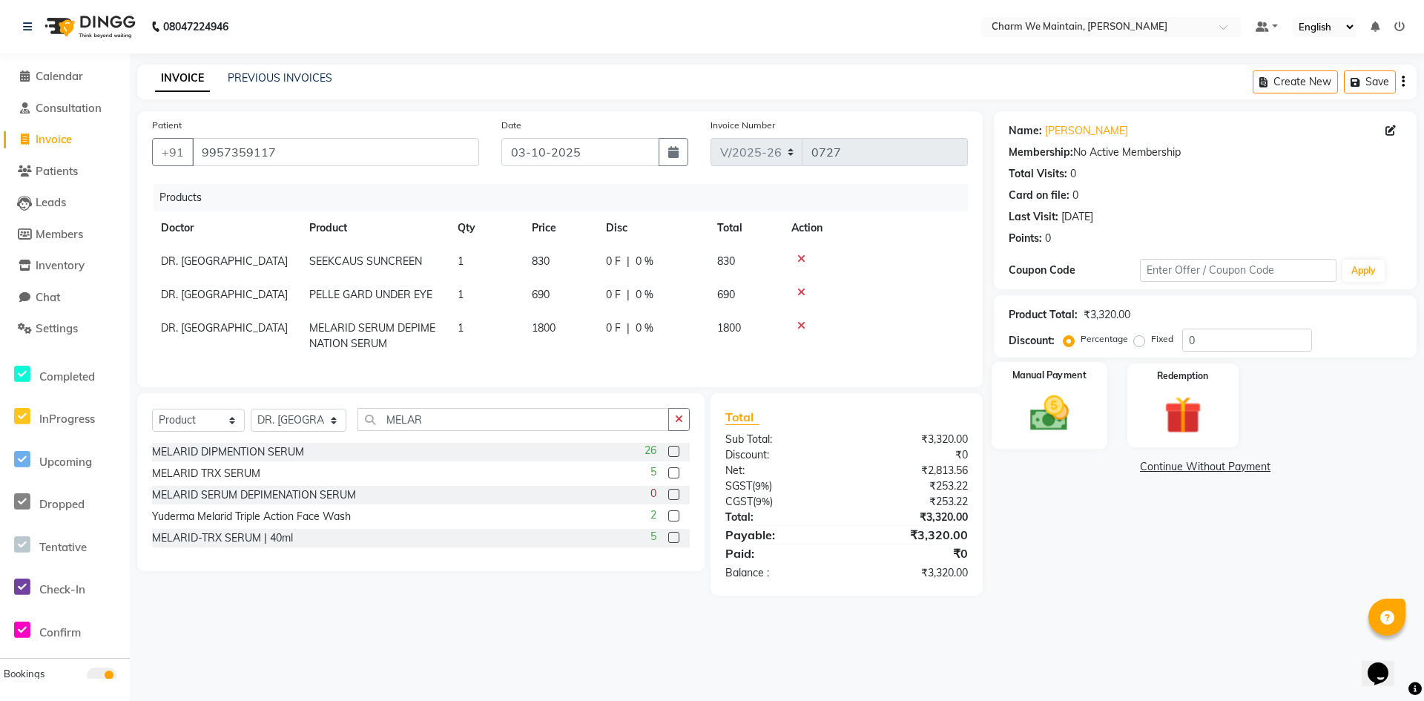
click at [1066, 419] on img at bounding box center [1050, 413] width 64 height 45
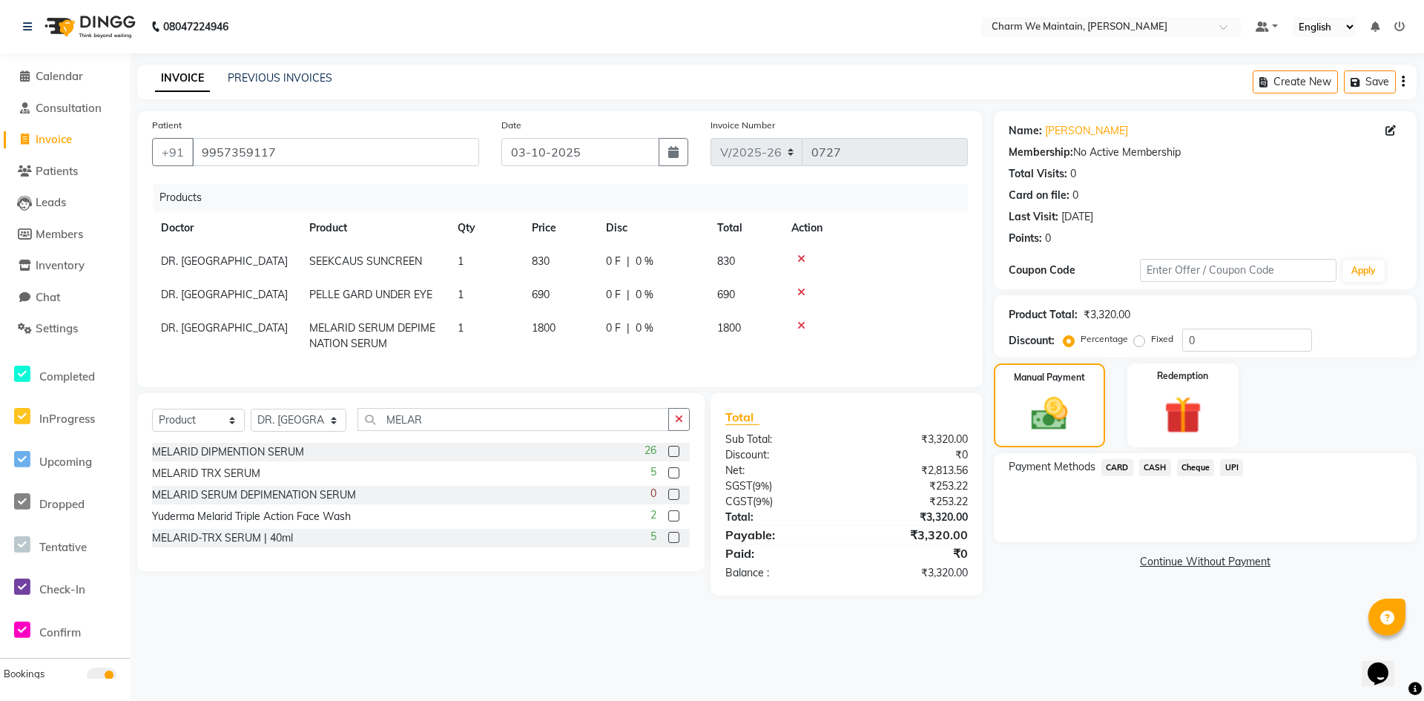
click at [562, 260] on td "830" at bounding box center [560, 261] width 74 height 33
select select "86212"
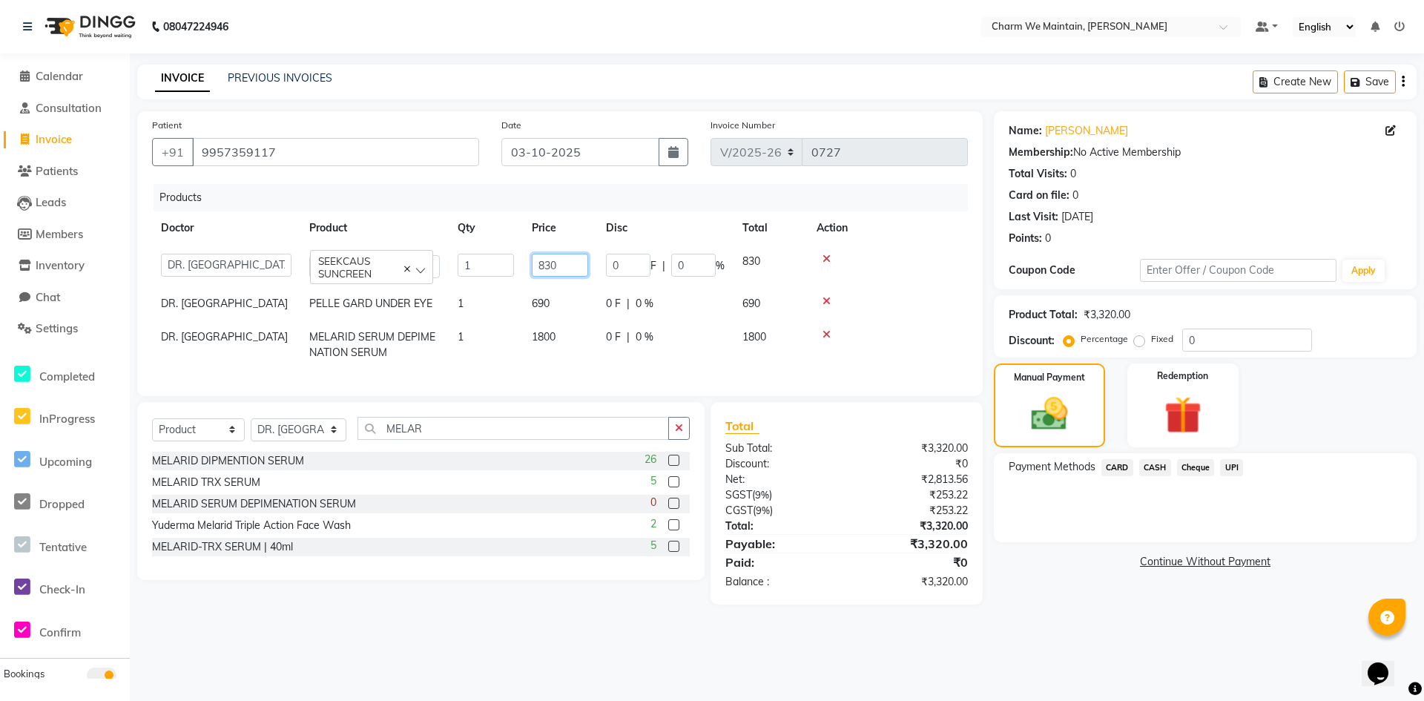
click at [562, 260] on input "830" at bounding box center [560, 265] width 56 height 23
type input "8"
type input "900"
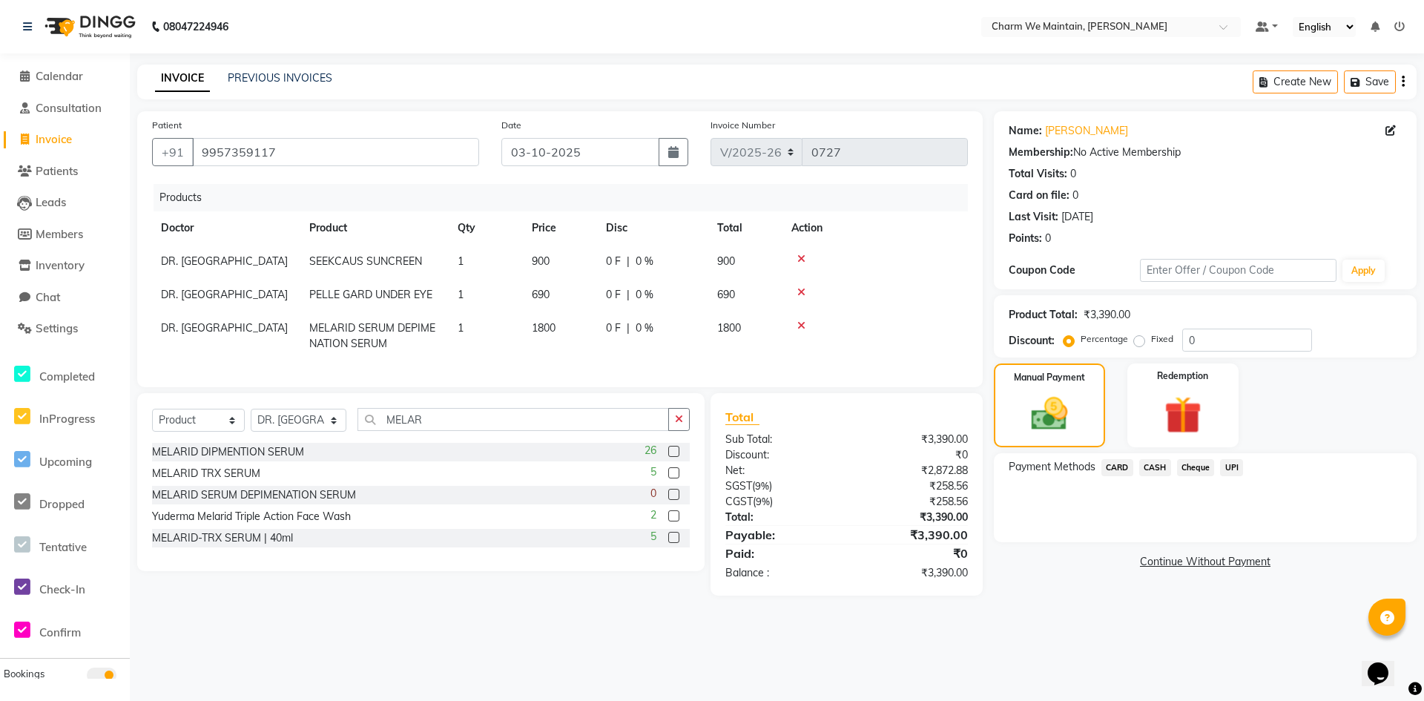
click at [889, 359] on td at bounding box center [875, 336] width 185 height 49
click at [1232, 470] on span "UPI" at bounding box center [1231, 467] width 23 height 17
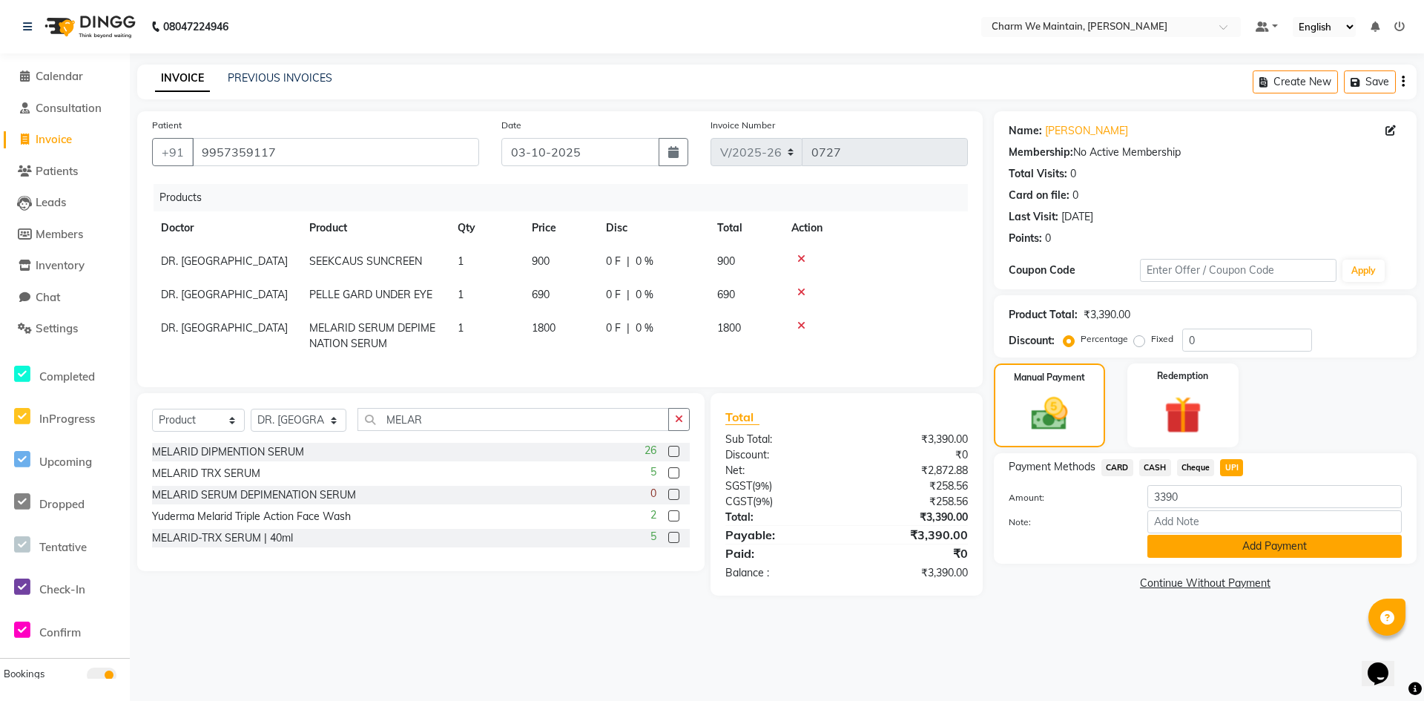
click at [1237, 543] on button "Add Payment" at bounding box center [1275, 546] width 254 height 23
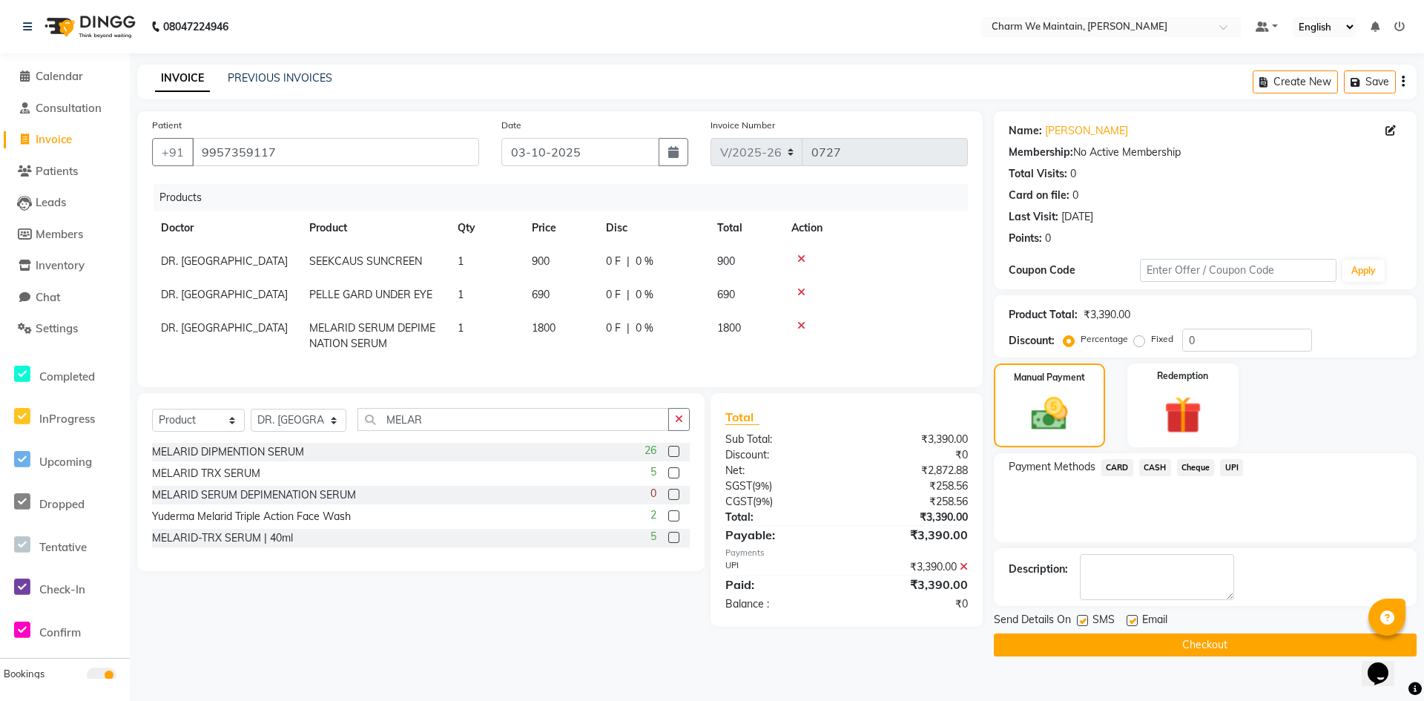
click at [1240, 641] on button "Checkout" at bounding box center [1205, 644] width 423 height 23
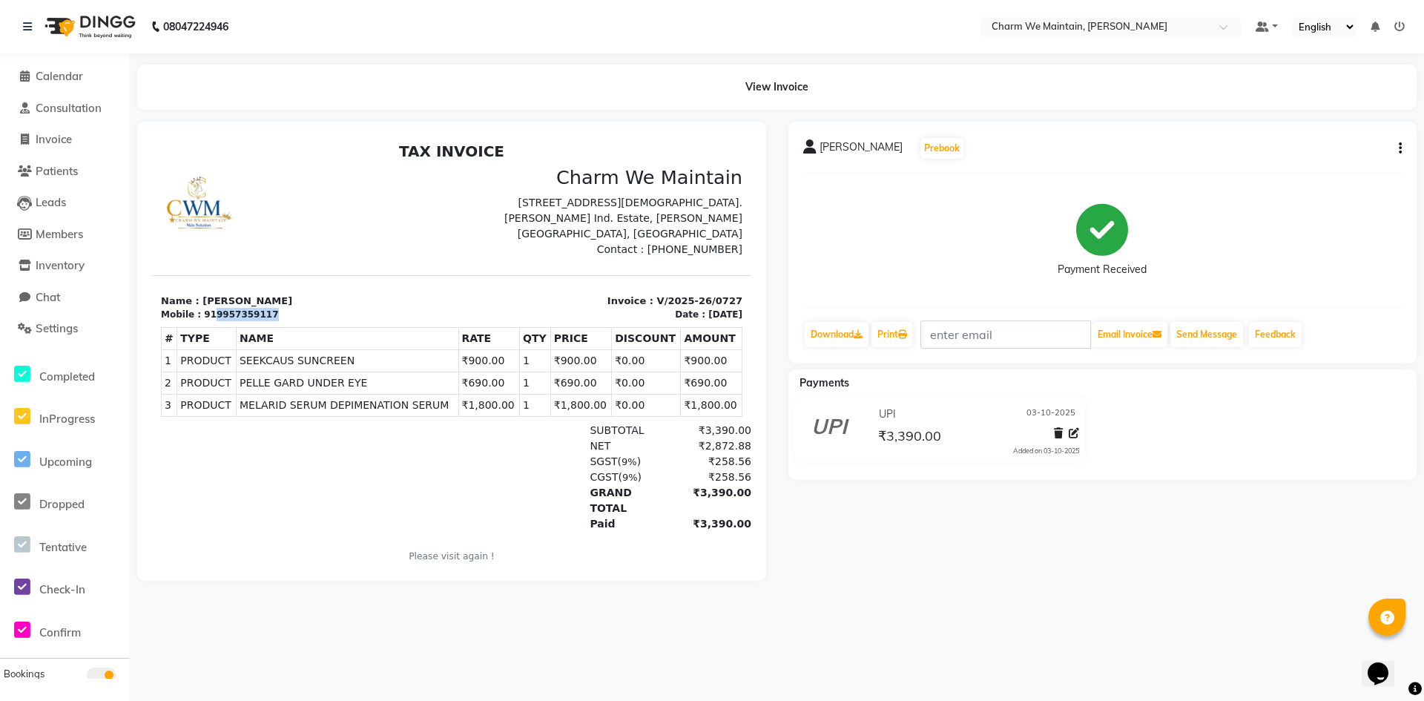
drag, startPoint x: 260, startPoint y: 313, endPoint x: 206, endPoint y: 318, distance: 54.4
click at [206, 318] on div "Mobile : 919957359117" at bounding box center [302, 314] width 282 height 13
copy div "9957359117"
click at [843, 338] on link "Download" at bounding box center [837, 334] width 64 height 25
click at [269, 312] on div "Mobile : 919957359117" at bounding box center [302, 314] width 282 height 13
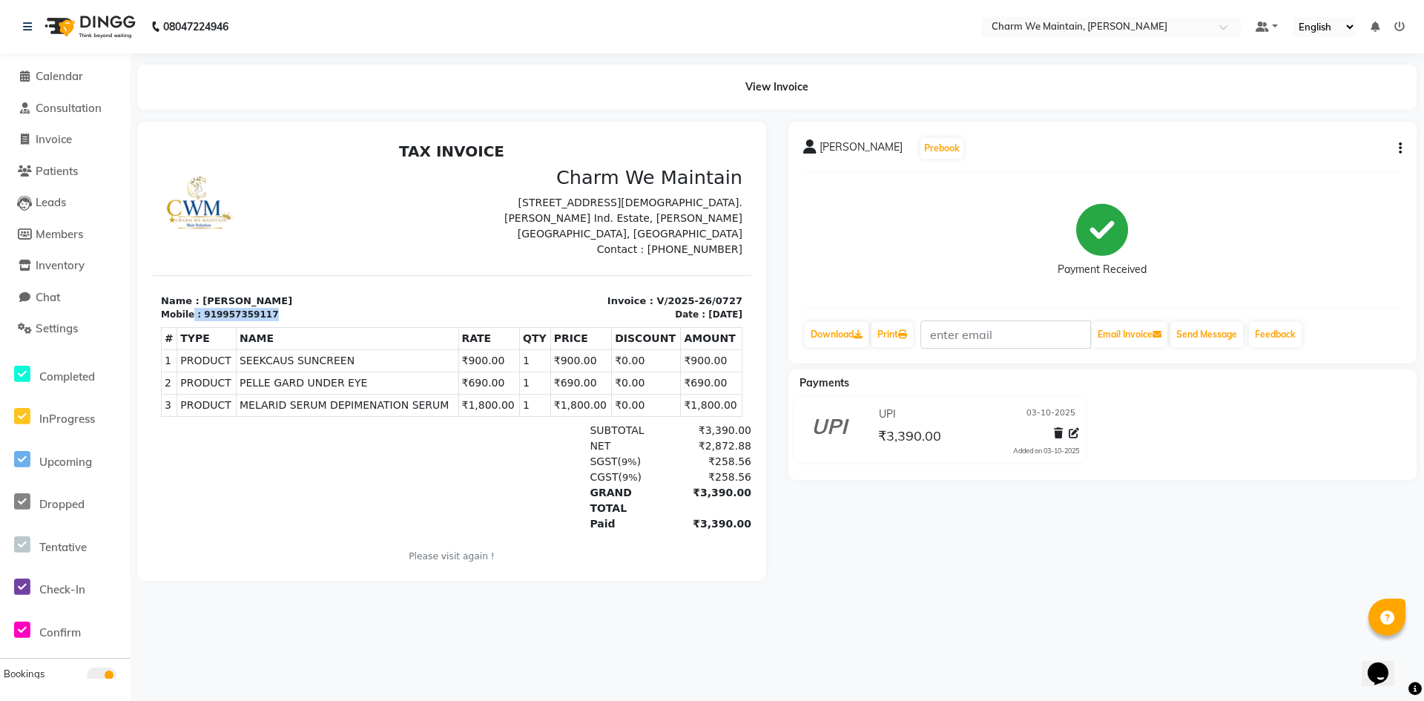
drag, startPoint x: 248, startPoint y: 313, endPoint x: 189, endPoint y: 309, distance: 58.7
click at [189, 309] on div "Mobile : 919957359117" at bounding box center [302, 314] width 282 height 13
copy div ": 919957359117"
click at [53, 144] on span "Invoice" at bounding box center [54, 139] width 36 height 14
select select "8618"
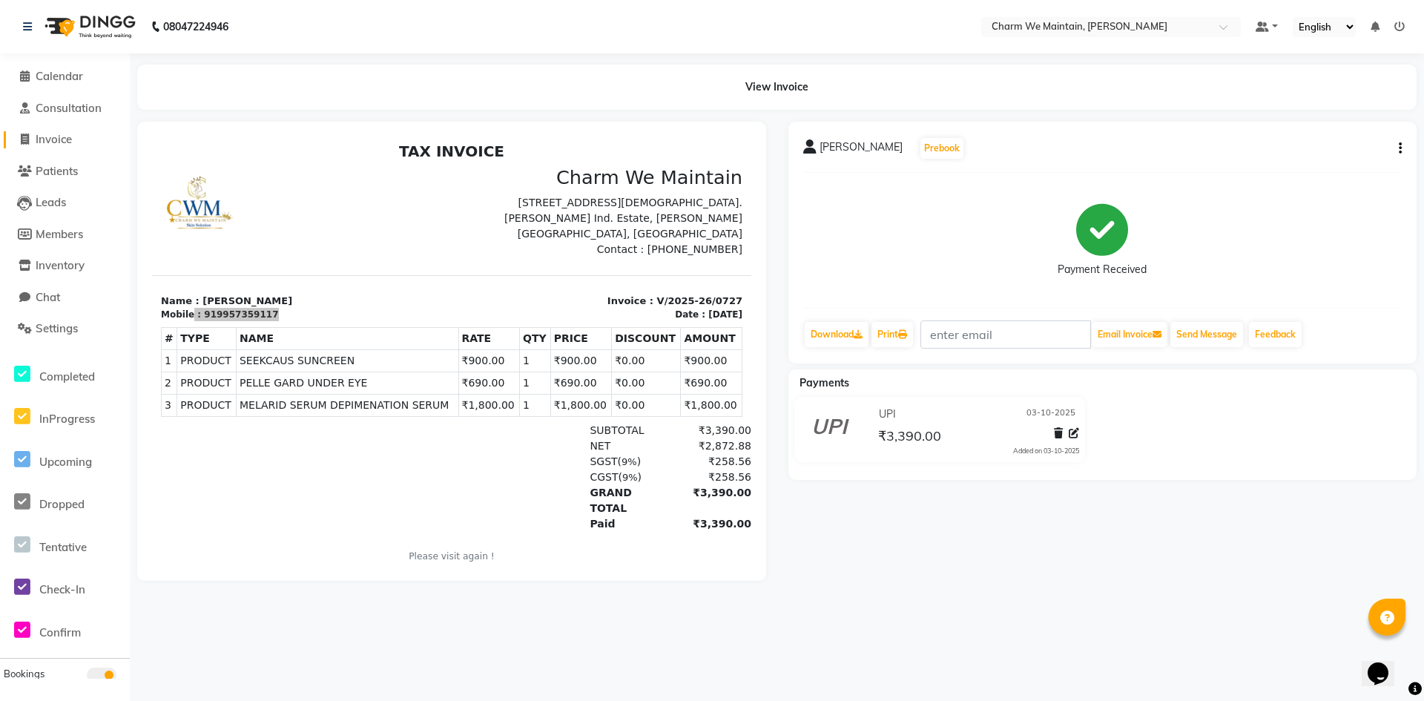
select select "service"
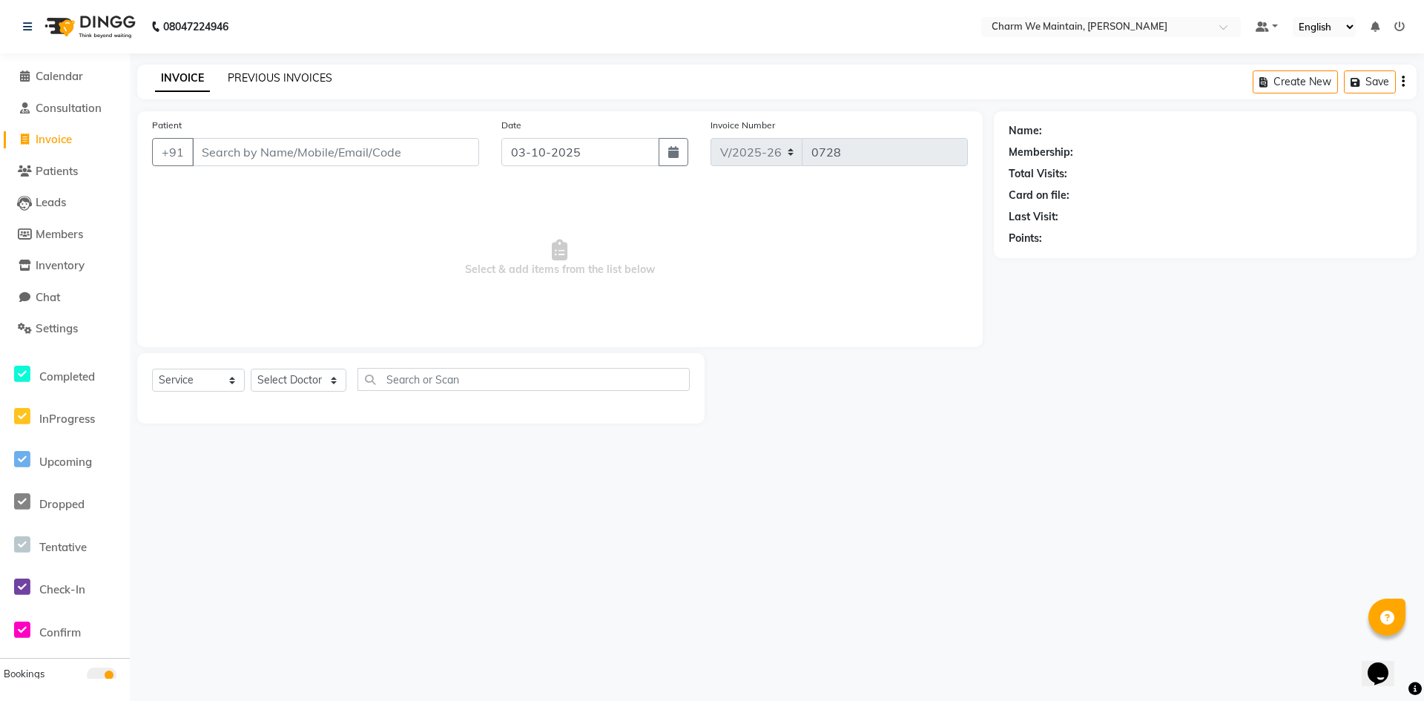
click at [274, 72] on link "PREVIOUS INVOICES" at bounding box center [280, 77] width 105 height 13
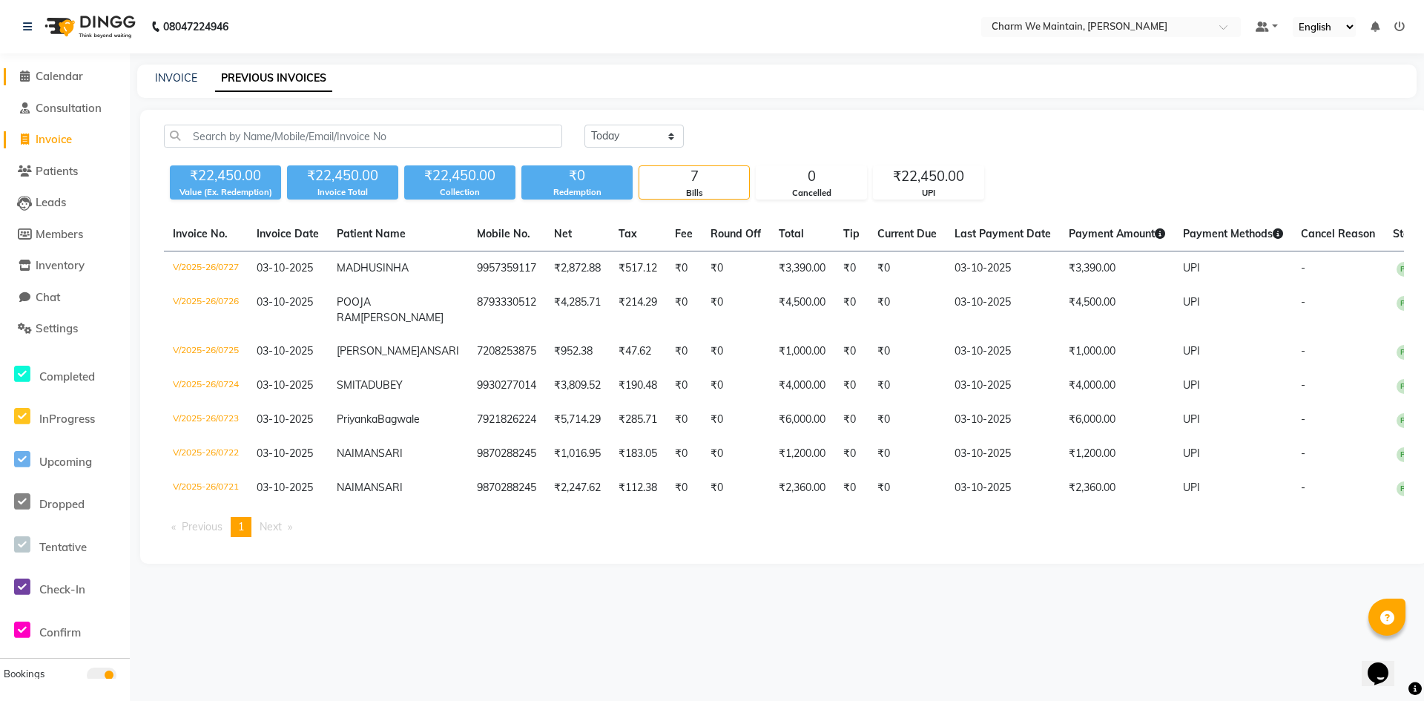
click at [47, 70] on span "Calendar" at bounding box center [59, 76] width 47 height 14
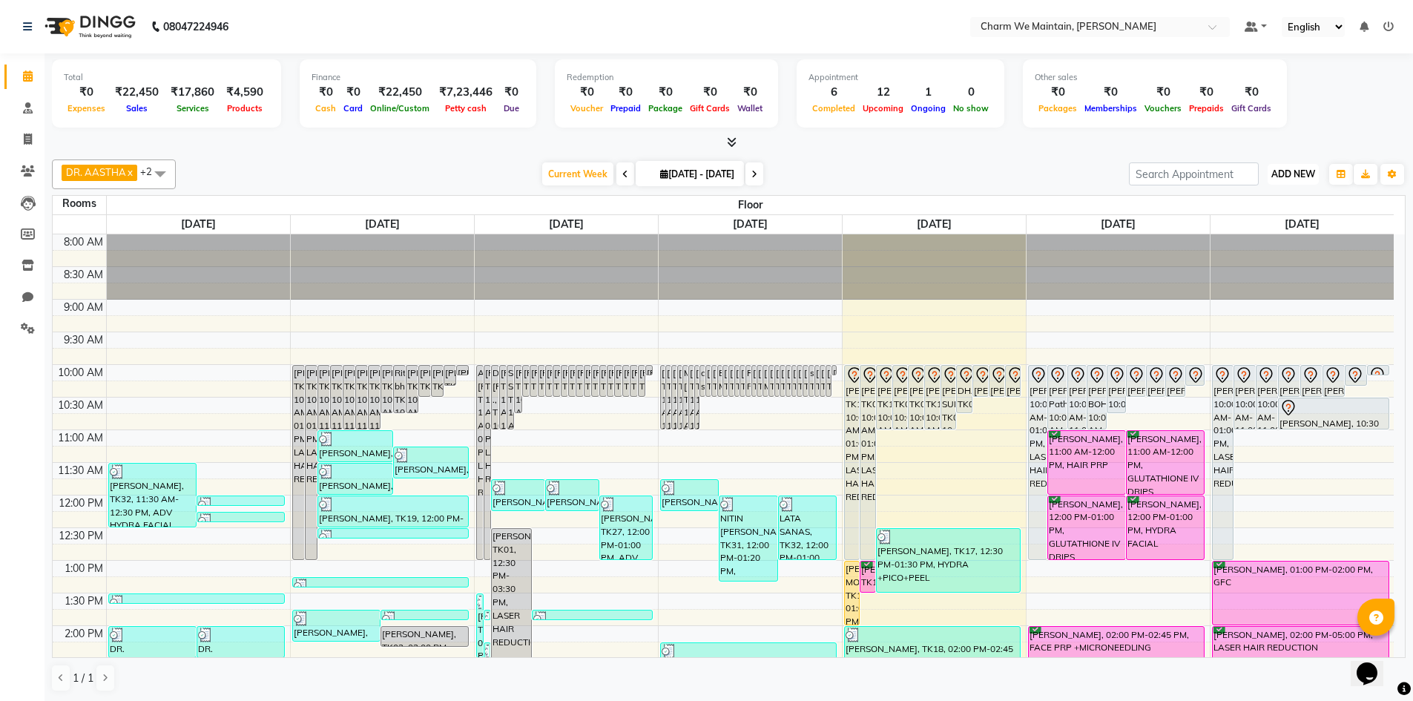
click at [1300, 180] on button "ADD NEW Toggle Dropdown" at bounding box center [1293, 174] width 51 height 21
click at [1283, 238] on link "Add Expense" at bounding box center [1259, 240] width 117 height 19
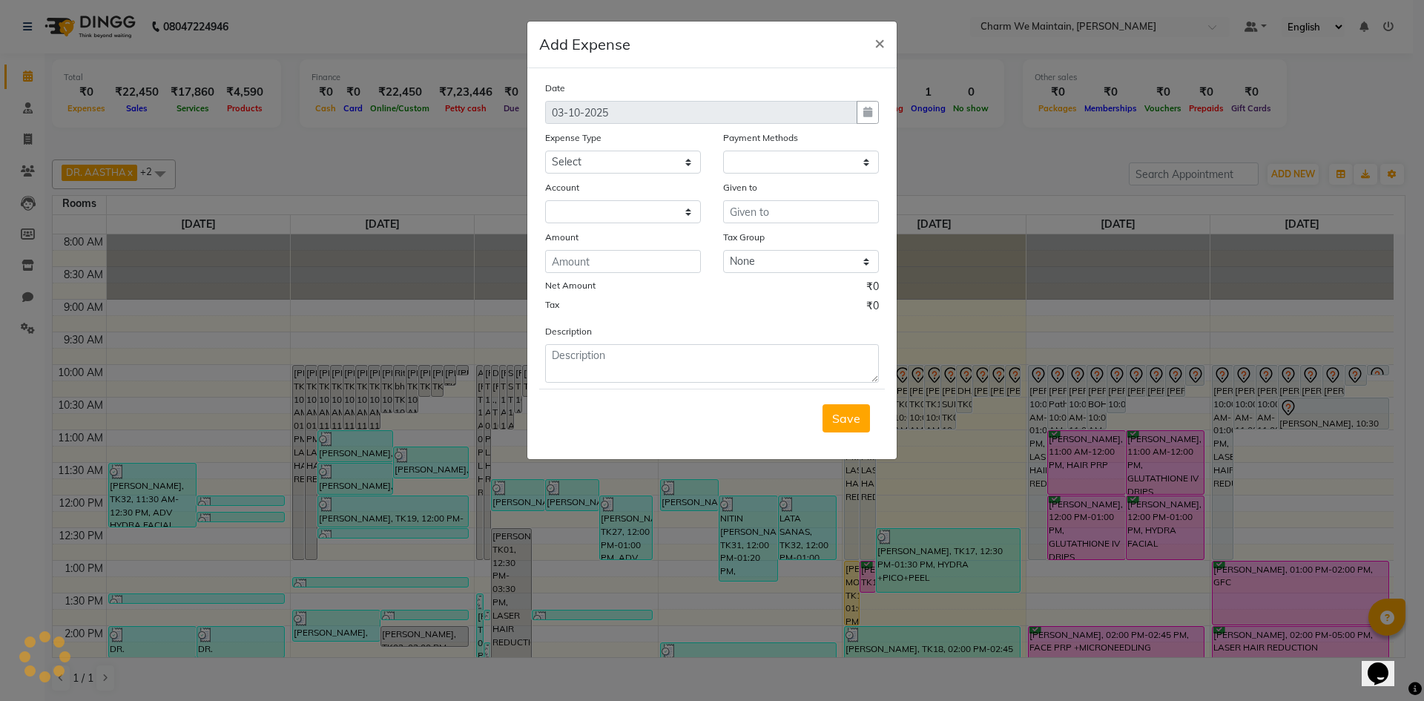
select select "1"
select select "7864"
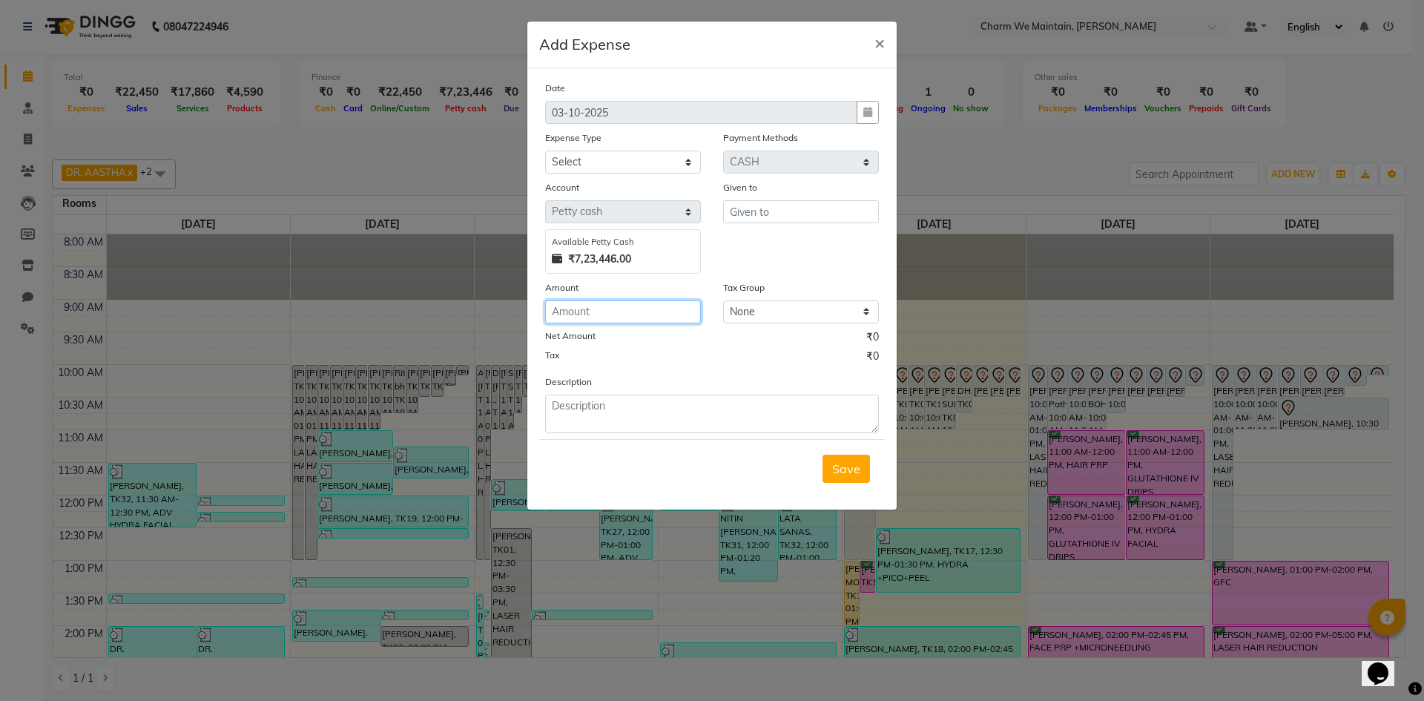
click at [608, 314] on input "number" at bounding box center [623, 311] width 156 height 23
type input "183"
click at [771, 205] on input "text" at bounding box center [801, 211] width 156 height 23
click at [608, 157] on select "Select Advance Salary Bank charges Car maintenance Cash transfer to bank Cash t…" at bounding box center [623, 162] width 156 height 23
select select "10"
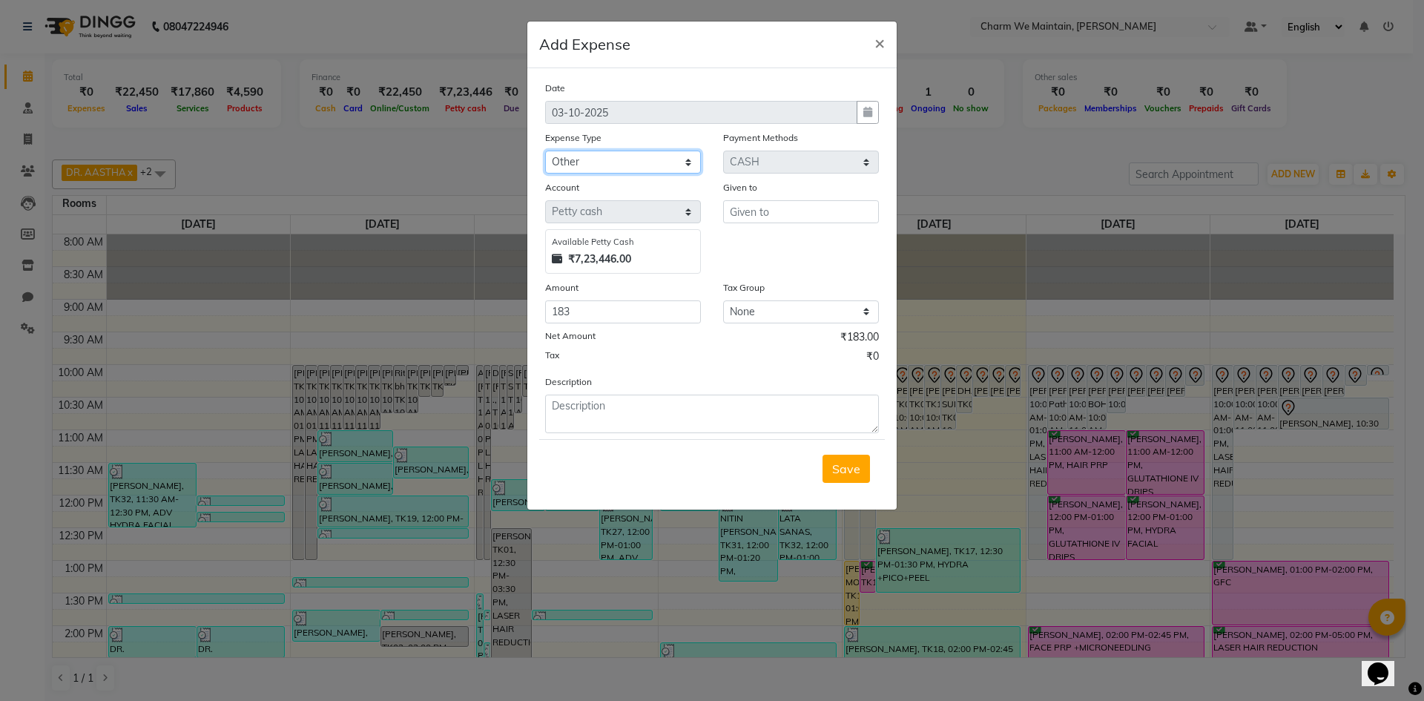
click at [545, 151] on select "Select Advance Salary Bank charges Car maintenance Cash transfer to bank Cash t…" at bounding box center [623, 162] width 156 height 23
click at [628, 413] on textarea at bounding box center [712, 414] width 334 height 39
click at [783, 214] on input "text" at bounding box center [801, 211] width 156 height 23
type input "INSTAMART"
click at [620, 418] on textarea at bounding box center [712, 414] width 334 height 39
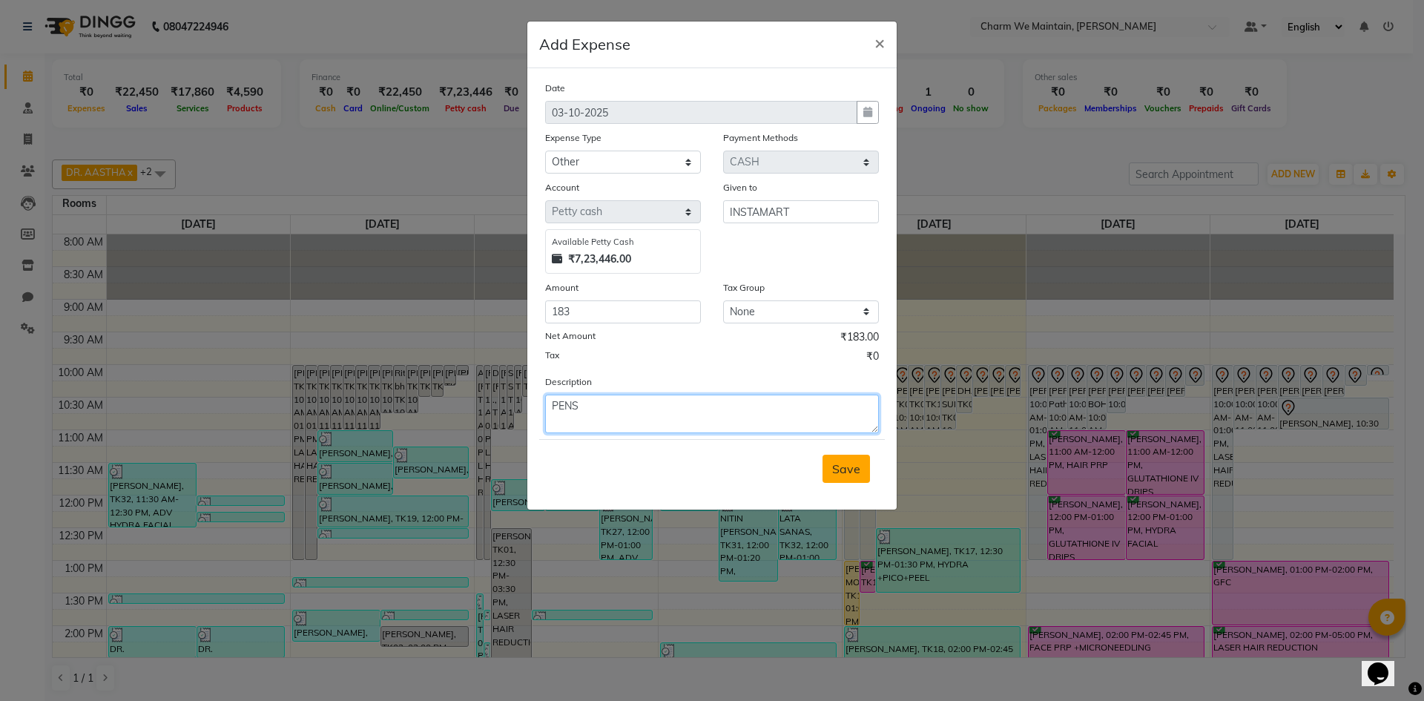
type textarea "PENS"
click at [833, 478] on button "Save" at bounding box center [846, 469] width 47 height 28
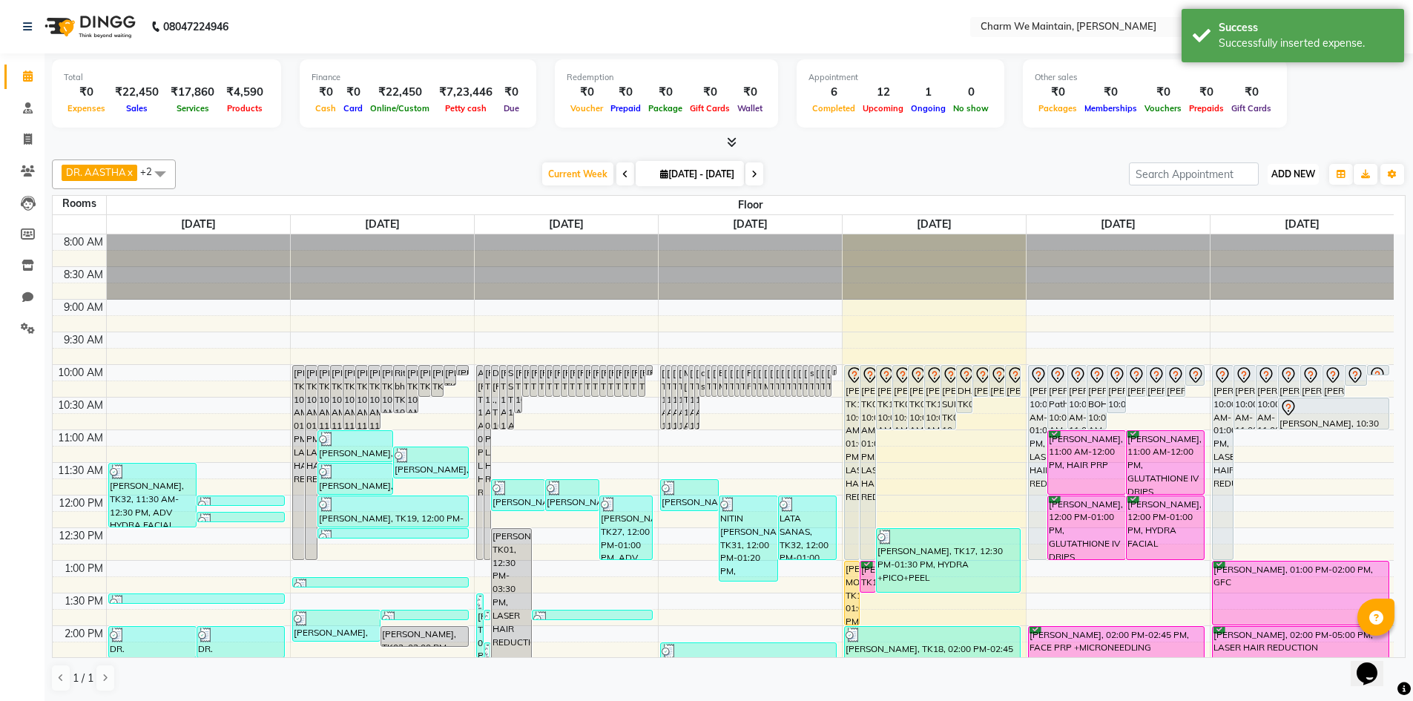
click at [1276, 171] on span "ADD NEW" at bounding box center [1293, 173] width 44 height 11
click at [1263, 239] on link "Add Expense" at bounding box center [1259, 240] width 117 height 19
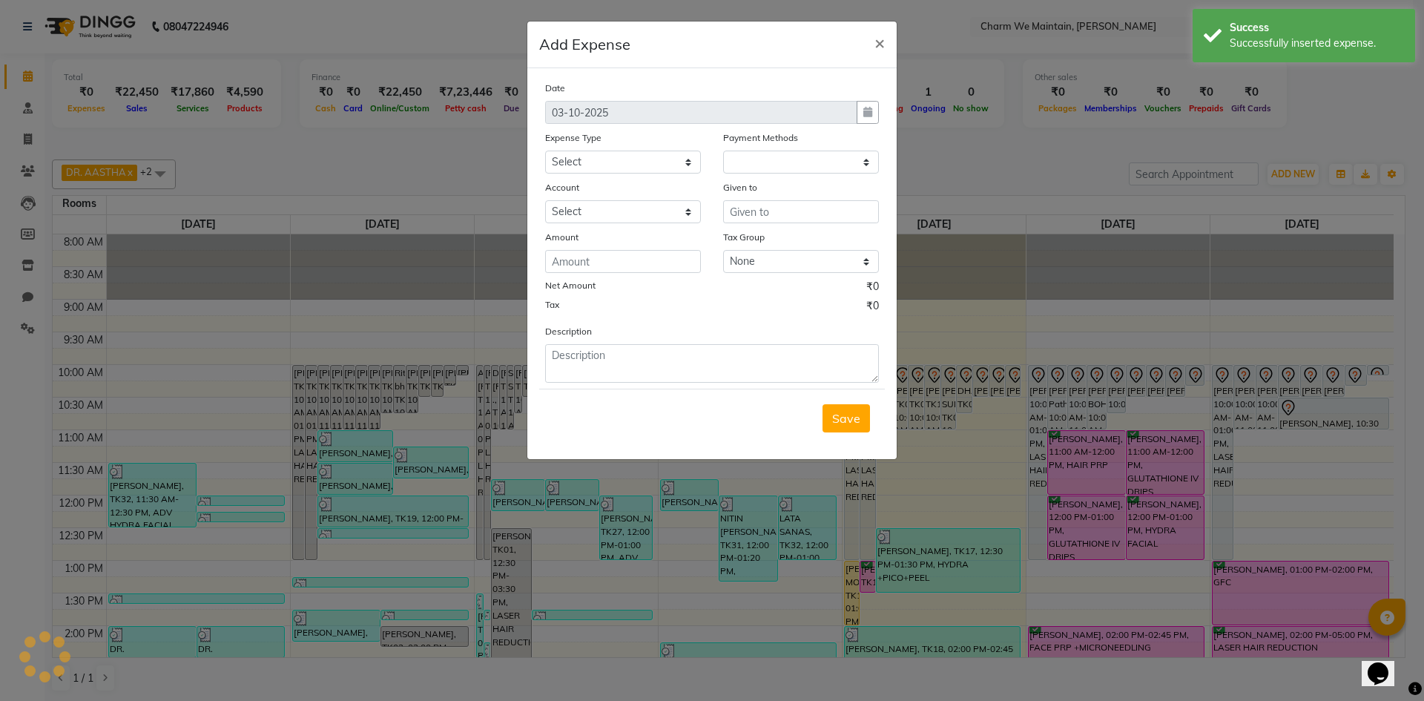
select select "7865"
select select "1"
select select "7864"
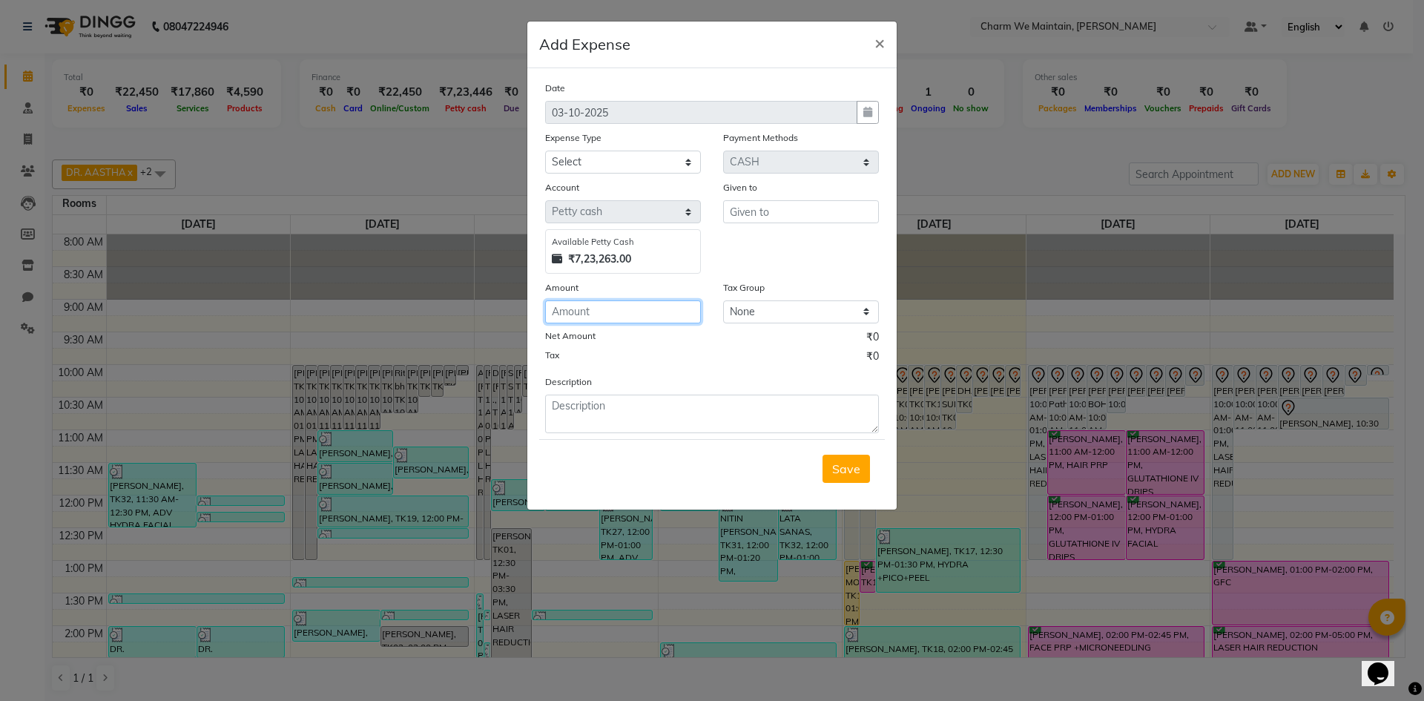
click at [618, 315] on input "number" at bounding box center [623, 311] width 156 height 23
type input "10050"
click at [769, 214] on input "text" at bounding box center [801, 211] width 156 height 23
click at [780, 213] on input "text" at bounding box center [801, 211] width 156 height 23
type input "BEAUTY PALACE"
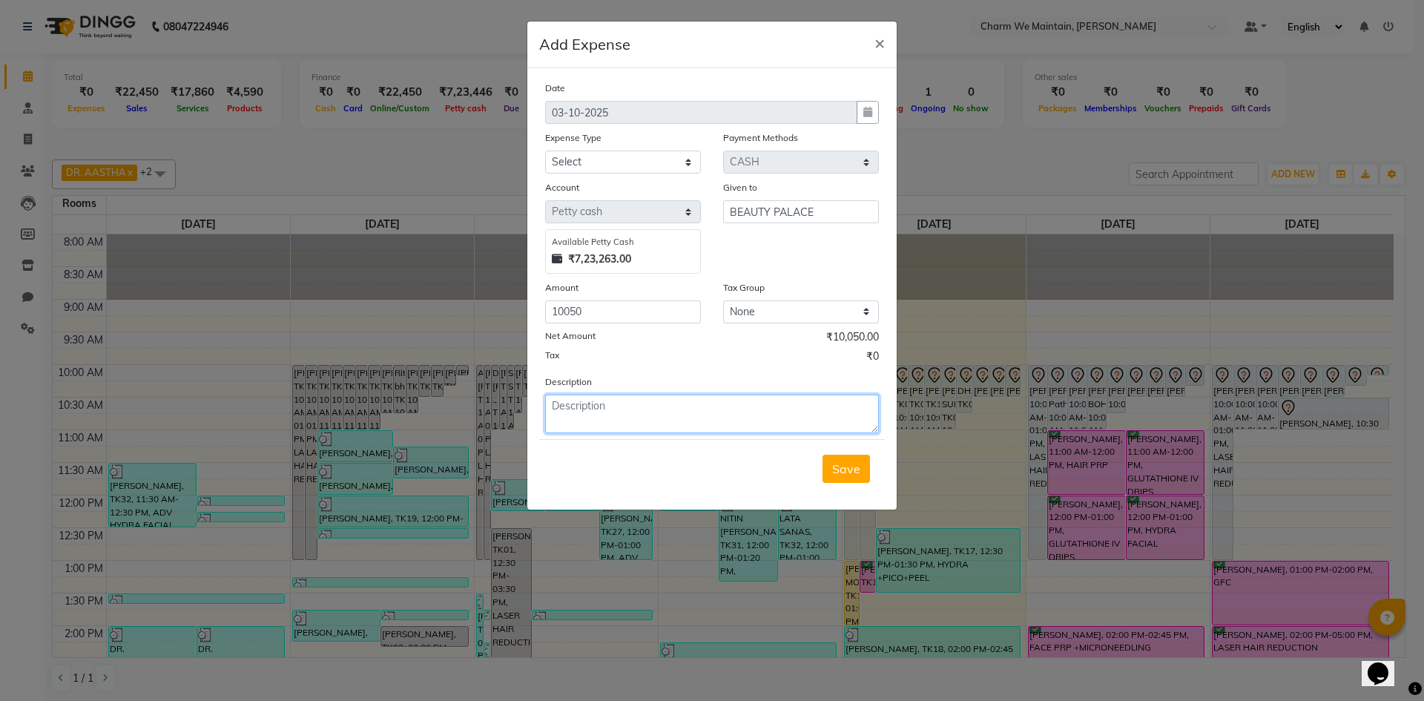
click at [622, 418] on textarea at bounding box center [712, 414] width 334 height 39
type textarea "C"
type textarea "BEAUTY PALACE /CLINIC CONSUMABLES THINGS"
click at [622, 157] on select "Select Advance Salary Bank charges Car maintenance Cash transfer to bank Cash t…" at bounding box center [623, 162] width 156 height 23
select select "10"
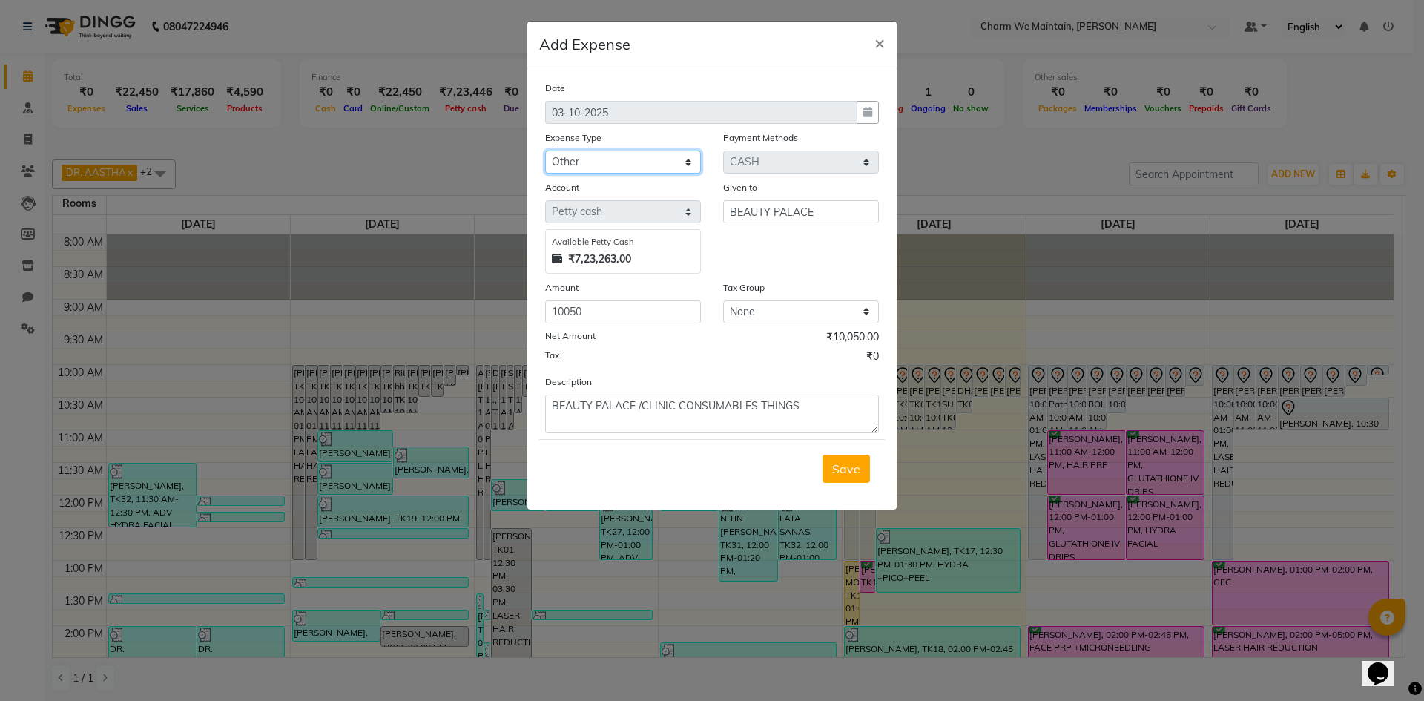
click at [545, 151] on select "Select Advance Salary Bank charges Car maintenance Cash transfer to bank Cash t…" at bounding box center [623, 162] width 156 height 23
click at [849, 473] on span "Save" at bounding box center [846, 468] width 28 height 15
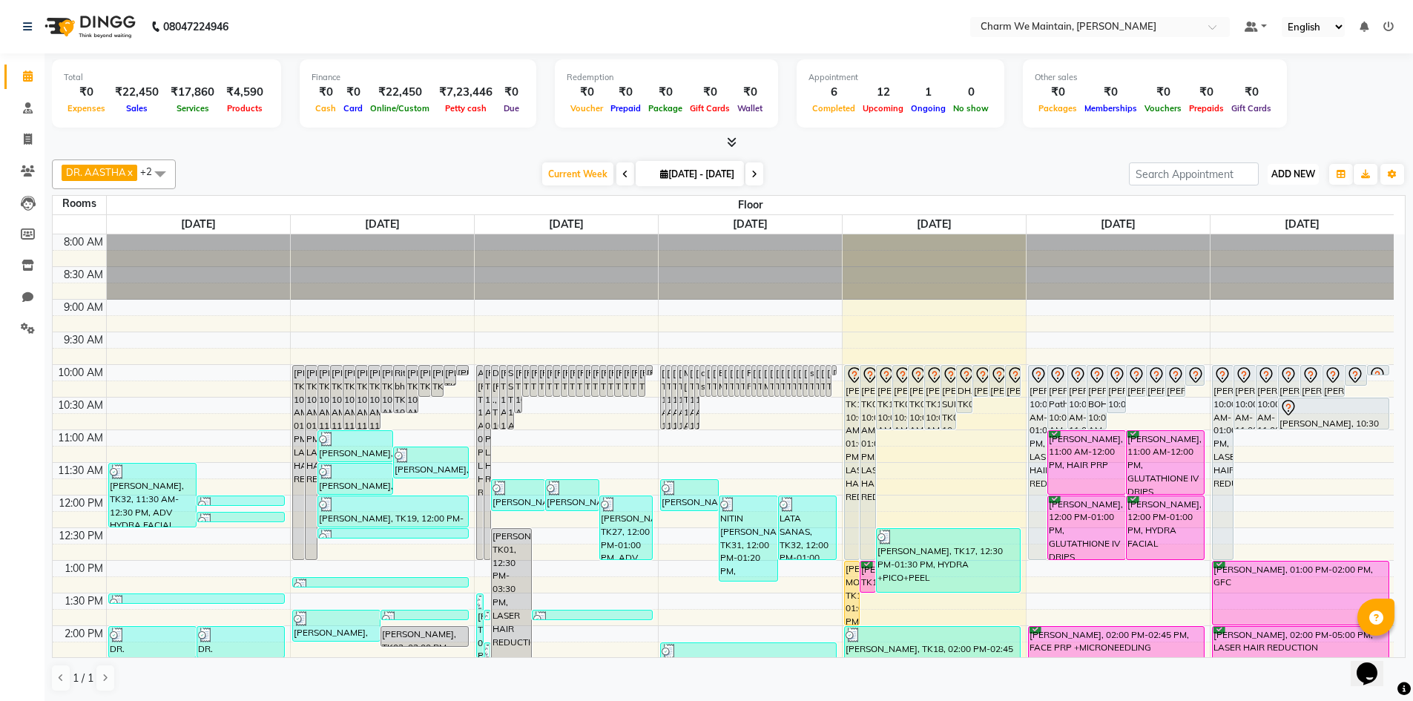
click at [1289, 177] on span "ADD NEW" at bounding box center [1293, 173] width 44 height 11
click at [1264, 243] on link "Add Expense" at bounding box center [1259, 240] width 117 height 19
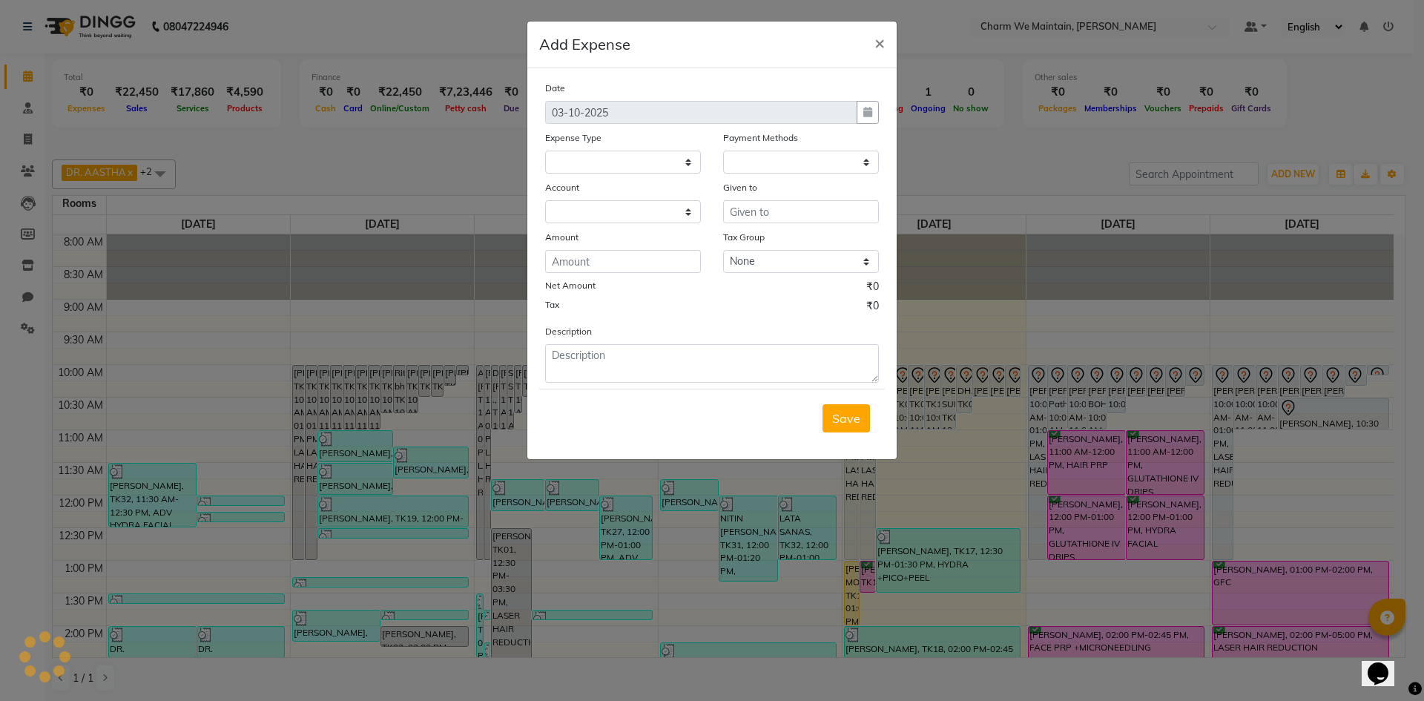
select select
select select "1"
select select "7864"
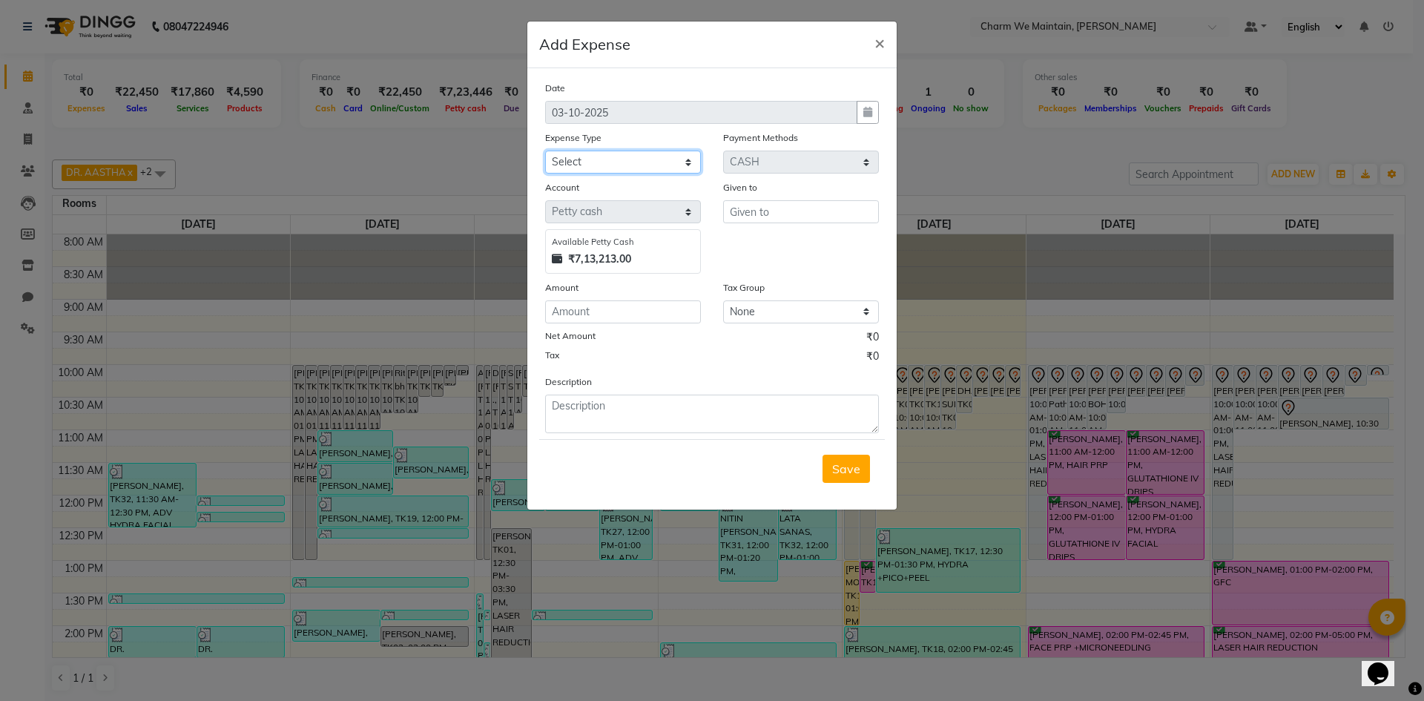
click at [648, 157] on select "Select Advance Salary Bank charges Car maintenance Cash transfer to bank Cash t…" at bounding box center [623, 162] width 156 height 23
select select "10"
click at [545, 151] on select "Select Advance Salary Bank charges Car maintenance Cash transfer to bank Cash t…" at bounding box center [623, 162] width 156 height 23
click at [617, 315] on input "number" at bounding box center [623, 311] width 156 height 23
type input "487"
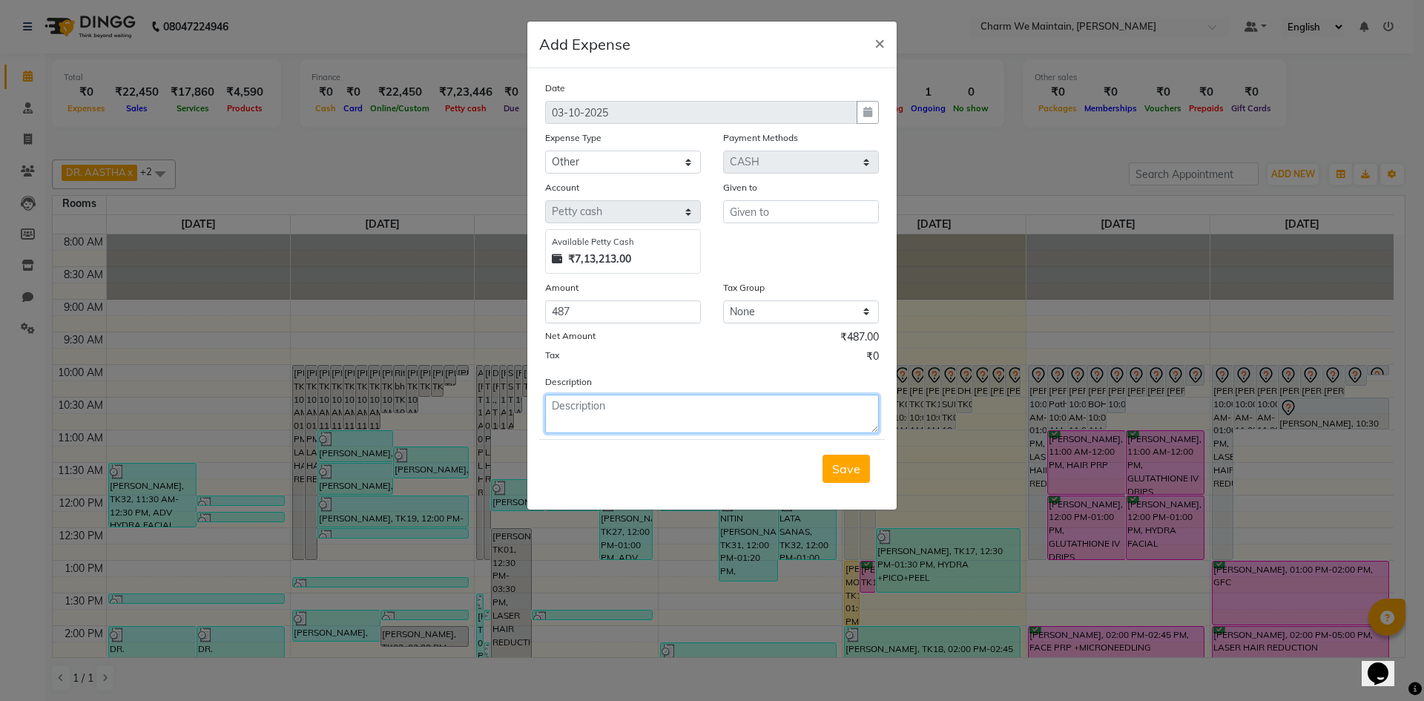
click at [745, 408] on textarea at bounding box center [712, 414] width 334 height 39
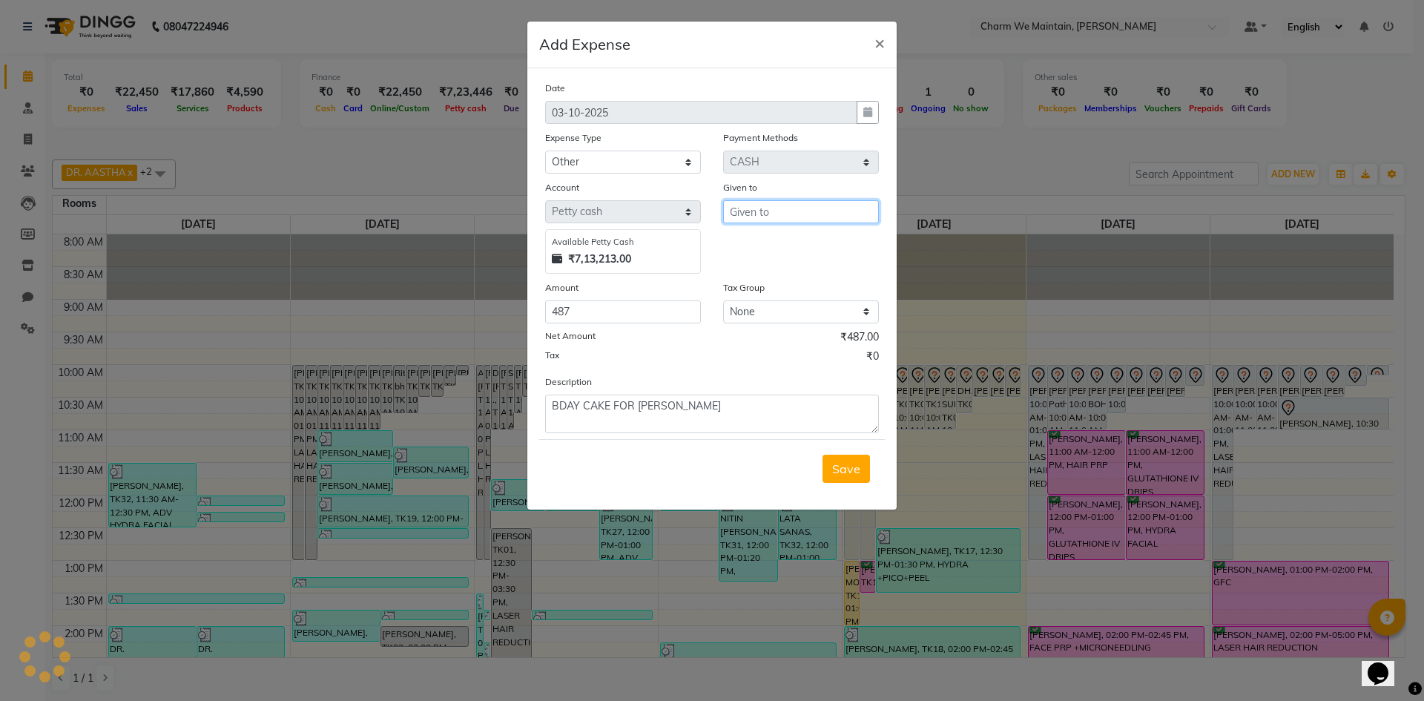
click at [782, 216] on input "text" at bounding box center [801, 211] width 156 height 23
click at [699, 402] on textarea "BDAY CAKE FOR ROSHNI" at bounding box center [712, 414] width 334 height 39
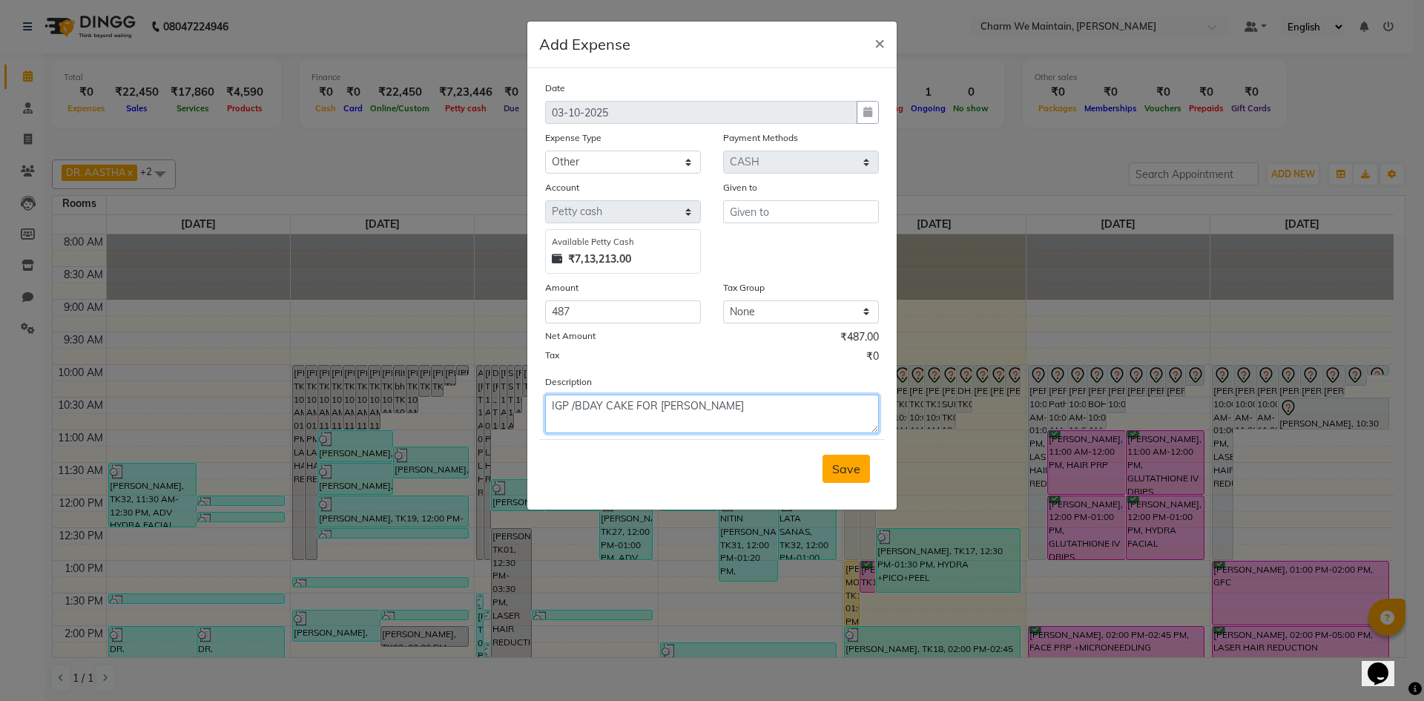
type textarea "IGP /BDAY CAKE FOR ROSHNI"
click at [843, 470] on span "Save" at bounding box center [846, 468] width 28 height 15
click at [812, 209] on input "text" at bounding box center [801, 211] width 156 height 23
type input "IGP"
click at [852, 473] on span "Save" at bounding box center [846, 468] width 28 height 15
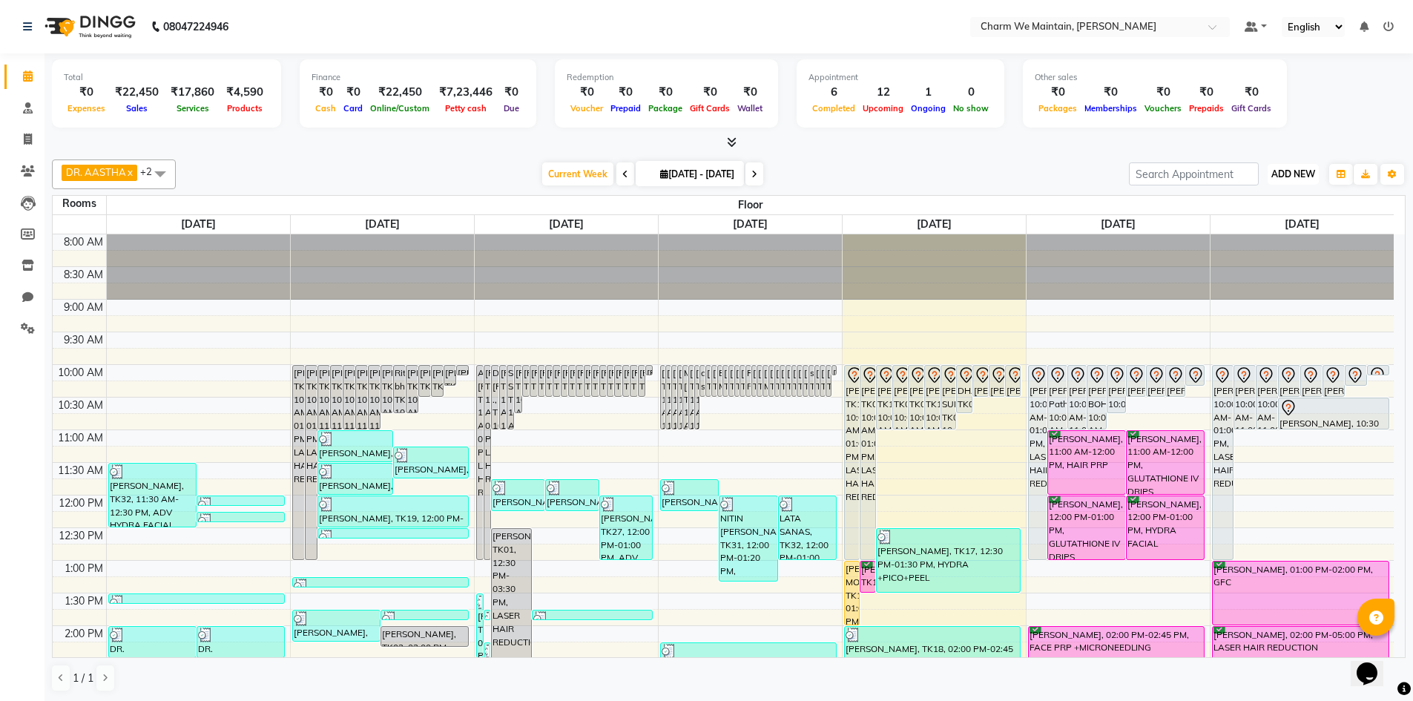
click at [1290, 168] on span "ADD NEW" at bounding box center [1293, 173] width 44 height 11
click at [1253, 239] on link "Add Expense" at bounding box center [1259, 240] width 117 height 19
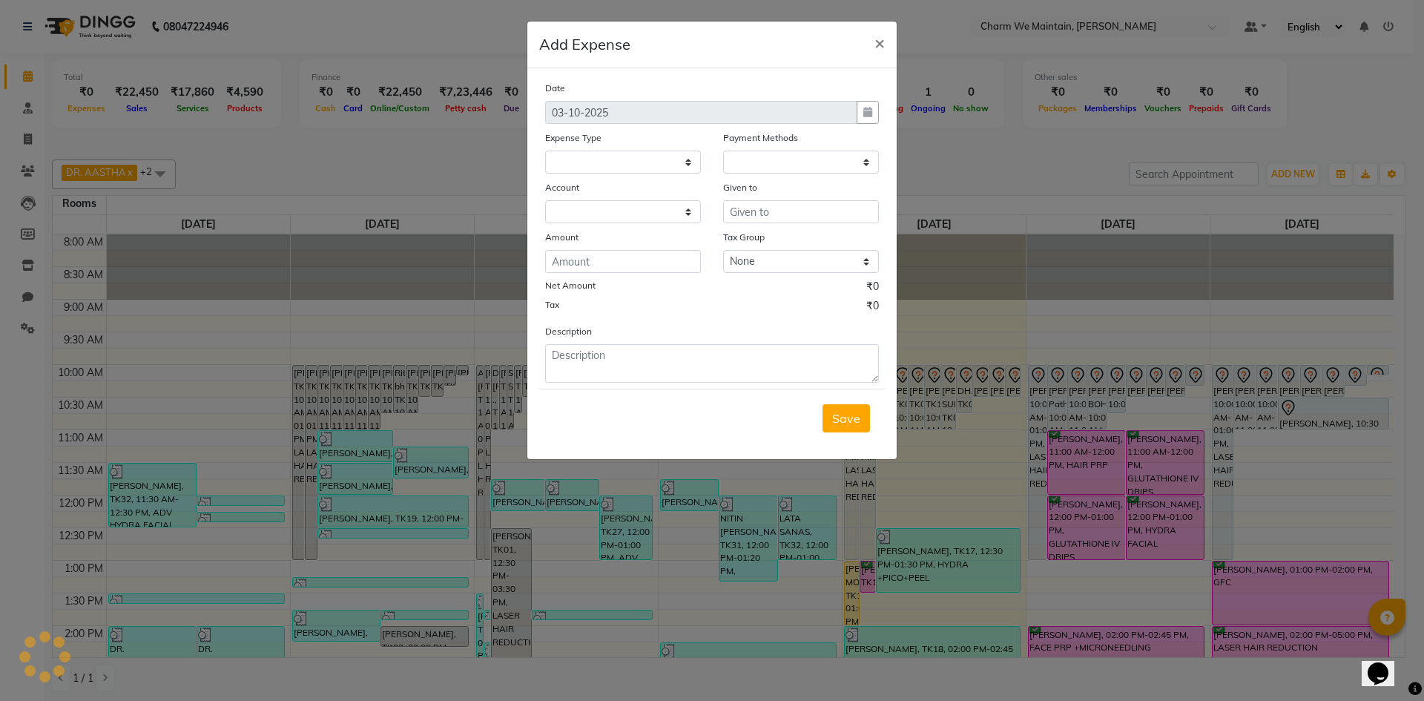
select select
select select "1"
select select "7864"
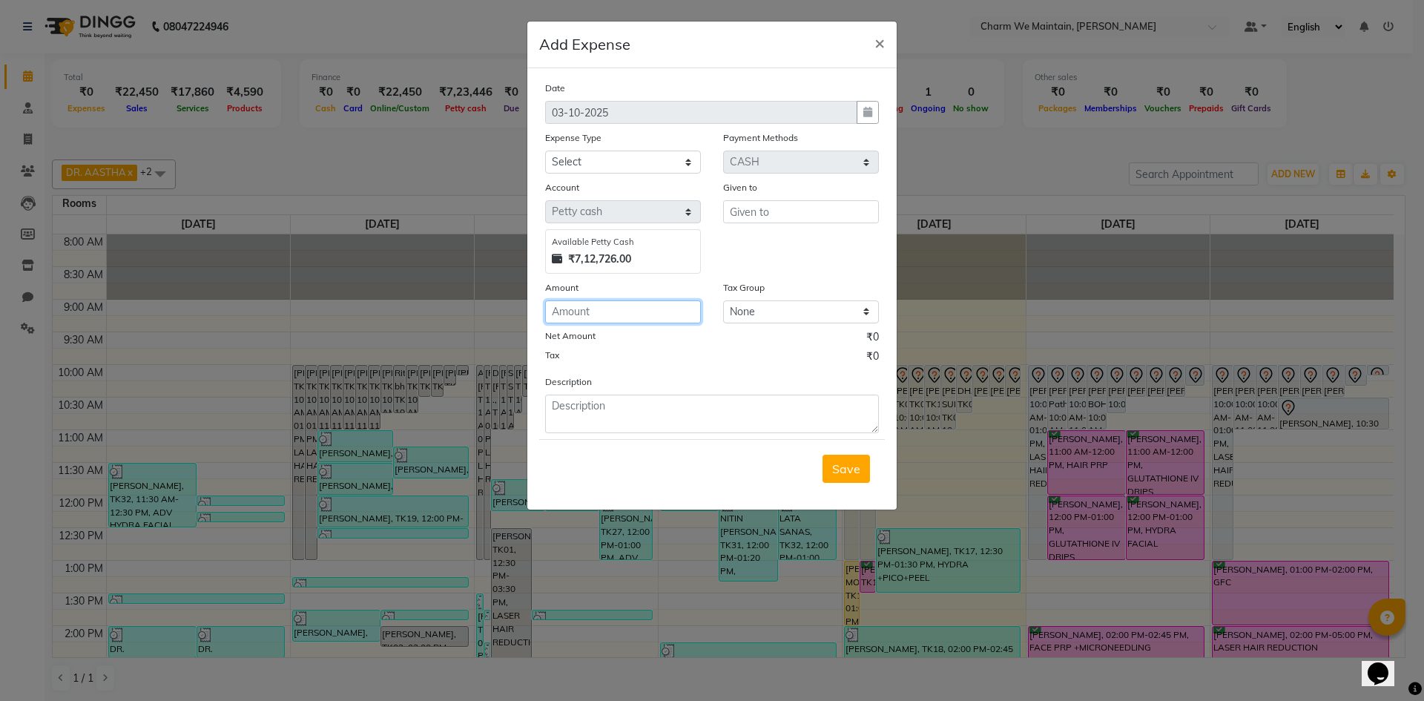
click at [628, 315] on input "number" at bounding box center [623, 311] width 156 height 23
type input "1500"
click at [660, 407] on textarea at bounding box center [712, 414] width 334 height 39
type textarea "W"
type textarea "BMI MACHINE"
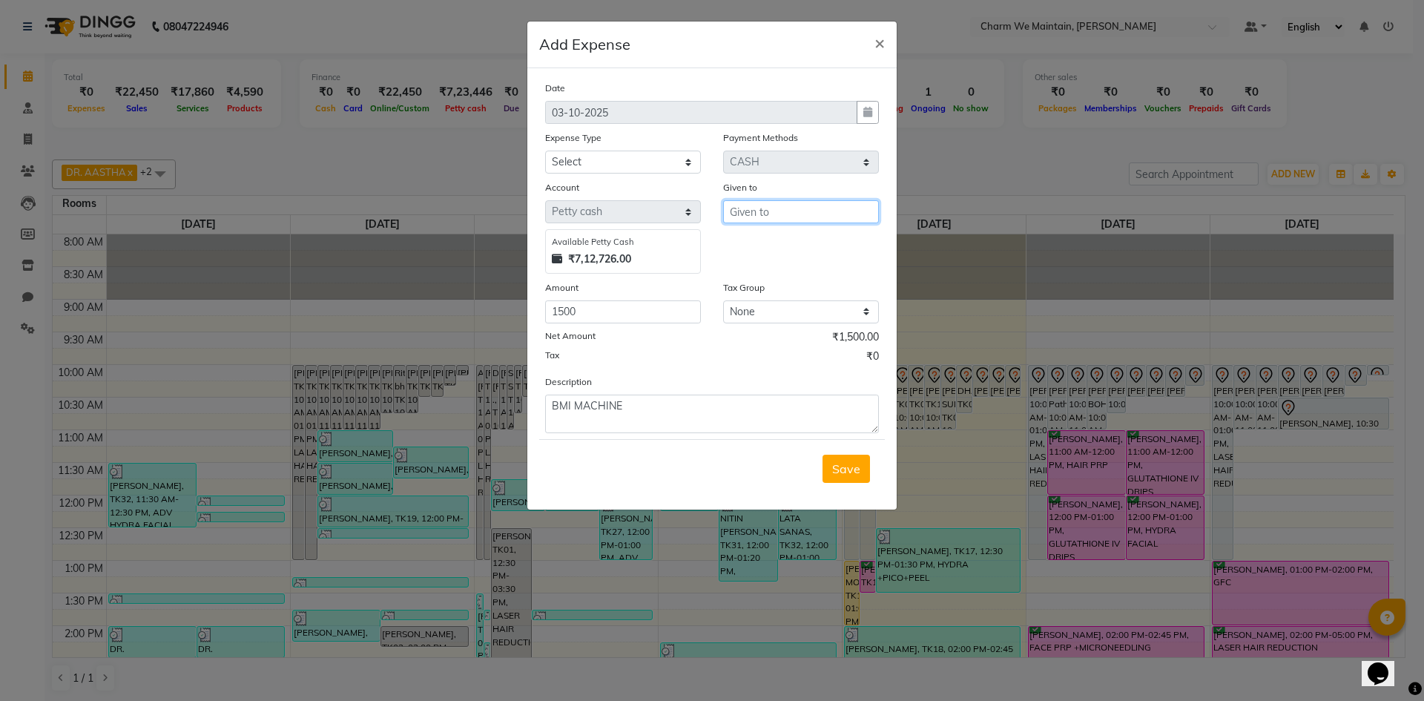
click at [778, 214] on input "text" at bounding box center [801, 211] width 156 height 23
type input "FARAZ"
click at [597, 160] on select "Select Advance Salary Bank charges Car maintenance Cash transfer to bank Cash t…" at bounding box center [623, 162] width 156 height 23
select select "7"
click at [545, 151] on select "Select Advance Salary Bank charges Car maintenance Cash transfer to bank Cash t…" at bounding box center [623, 162] width 156 height 23
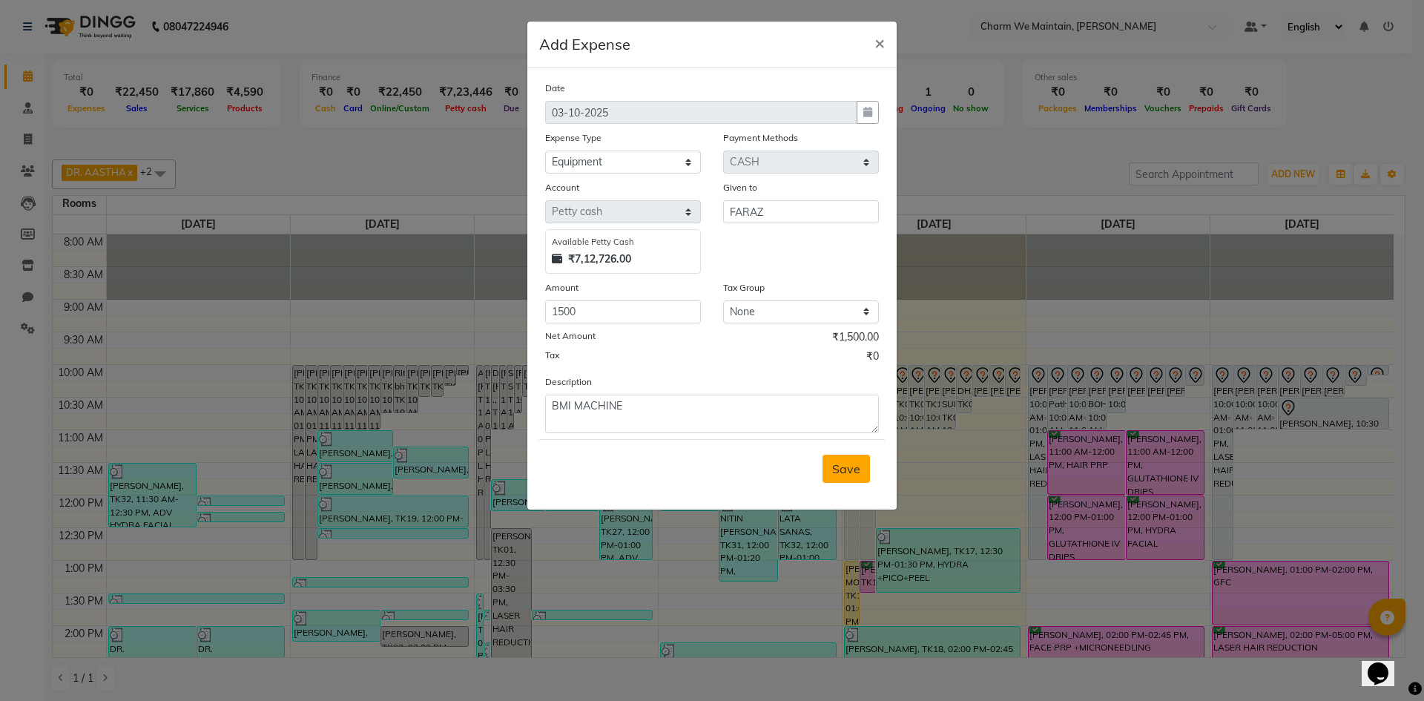
click at [848, 472] on span "Save" at bounding box center [846, 468] width 28 height 15
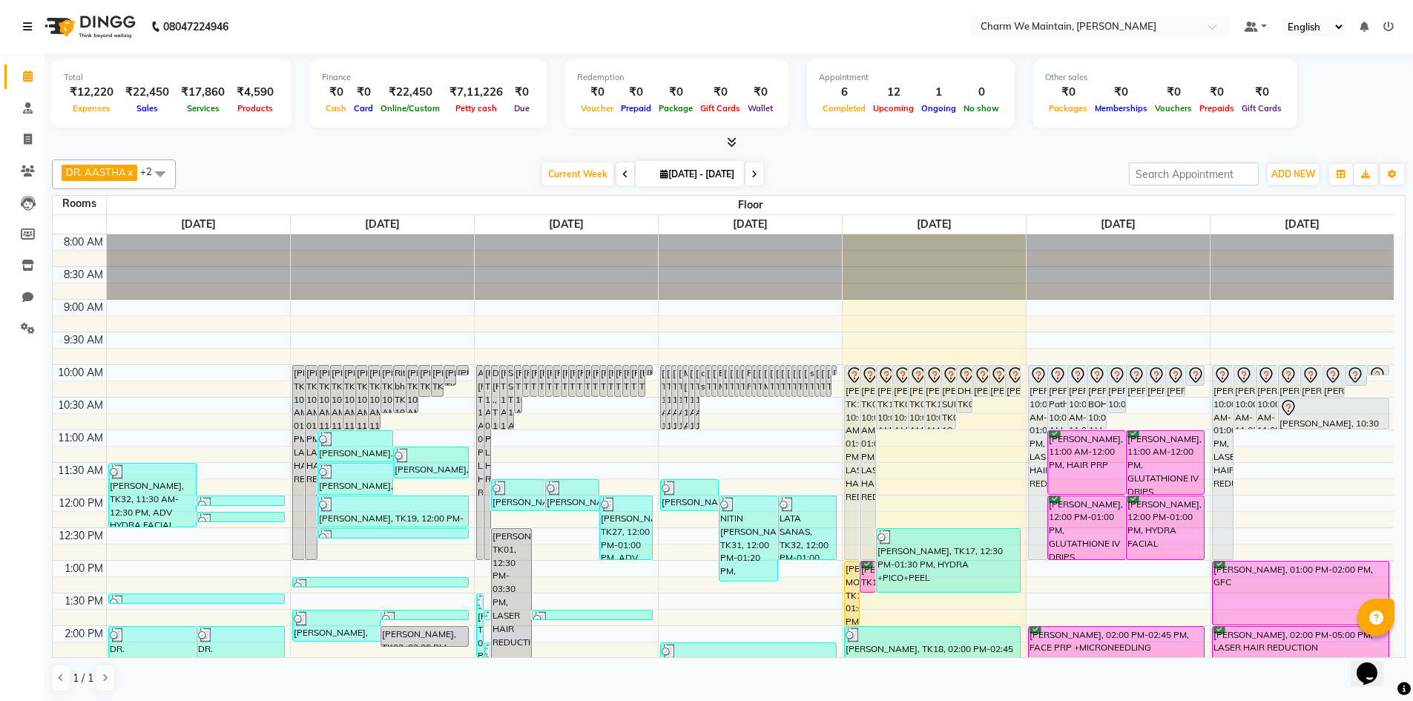
click at [27, 30] on icon at bounding box center [27, 27] width 9 height 10
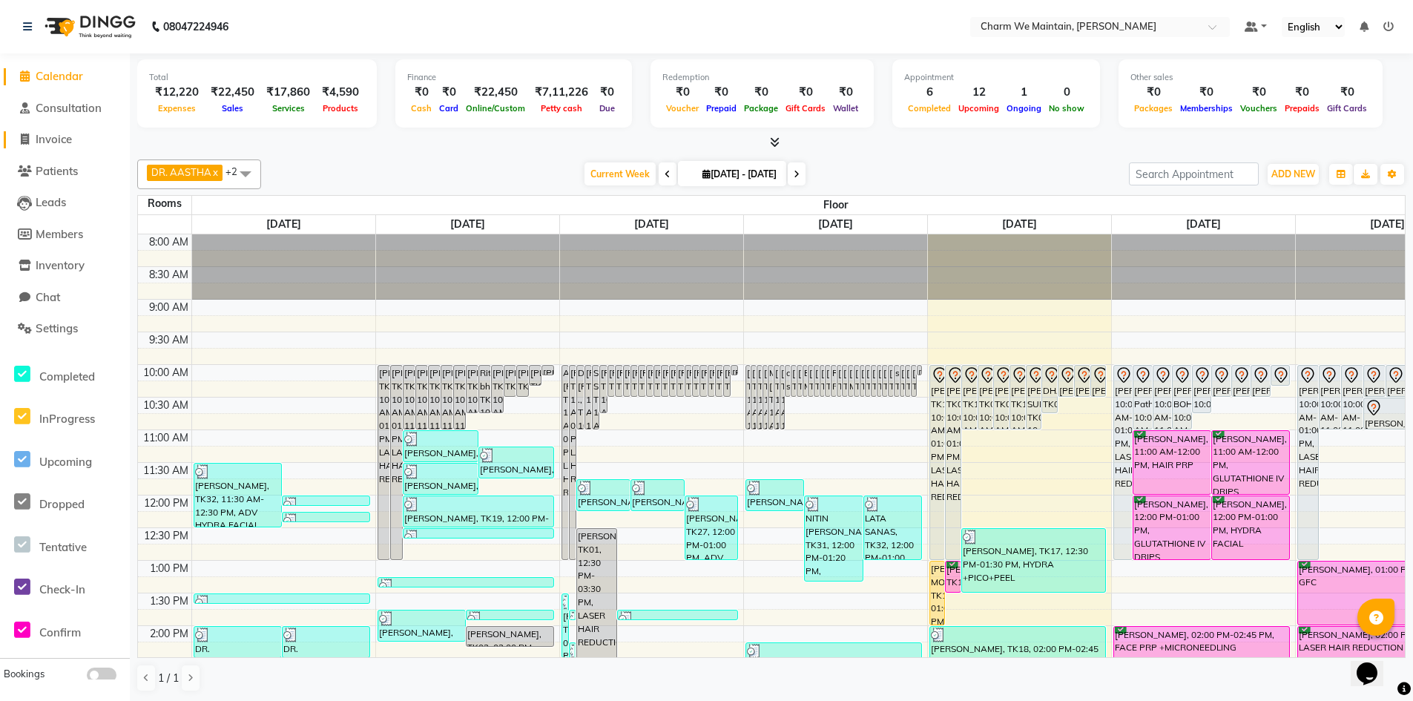
click at [59, 137] on span "Invoice" at bounding box center [54, 139] width 36 height 14
select select "8618"
select select "service"
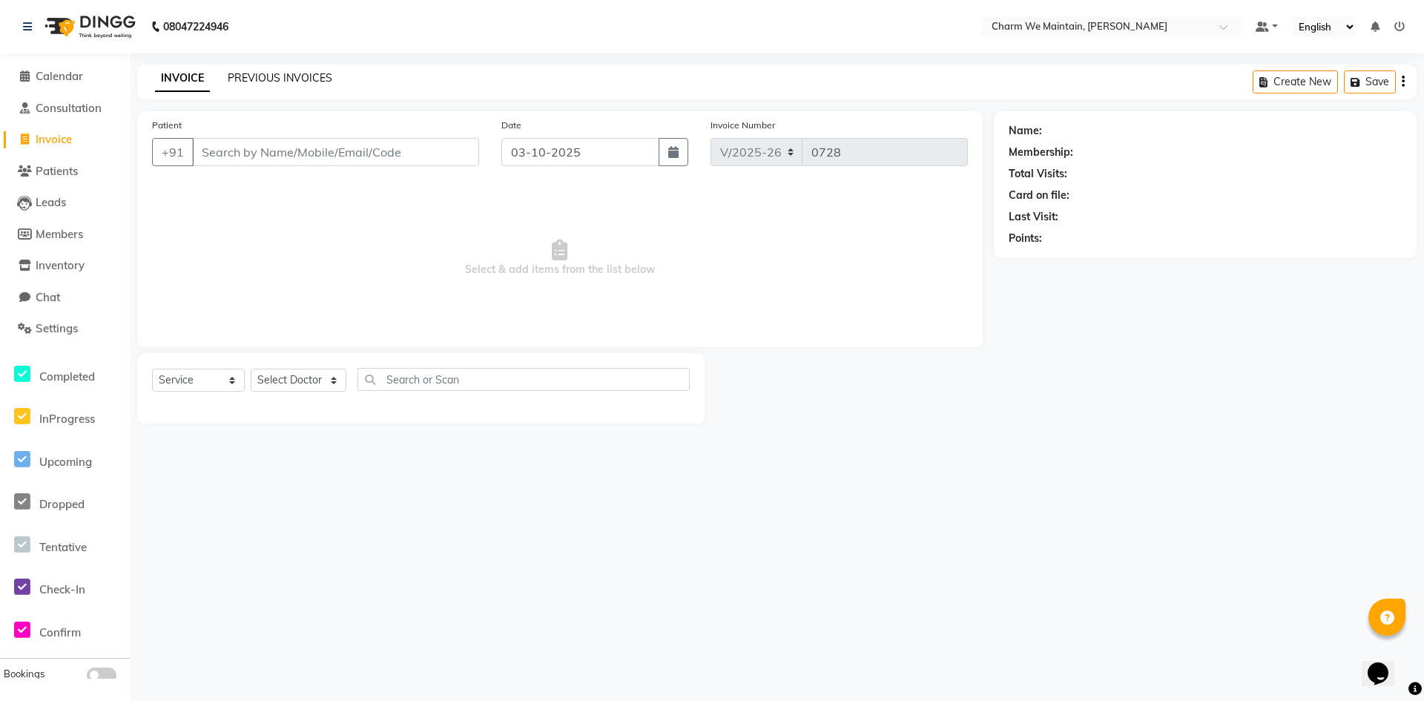
click at [292, 80] on link "PREVIOUS INVOICES" at bounding box center [280, 77] width 105 height 13
